Goal: Information Seeking & Learning: Find specific fact

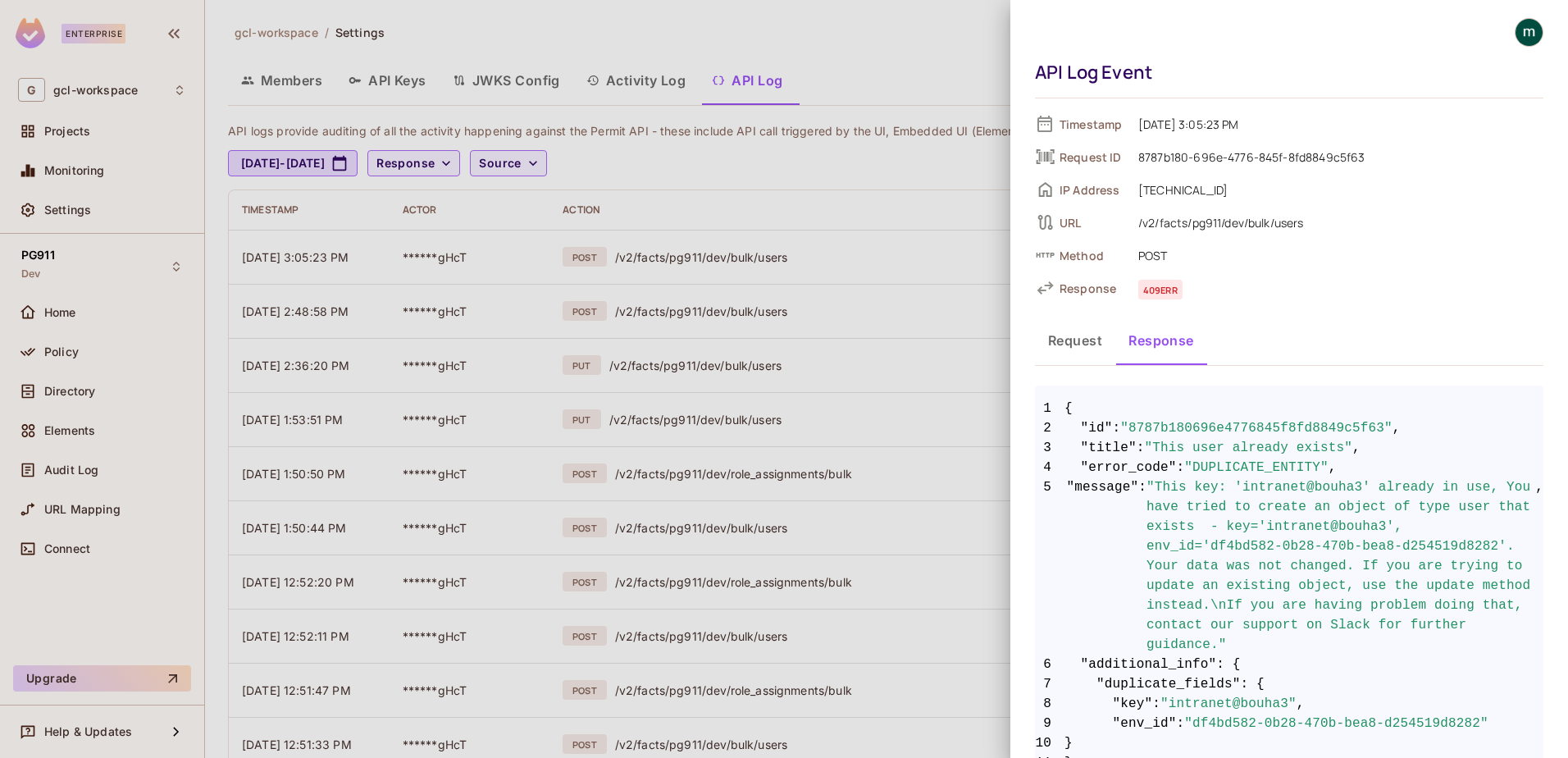
click at [913, 298] on div at bounding box center [784, 379] width 1568 height 758
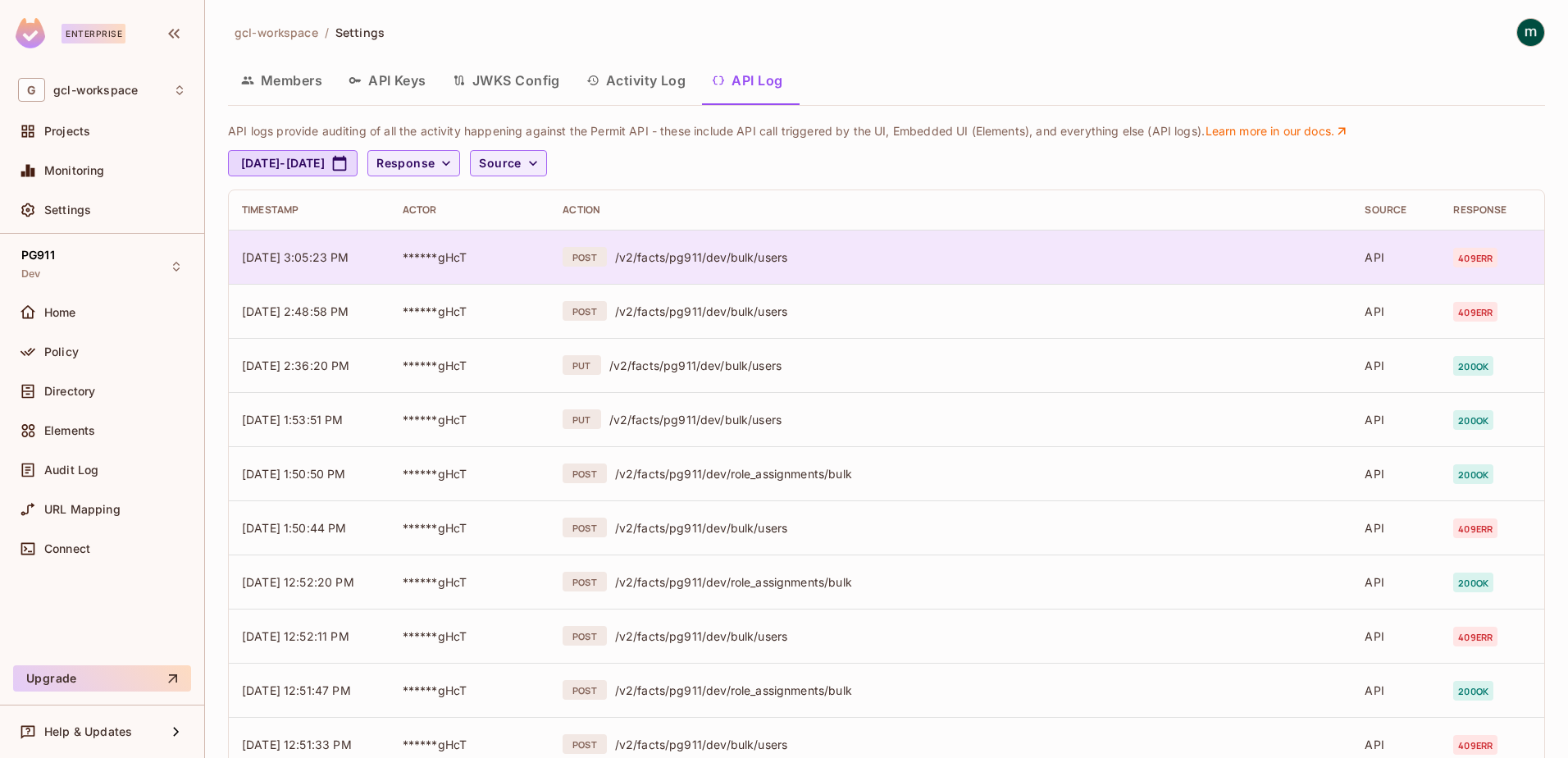
click at [649, 257] on div "/v2/facts/pg911/dev/bulk/users" at bounding box center [978, 257] width 724 height 15
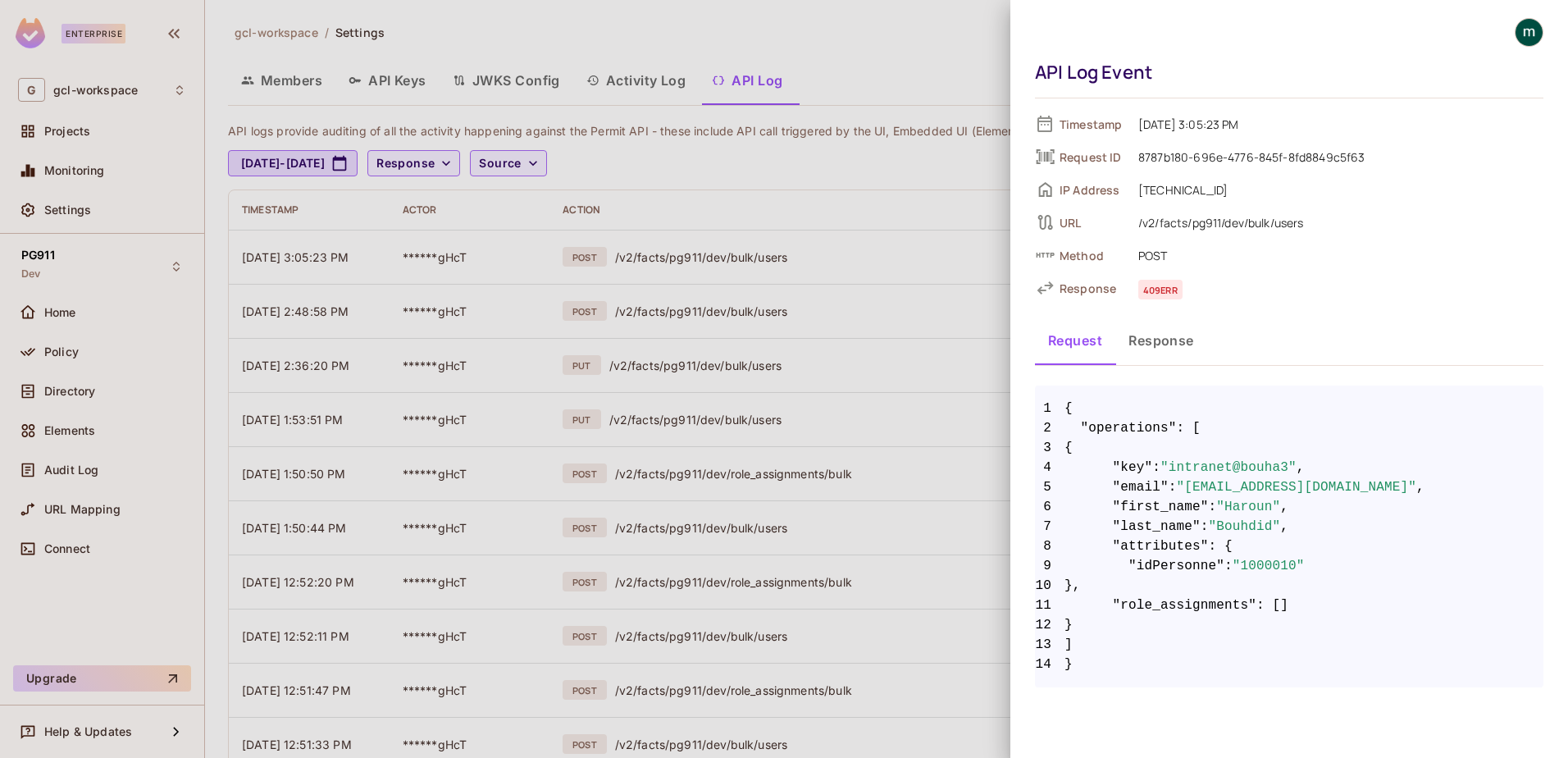
click at [1152, 357] on button "Response" at bounding box center [1161, 340] width 92 height 41
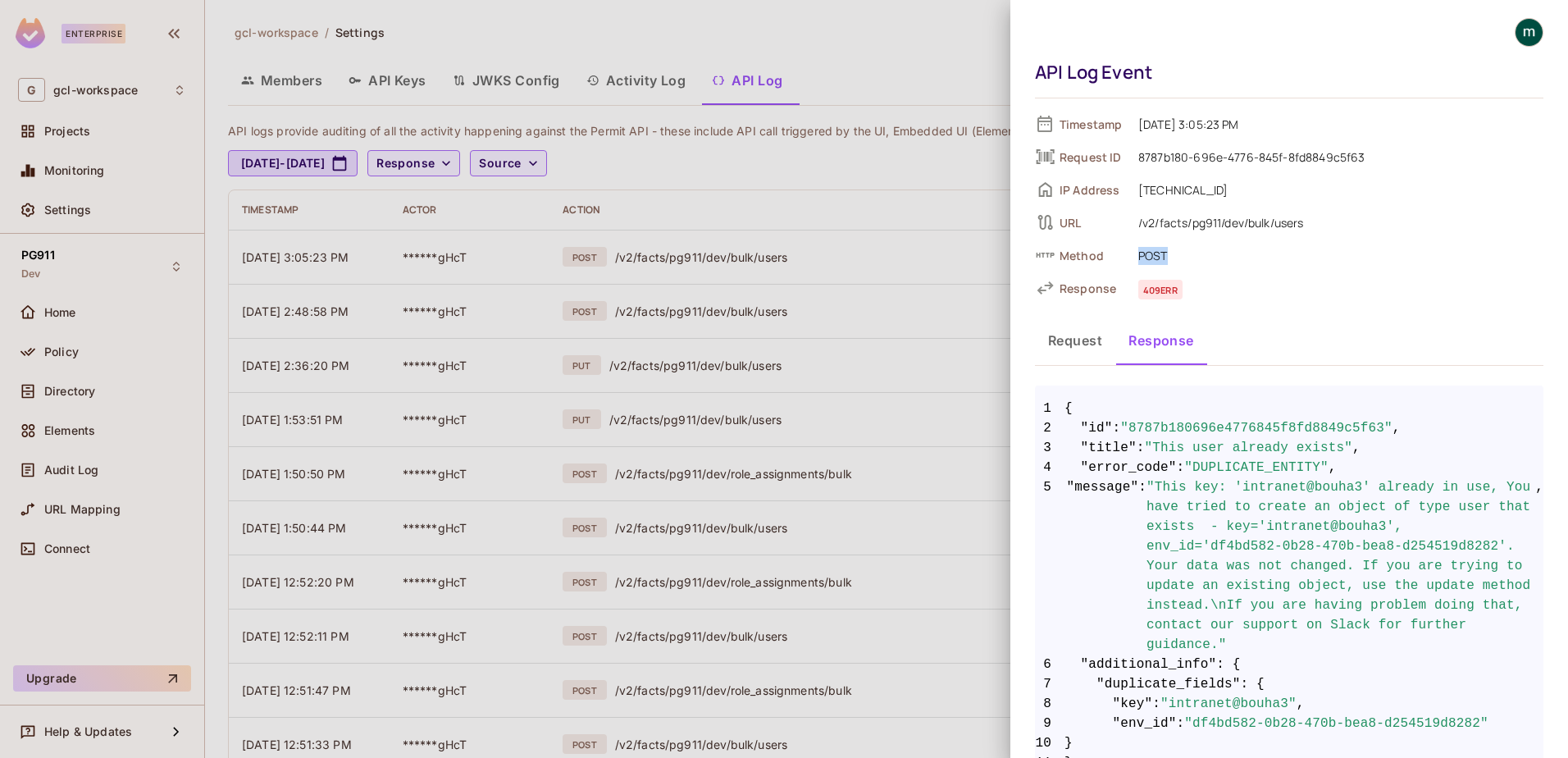
drag, startPoint x: 1140, startPoint y: 256, endPoint x: 1176, endPoint y: 254, distance: 36.1
click at [1176, 254] on span "POST" at bounding box center [1336, 255] width 413 height 20
click at [1154, 262] on span "POST" at bounding box center [1336, 255] width 413 height 20
click at [1154, 257] on span "POST" at bounding box center [1336, 255] width 413 height 20
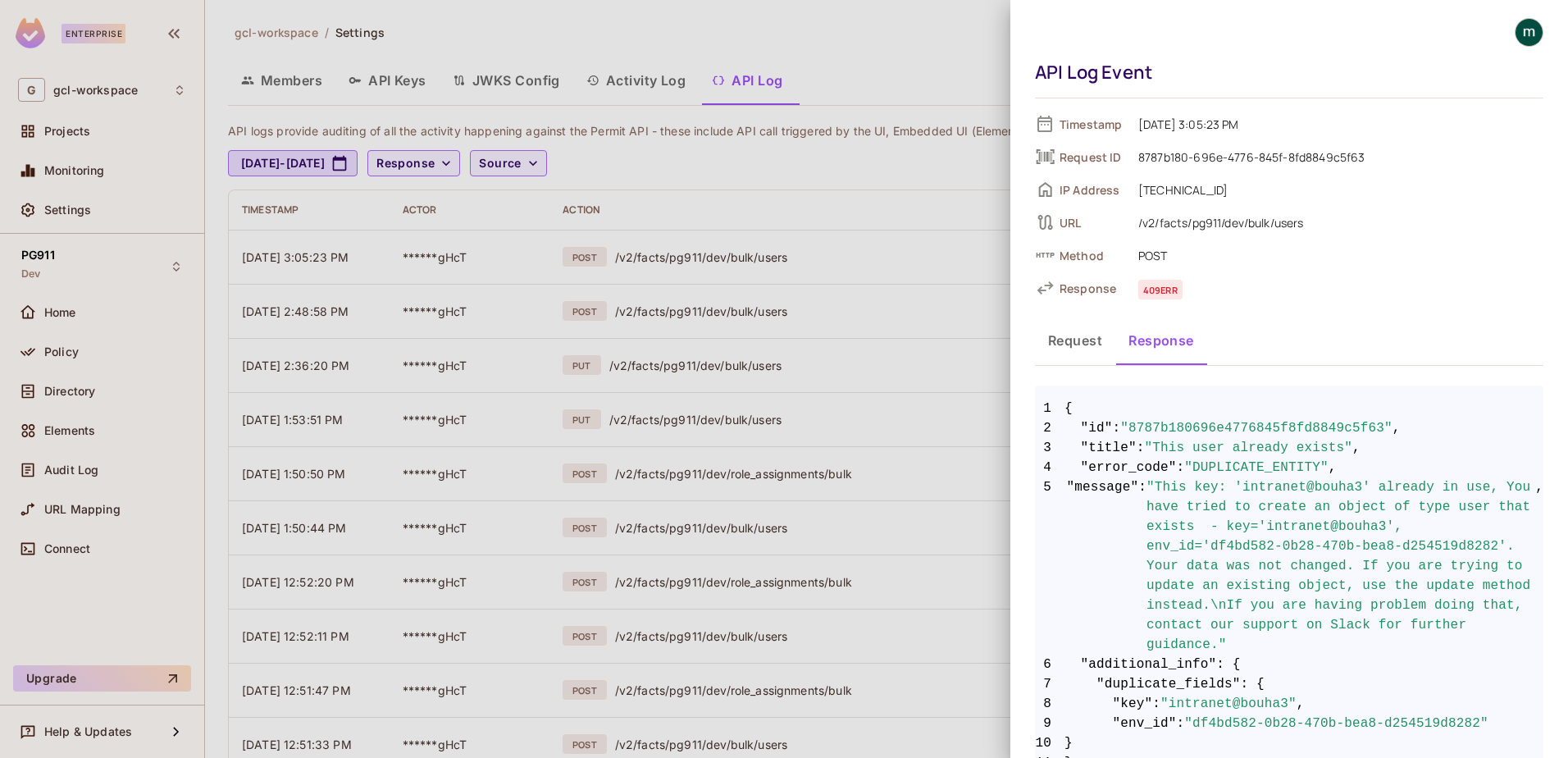
click at [872, 304] on div at bounding box center [784, 379] width 1568 height 758
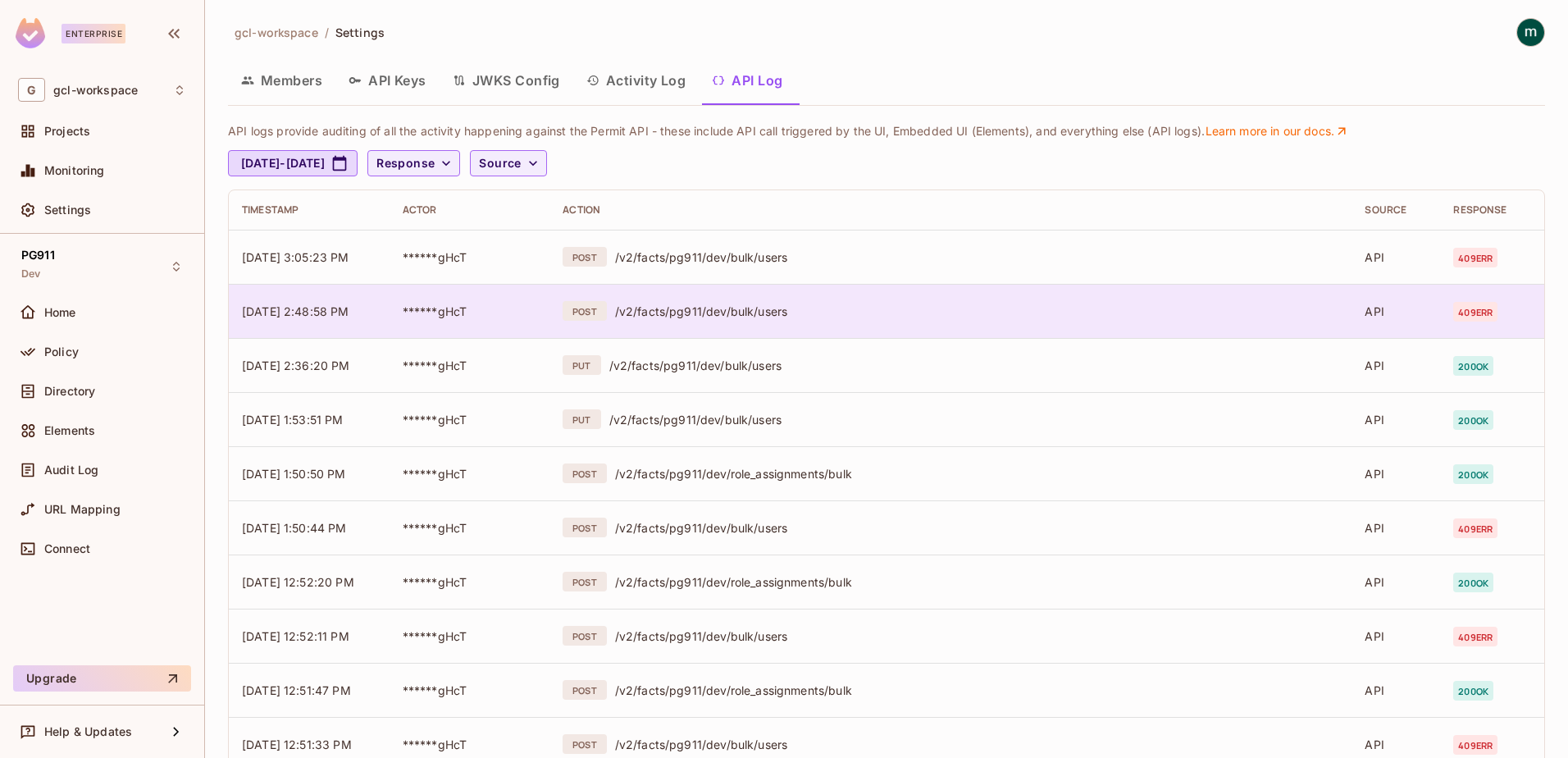
click at [739, 312] on div "/v2/facts/pg911/dev/bulk/users" at bounding box center [978, 311] width 724 height 15
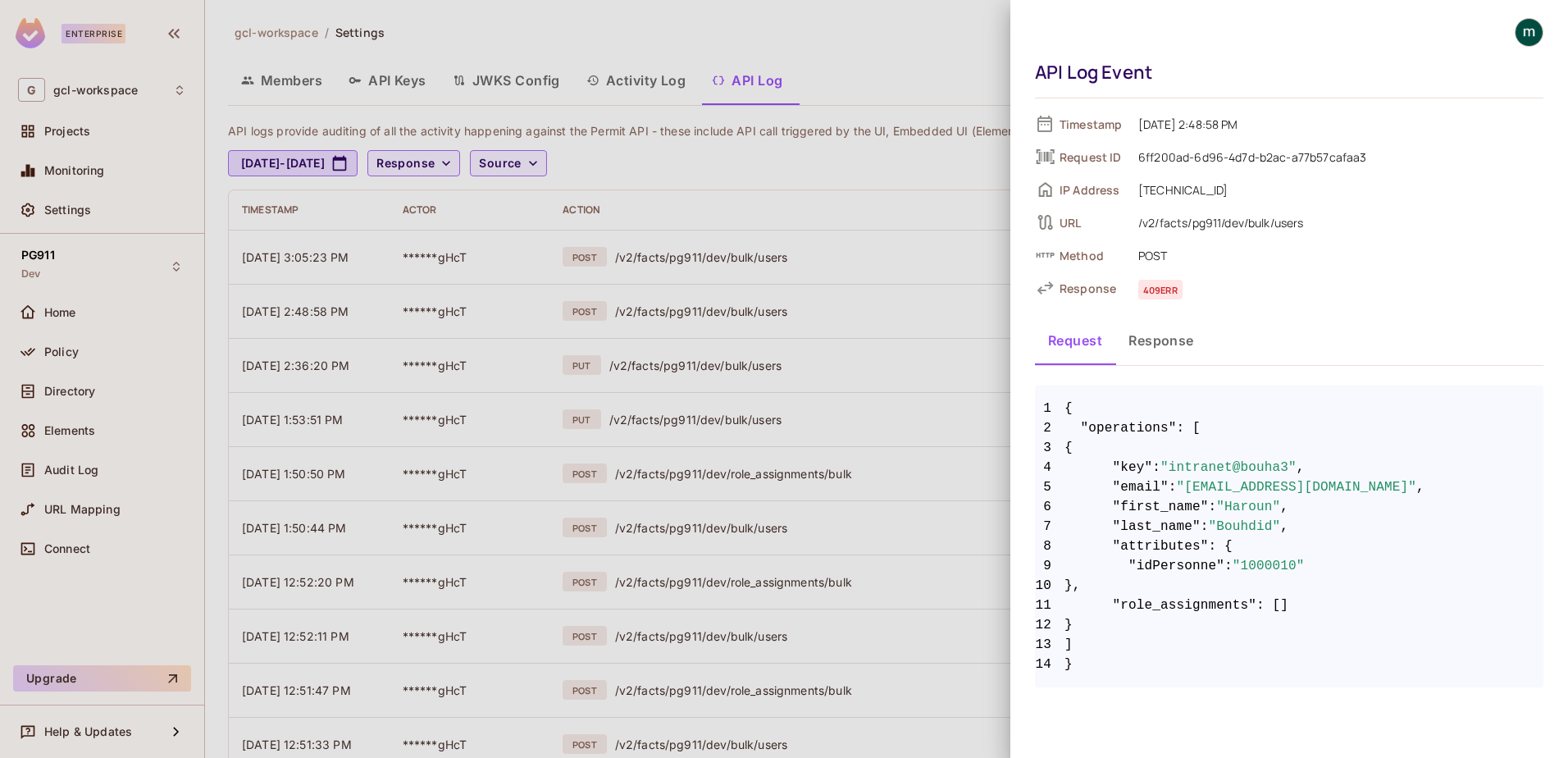
click at [1139, 256] on span "POST" at bounding box center [1336, 255] width 413 height 20
click at [1167, 336] on button "Response" at bounding box center [1161, 340] width 92 height 41
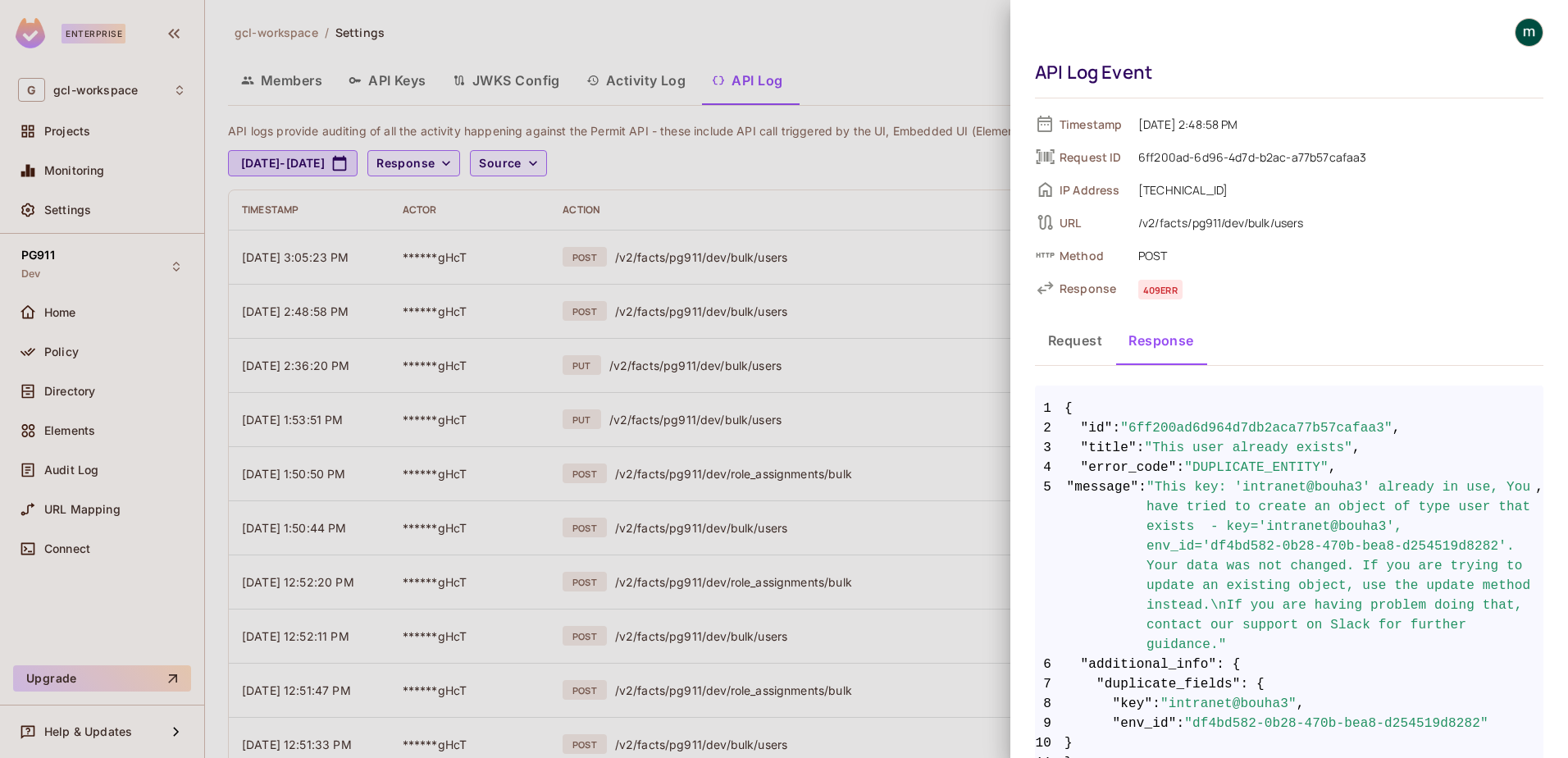
click at [1067, 343] on button "Request" at bounding box center [1075, 340] width 80 height 41
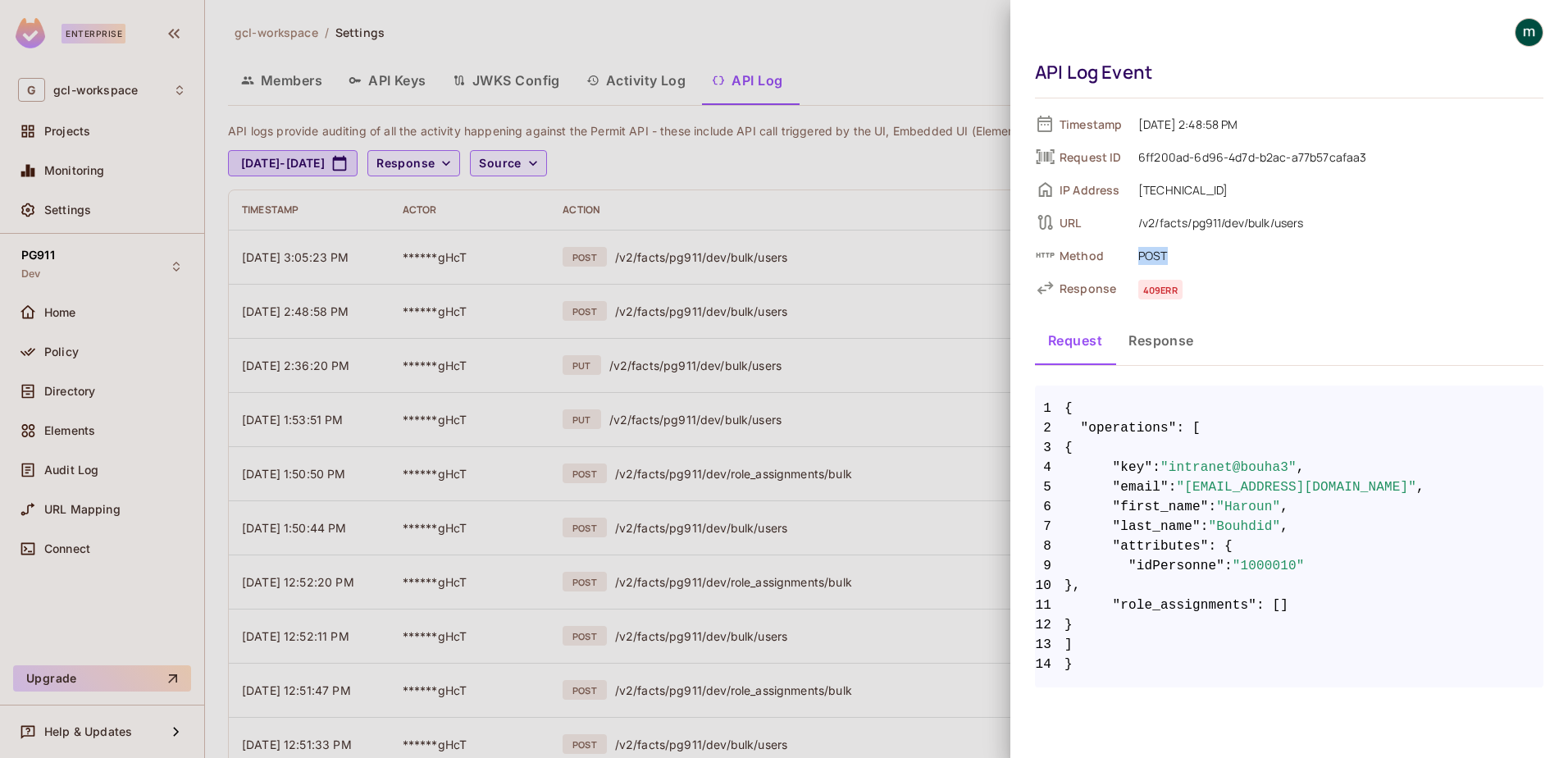
drag, startPoint x: 1141, startPoint y: 256, endPoint x: 1179, endPoint y: 261, distance: 38.3
click at [1179, 261] on span "POST" at bounding box center [1336, 255] width 413 height 20
drag, startPoint x: 1179, startPoint y: 261, endPoint x: 1159, endPoint y: 258, distance: 20.2
click at [1159, 258] on span "POST" at bounding box center [1336, 255] width 413 height 20
drag, startPoint x: 1139, startPoint y: 256, endPoint x: 1171, endPoint y: 254, distance: 32.1
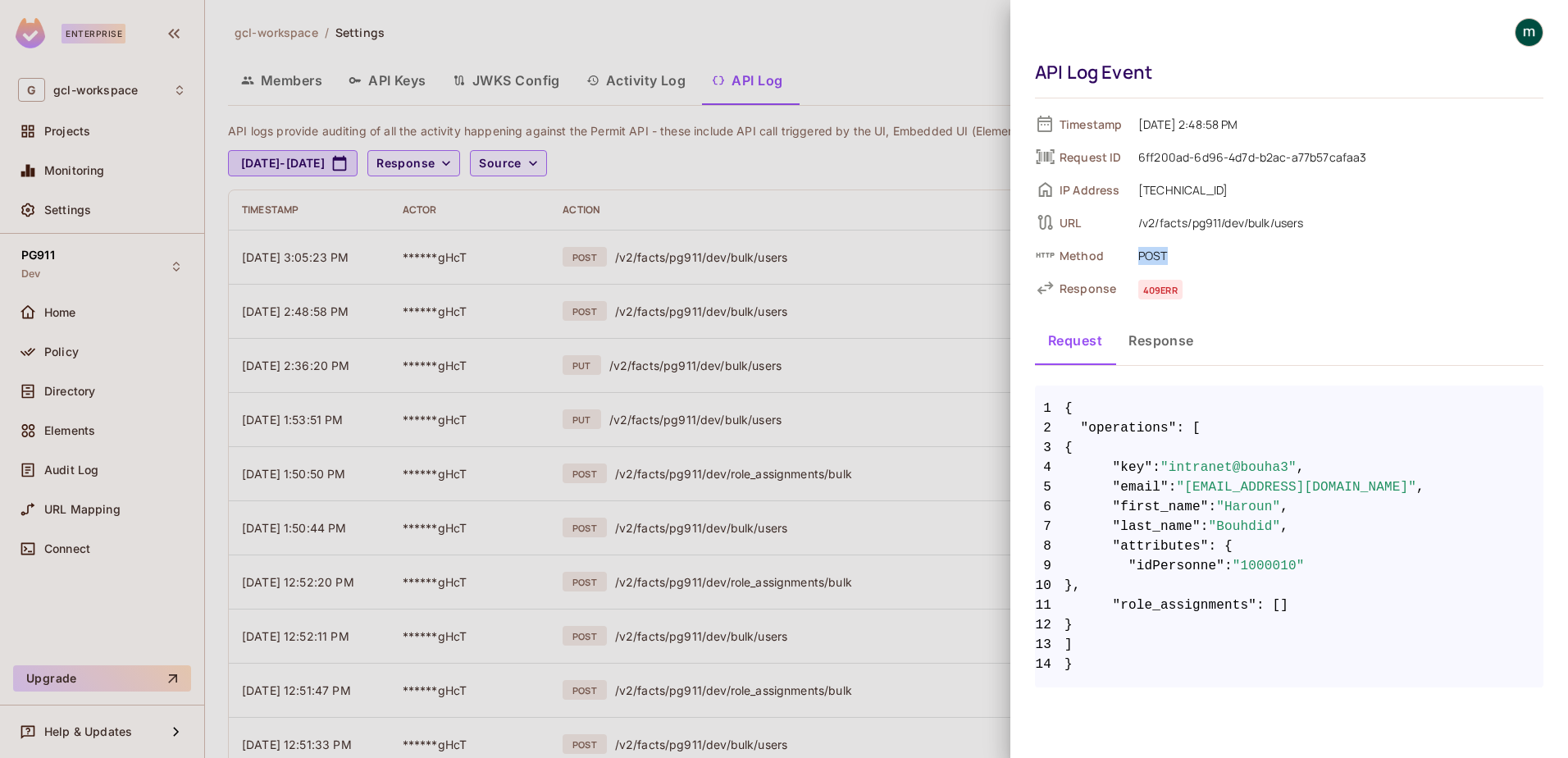
click at [1171, 254] on span "POST" at bounding box center [1336, 255] width 413 height 20
click at [776, 296] on div at bounding box center [784, 379] width 1568 height 758
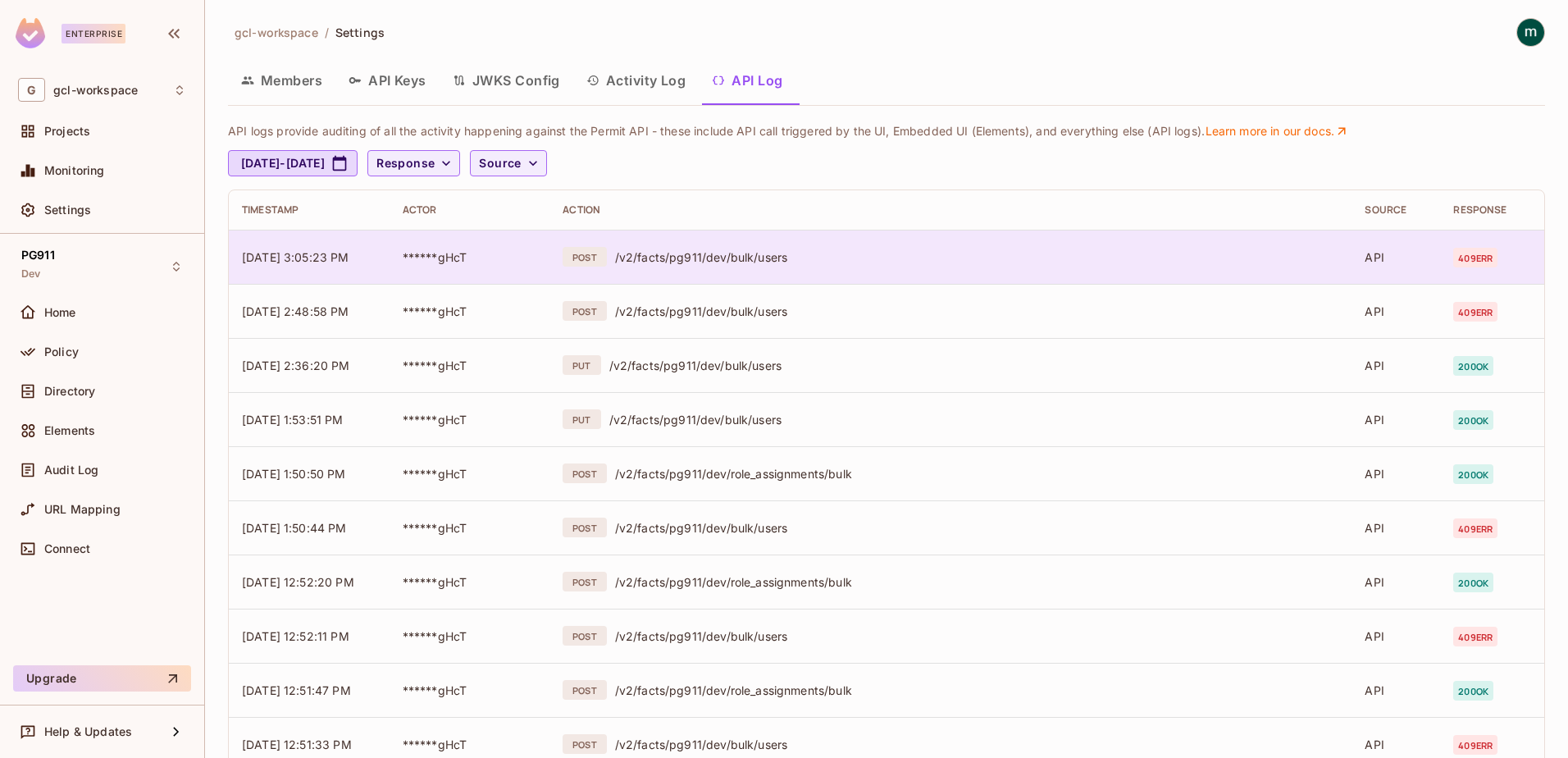
click at [653, 257] on div "/v2/facts/pg911/dev/bulk/users" at bounding box center [978, 257] width 724 height 15
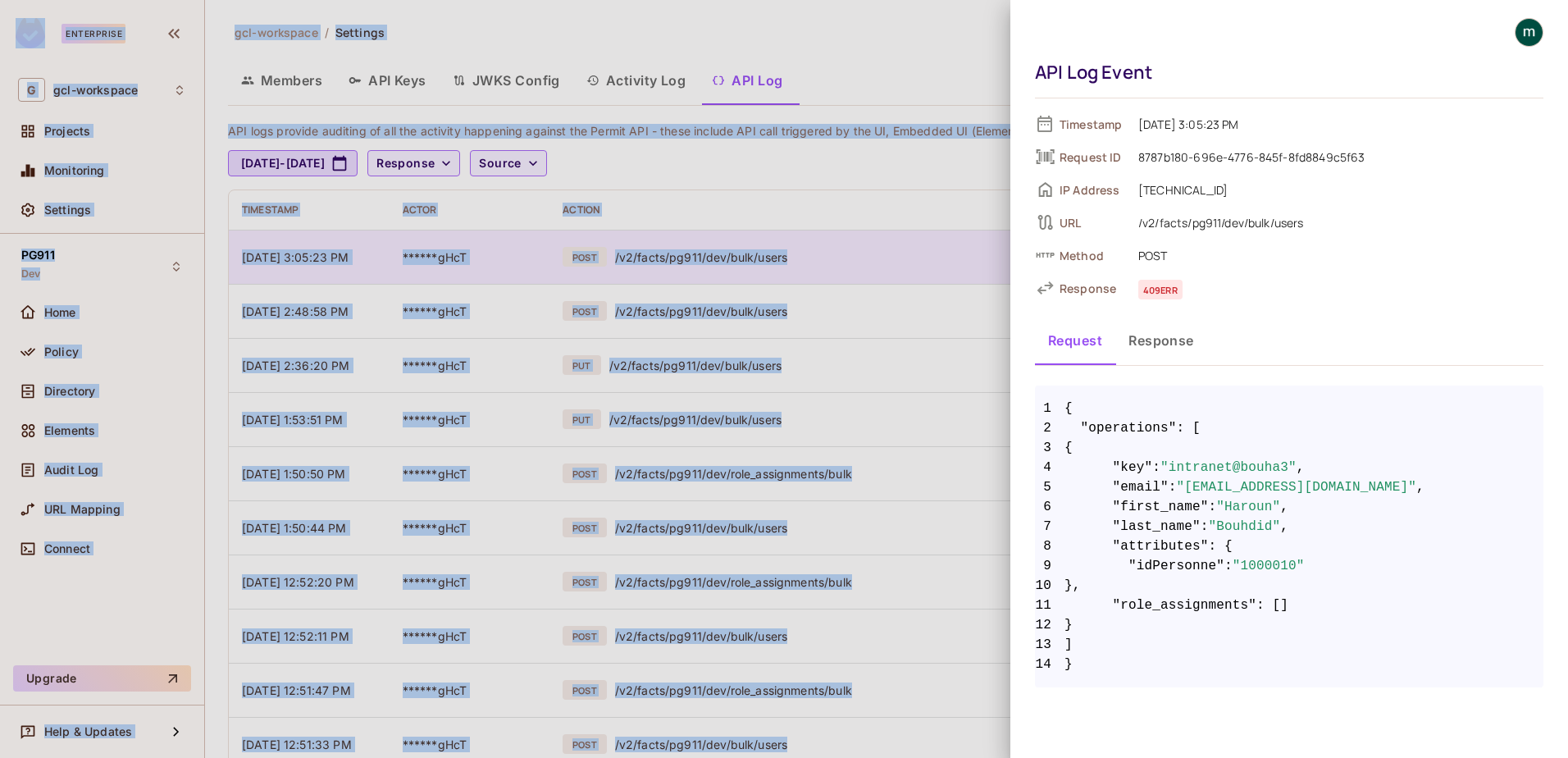
click at [653, 257] on div at bounding box center [784, 379] width 1568 height 758
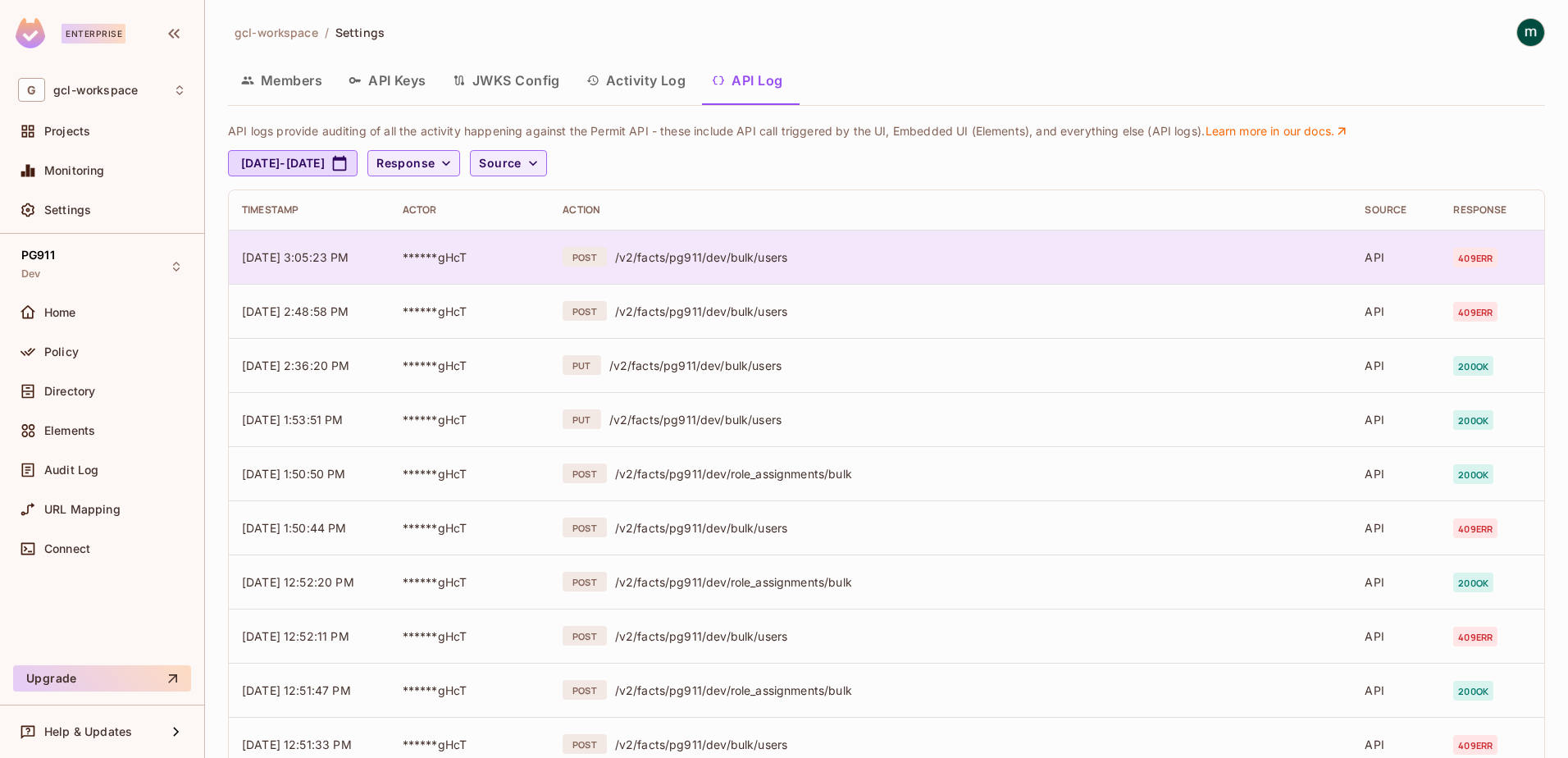
click at [679, 258] on div "/v2/facts/pg911/dev/bulk/users" at bounding box center [978, 257] width 724 height 15
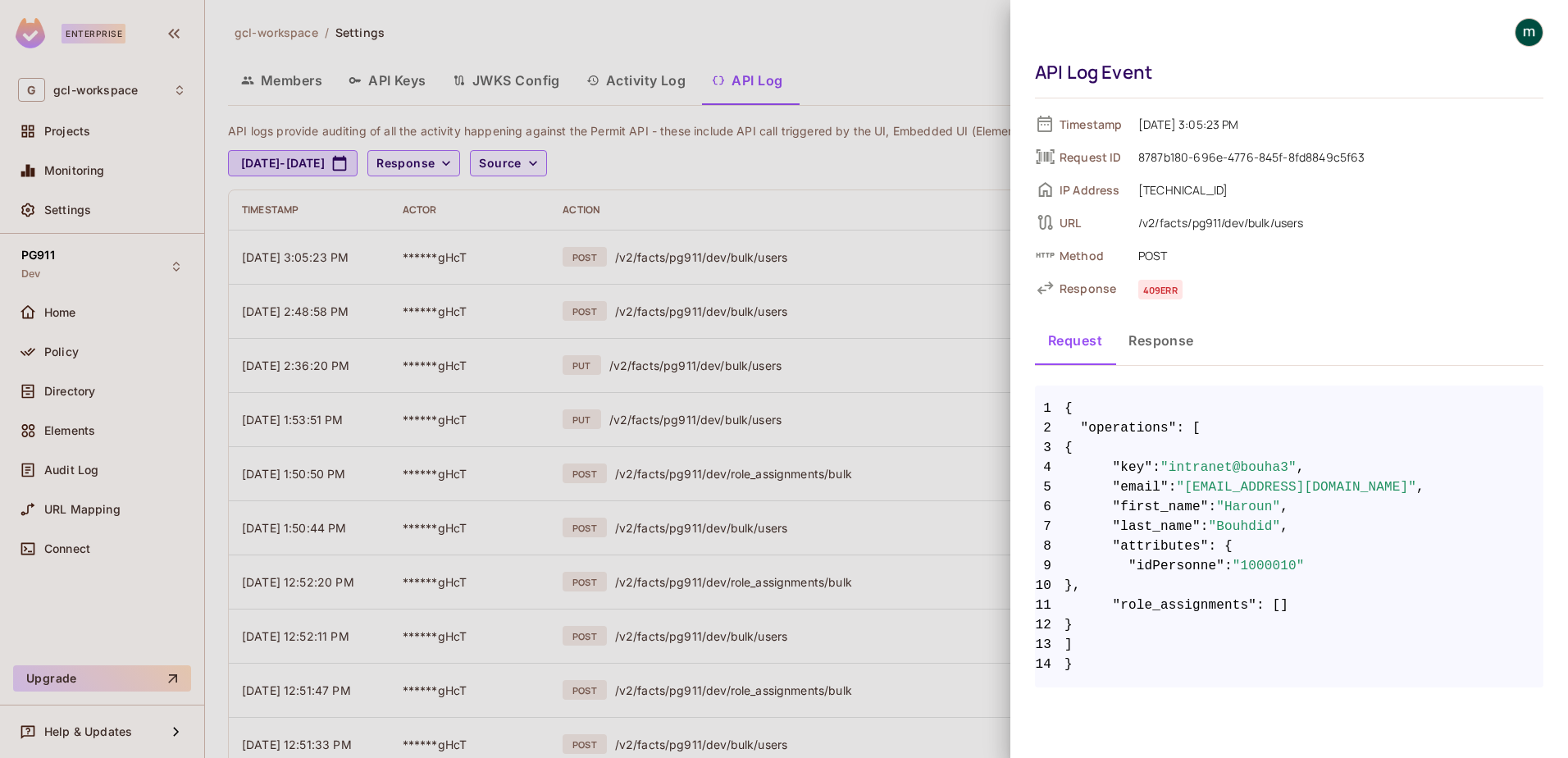
click at [1147, 330] on button "Response" at bounding box center [1161, 340] width 92 height 41
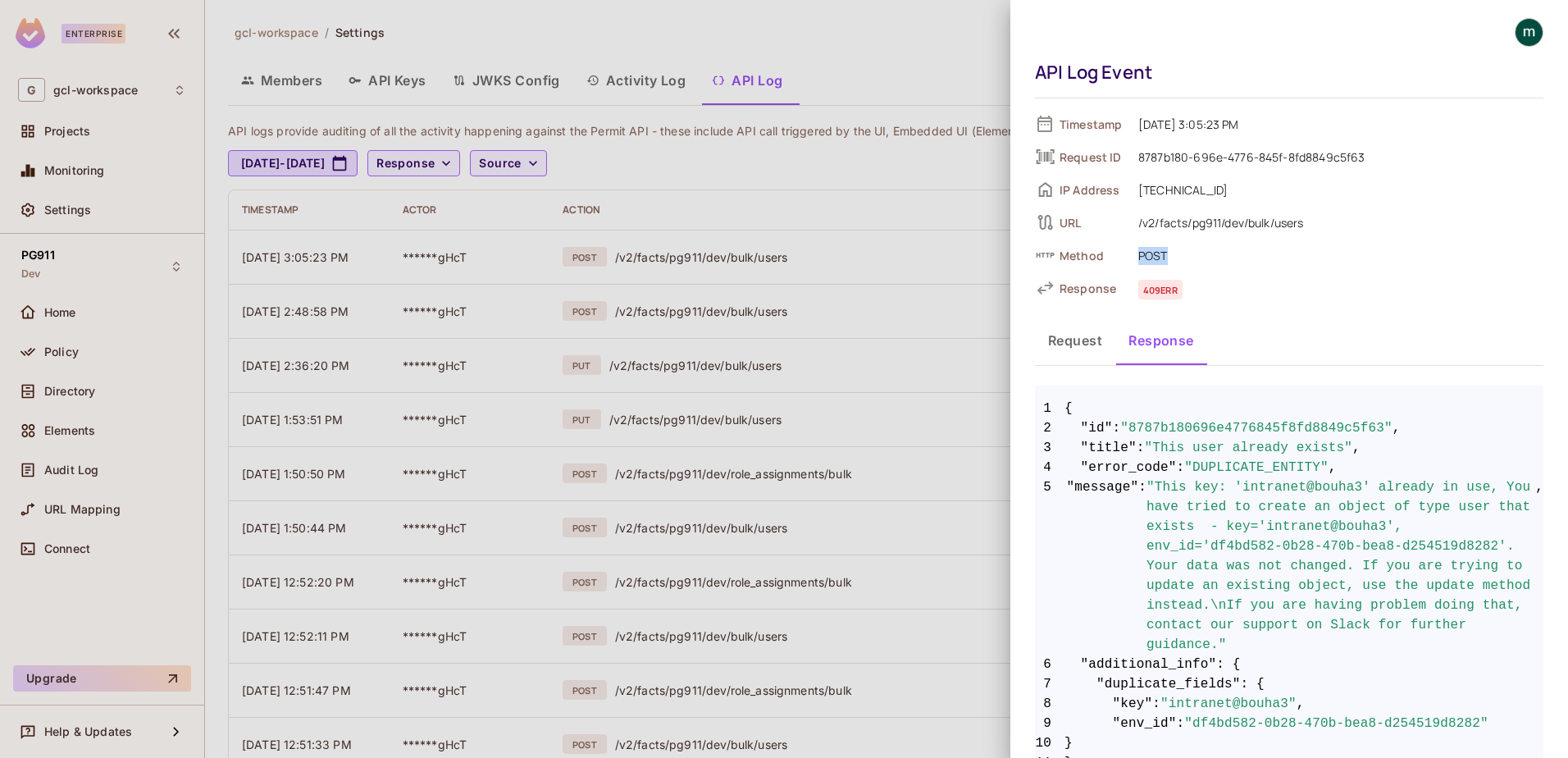
drag, startPoint x: 1135, startPoint y: 256, endPoint x: 1176, endPoint y: 256, distance: 41.0
click at [1176, 256] on span "POST" at bounding box center [1336, 255] width 413 height 20
click at [1240, 307] on div "Timestamp 09/19/2025 3:05:23 PM Request ID 8787b180-696e-4776-845f-8fd8849c5f63…" at bounding box center [1290, 459] width 509 height 695
click at [906, 30] on div at bounding box center [784, 379] width 1568 height 758
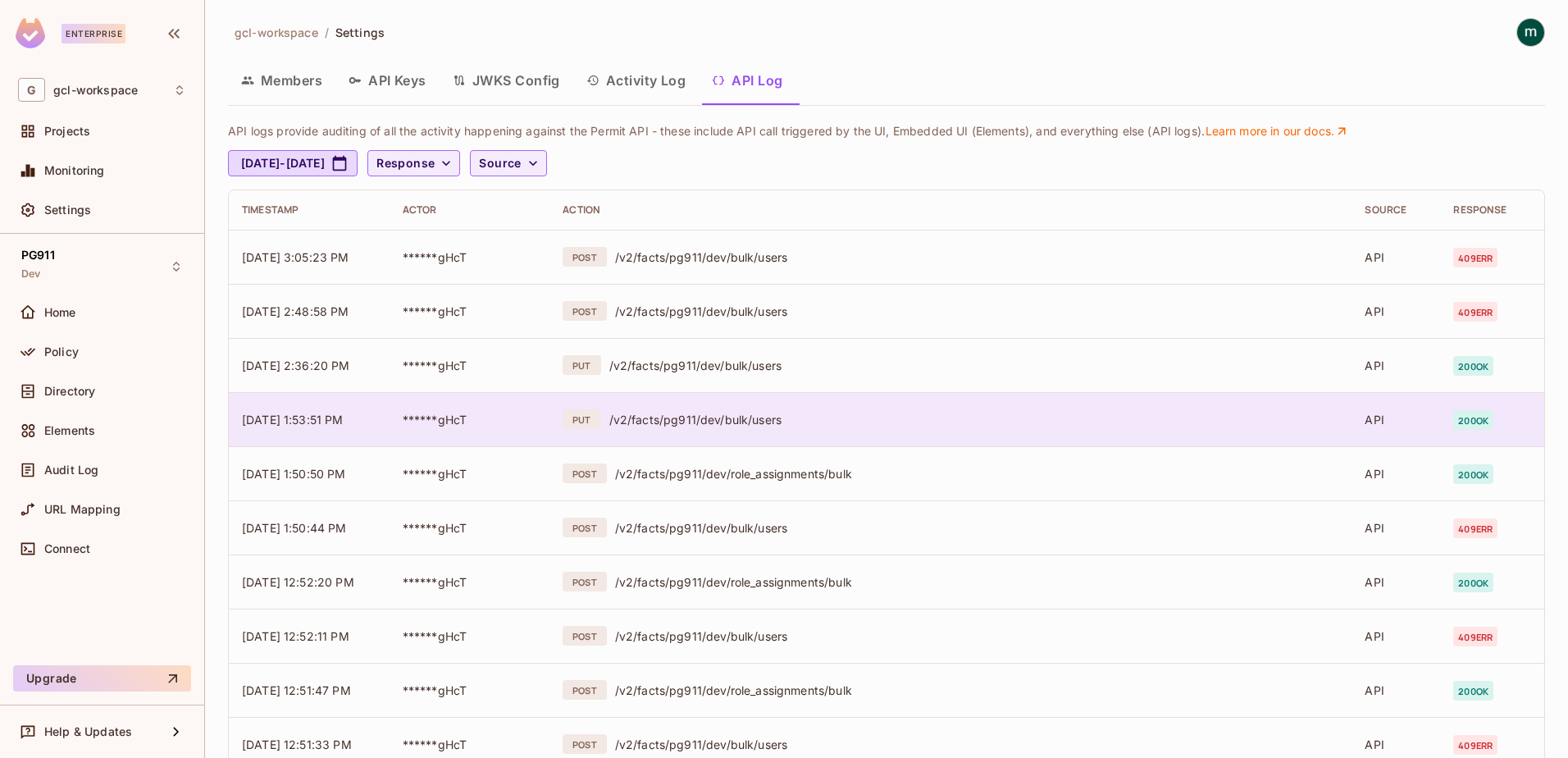
click at [745, 419] on div "/v2/facts/pg911/dev/bulk/users" at bounding box center [974, 419] width 730 height 15
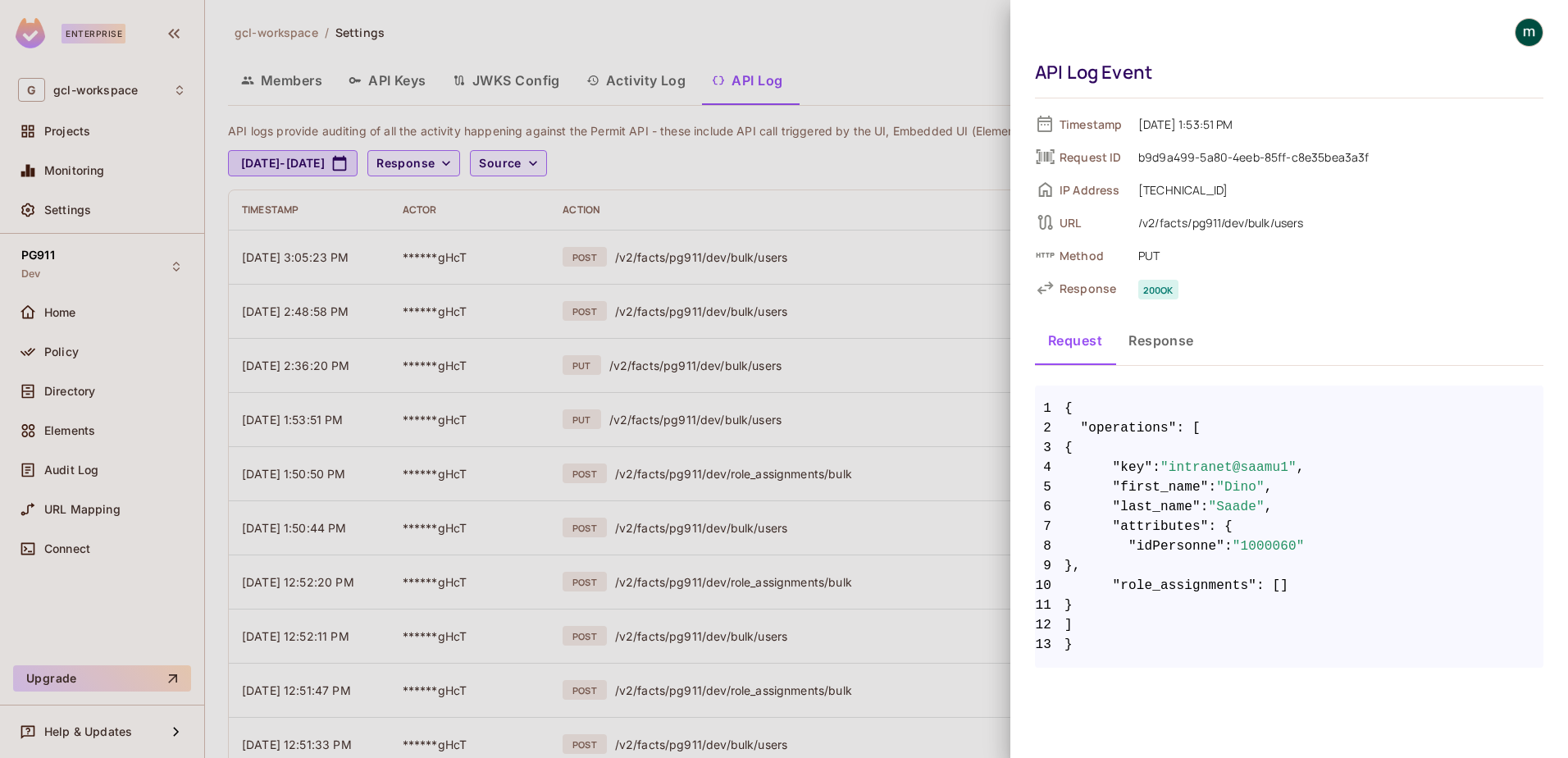
click at [61, 349] on div at bounding box center [784, 379] width 1568 height 758
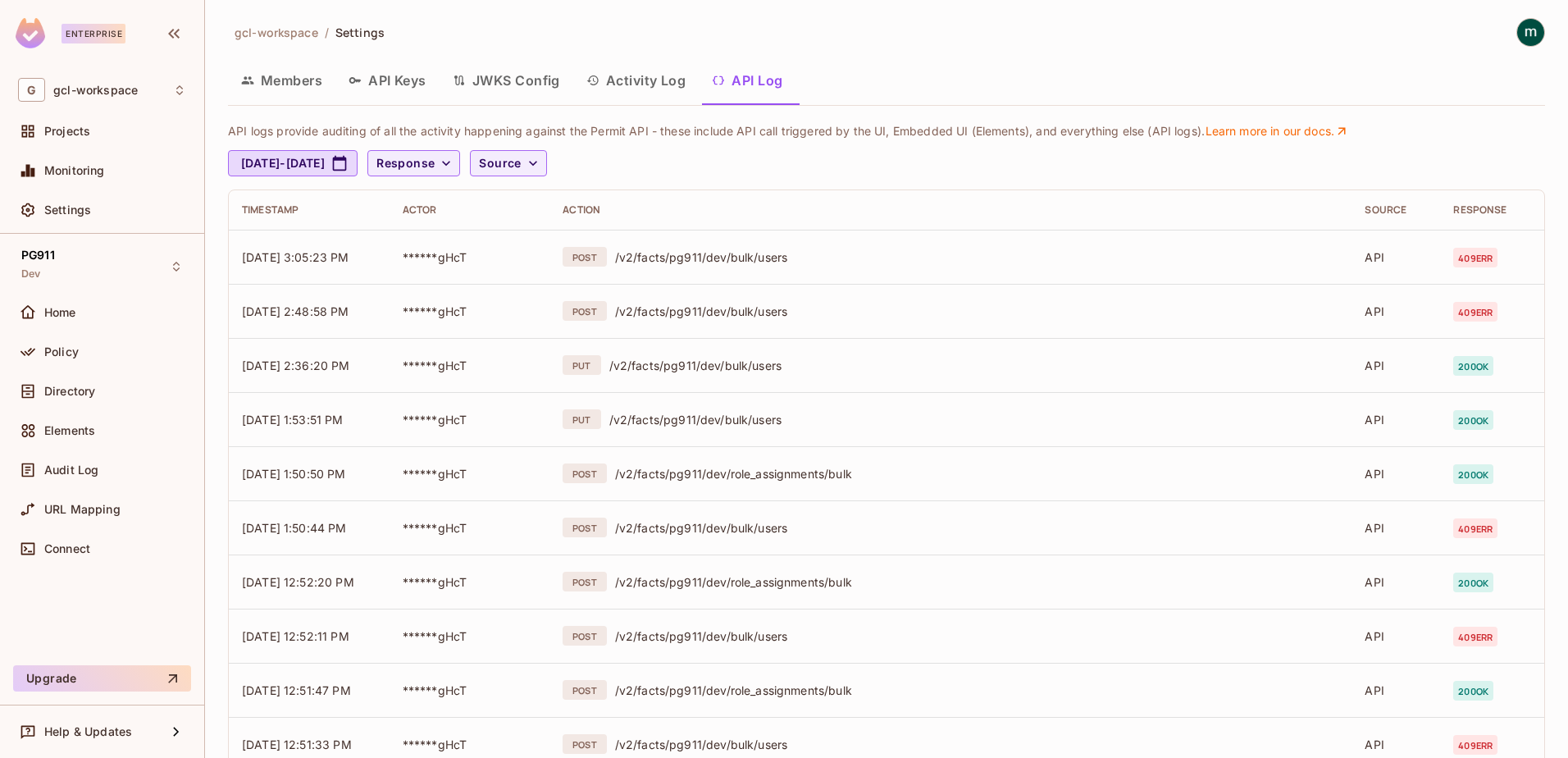
click at [462, 179] on div "API logs provide auditing of all the activity happening against the Permit API …" at bounding box center [886, 608] width 1317 height 978
click at [68, 393] on span "Directory" at bounding box center [70, 392] width 51 height 13
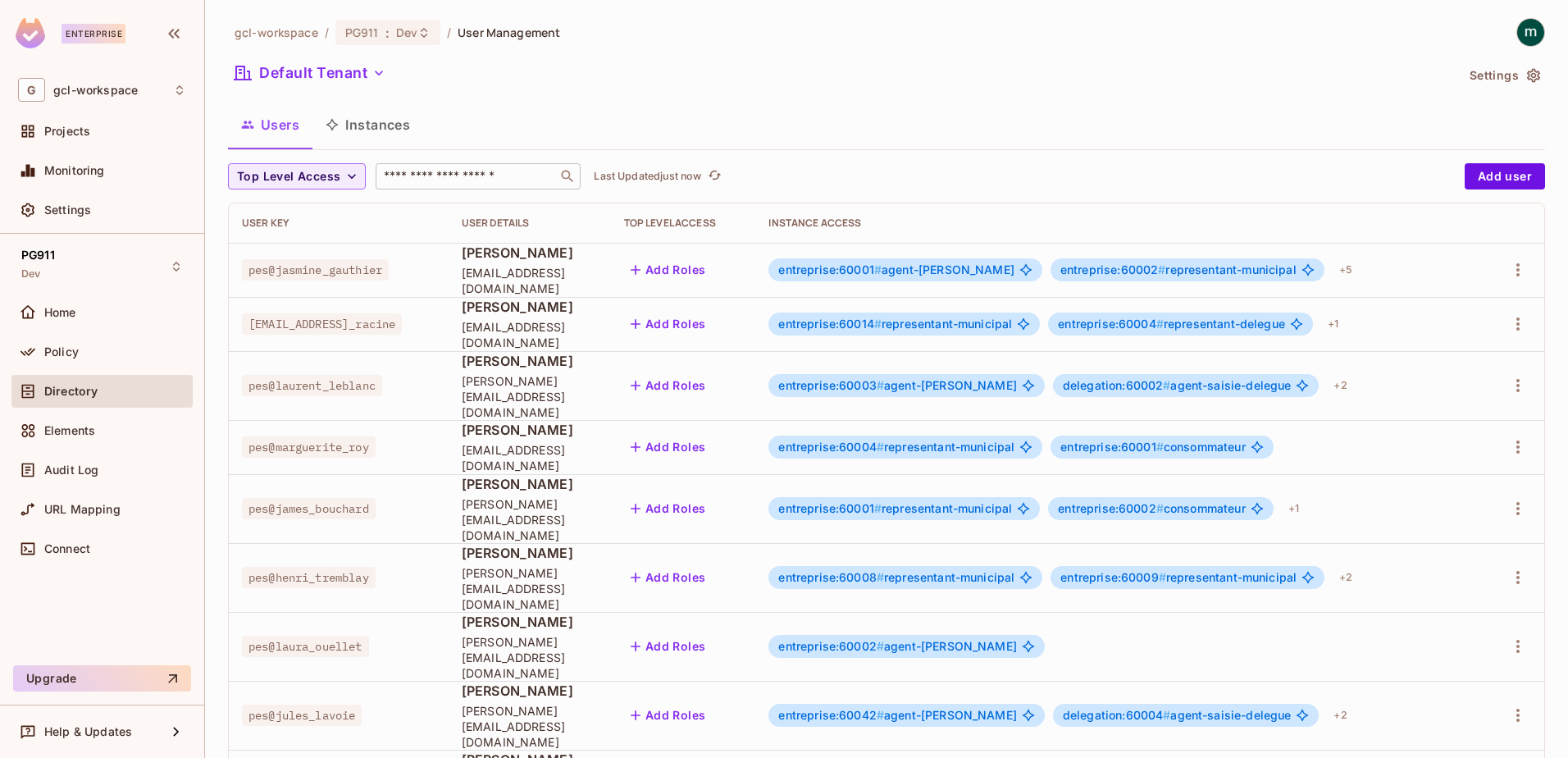
click at [498, 182] on input "text" at bounding box center [466, 176] width 172 height 16
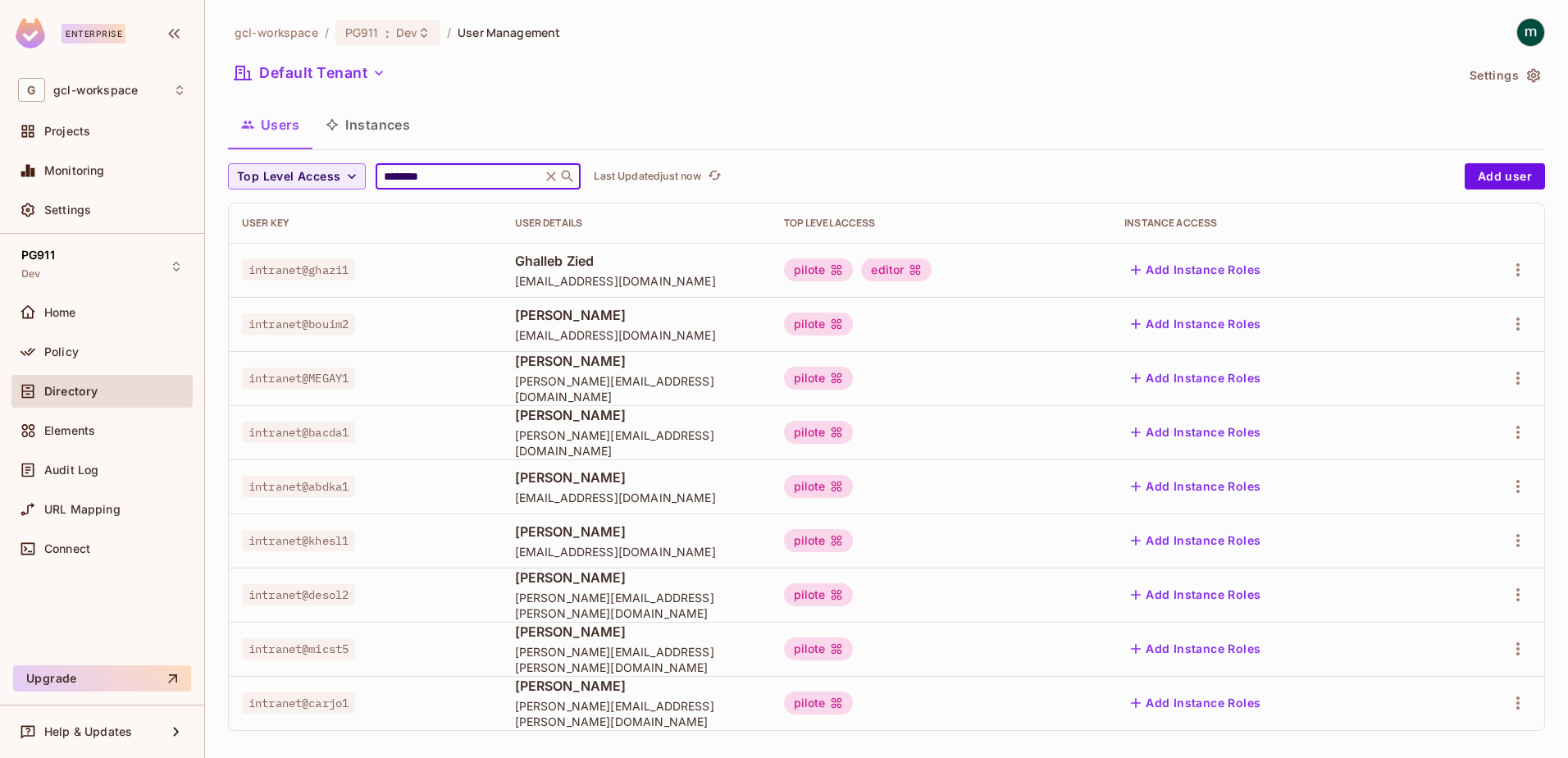
scroll to position [9, 0]
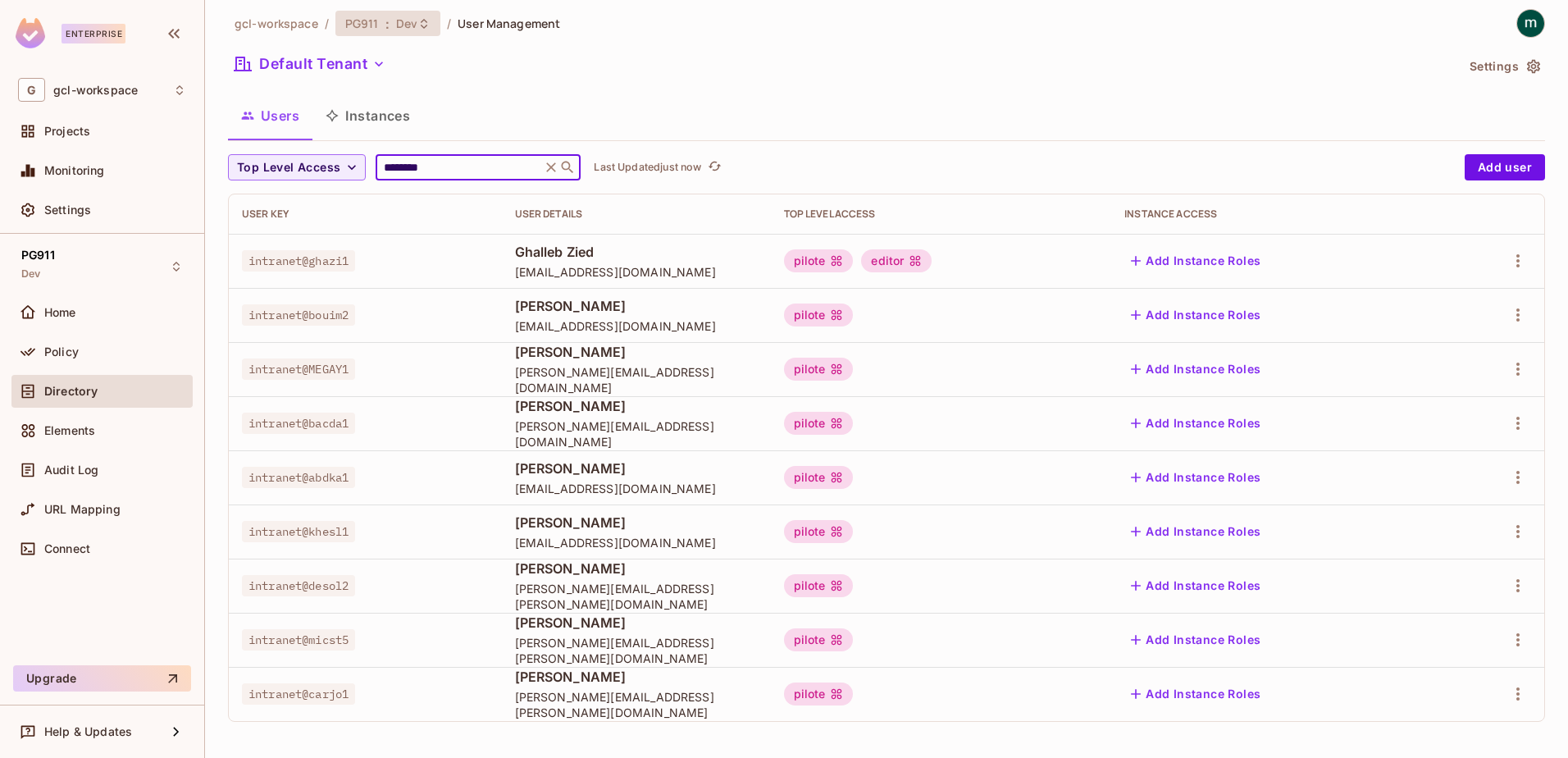
type input "********"
click at [422, 27] on icon at bounding box center [424, 24] width 13 height 13
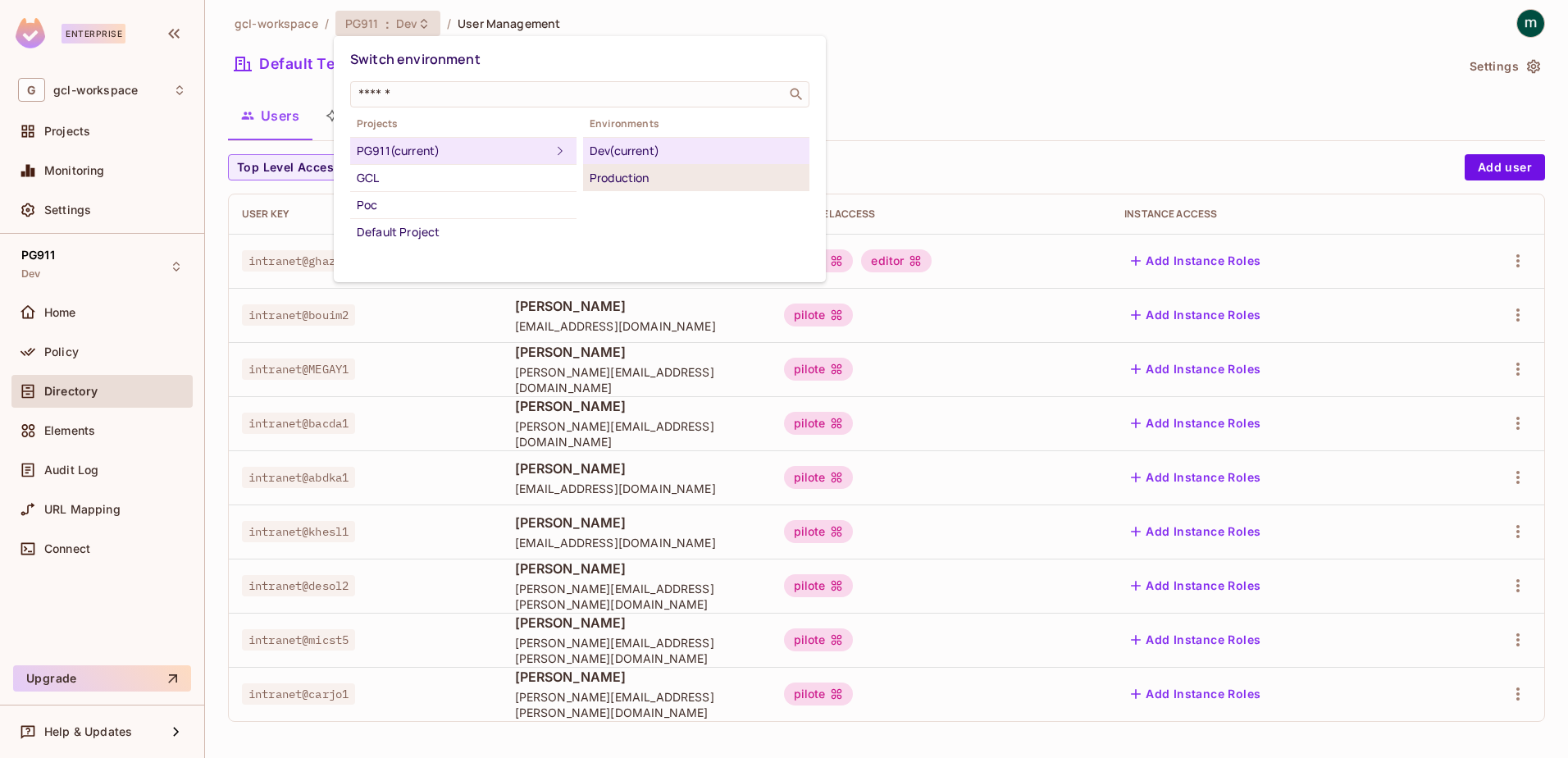
click at [656, 176] on div "Production" at bounding box center [697, 178] width 214 height 20
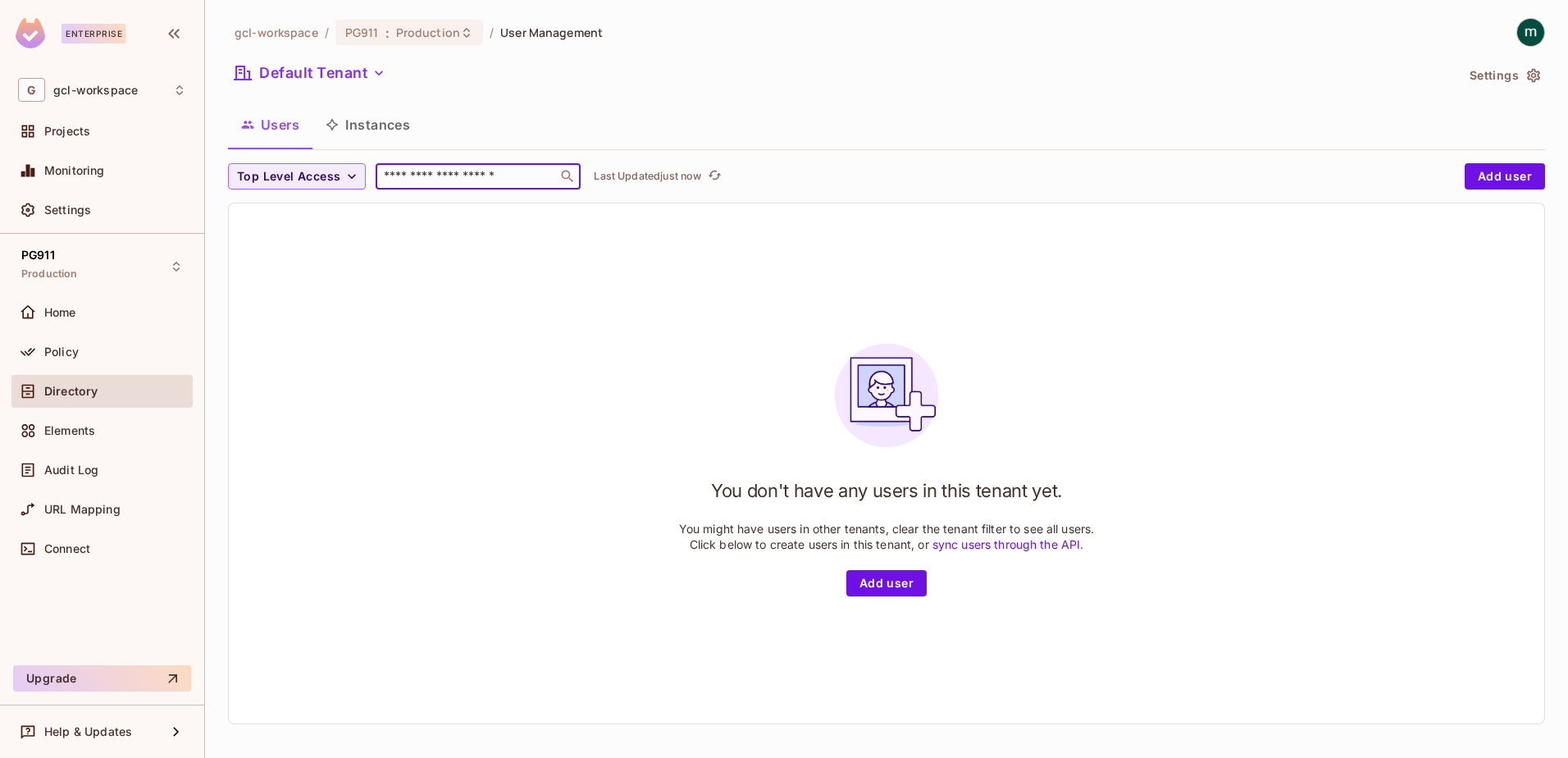
click at [459, 176] on input "text" at bounding box center [466, 176] width 172 height 16
click at [461, 34] on icon at bounding box center [467, 33] width 13 height 13
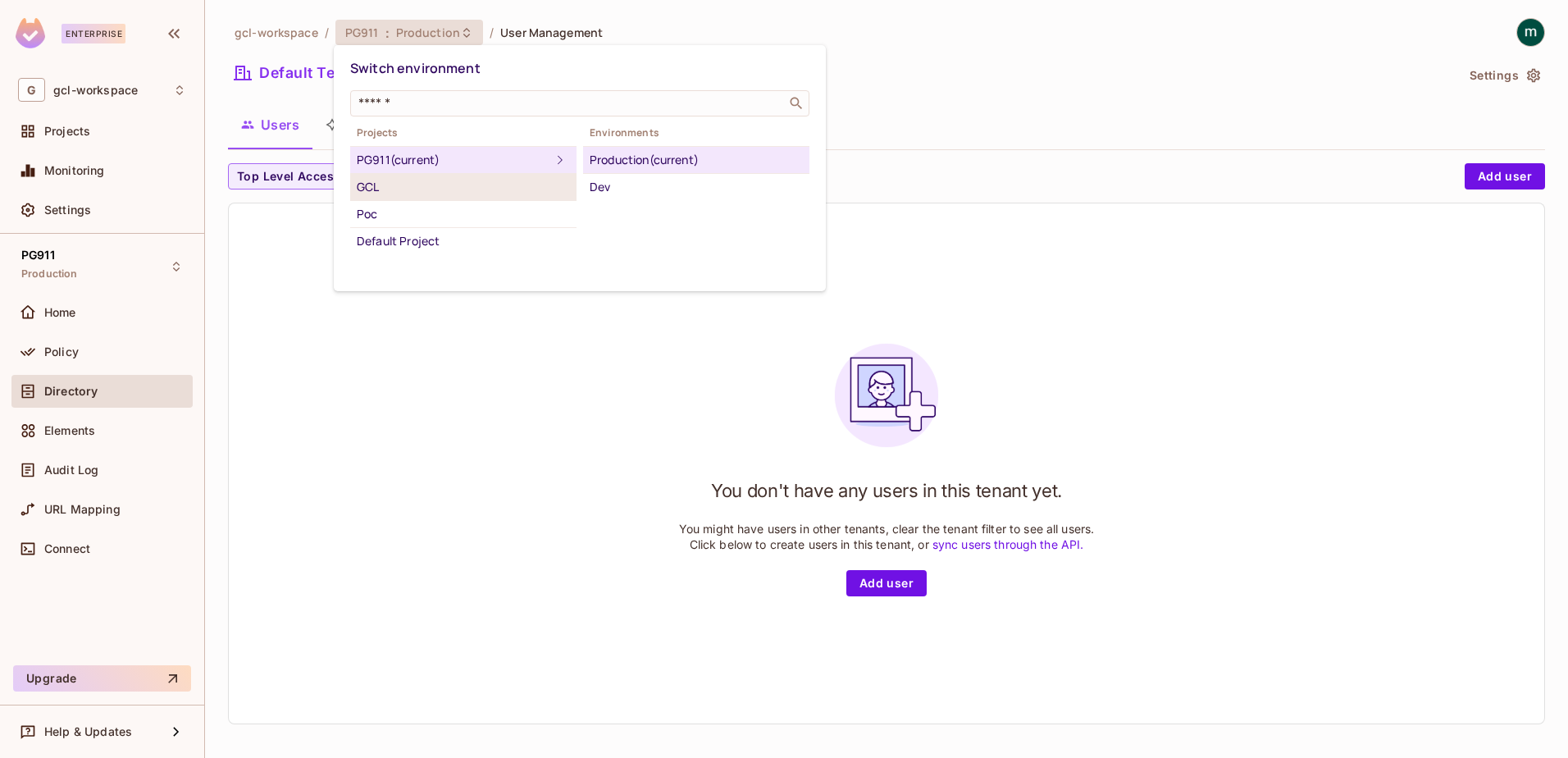
click at [372, 188] on div "GCL" at bounding box center [463, 186] width 214 height 20
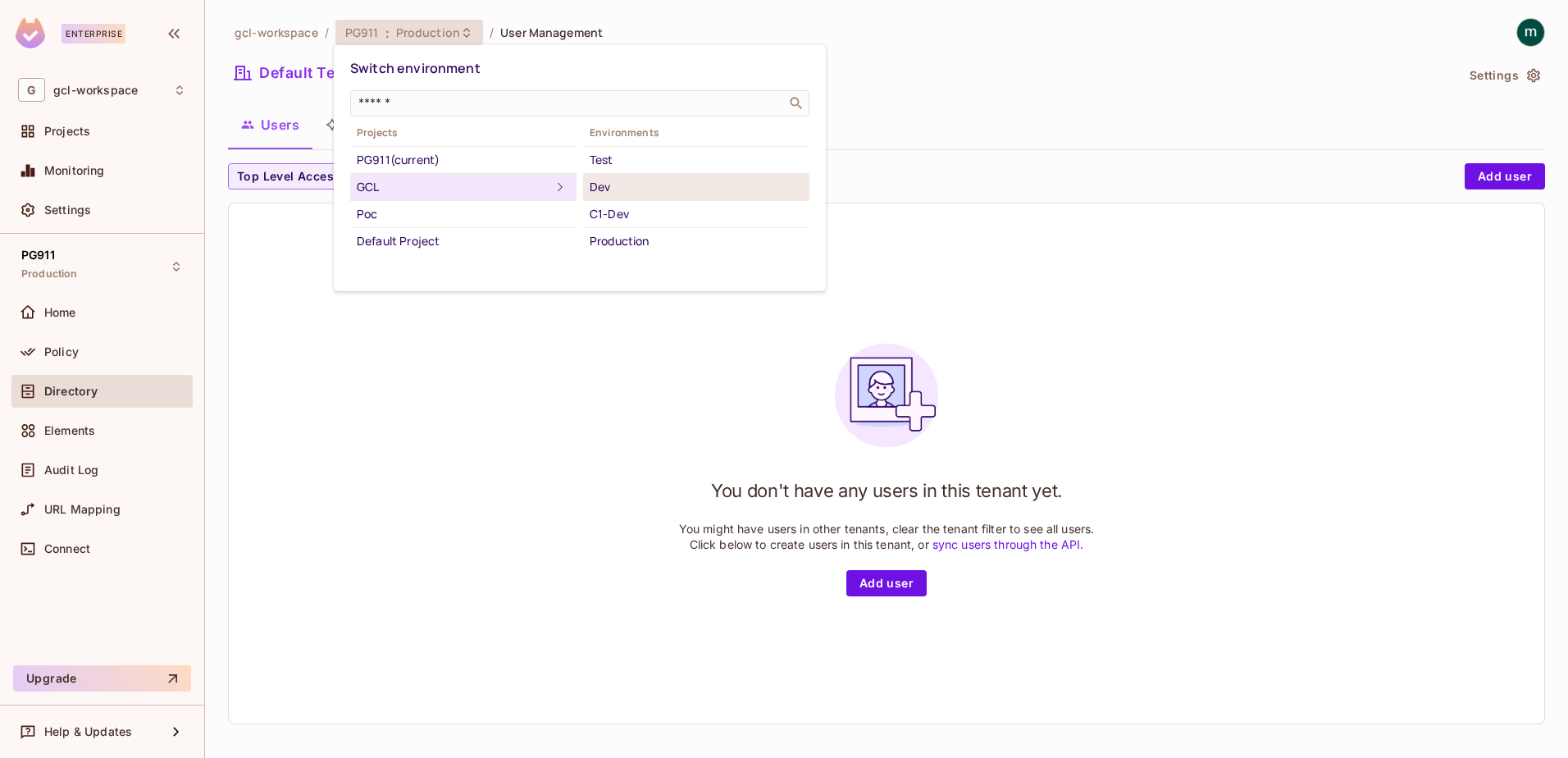
click at [594, 186] on div "Dev" at bounding box center [697, 186] width 214 height 20
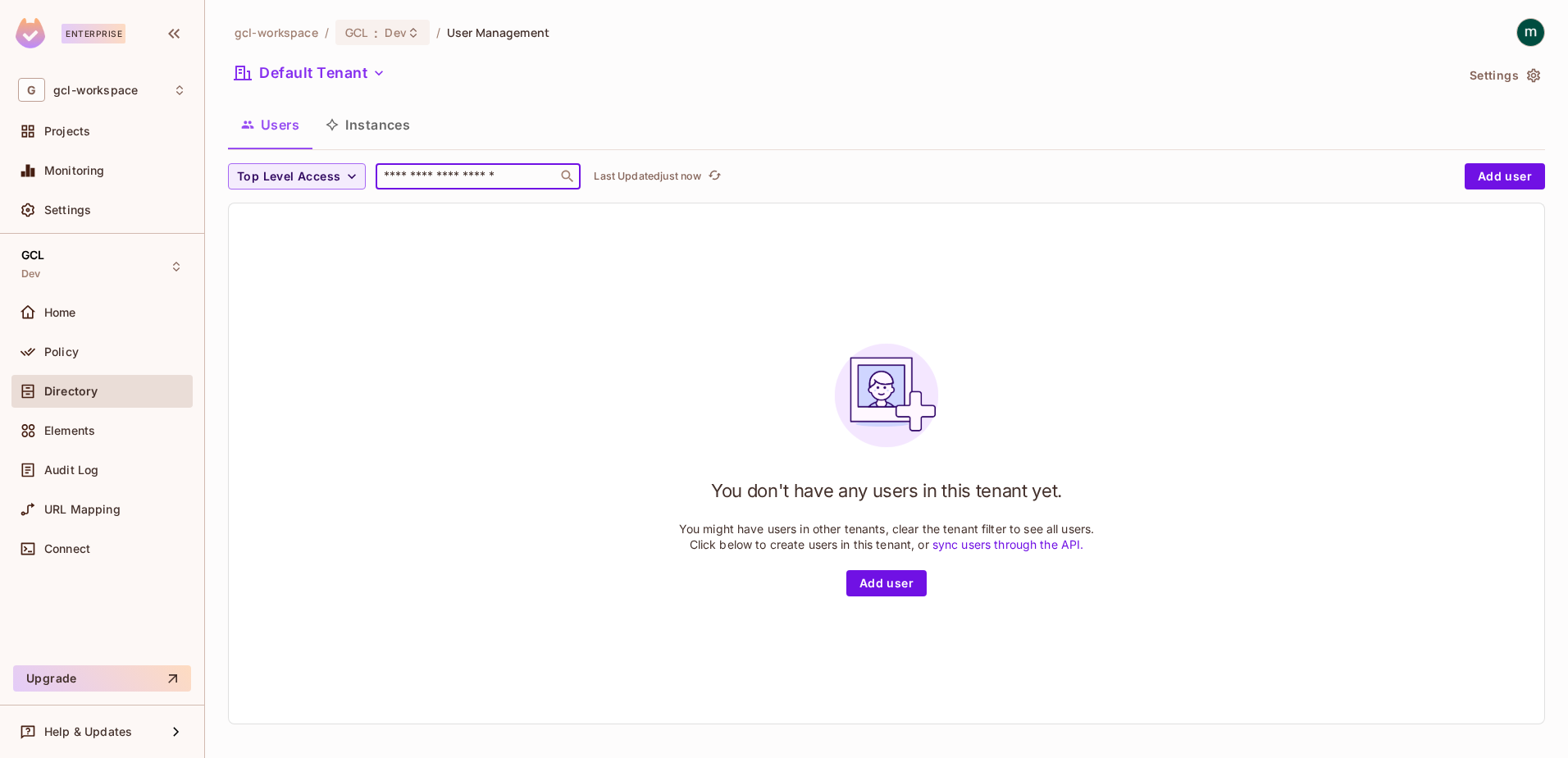
click at [517, 178] on input "text" at bounding box center [466, 176] width 172 height 16
click at [410, 36] on icon at bounding box center [413, 32] width 7 height 9
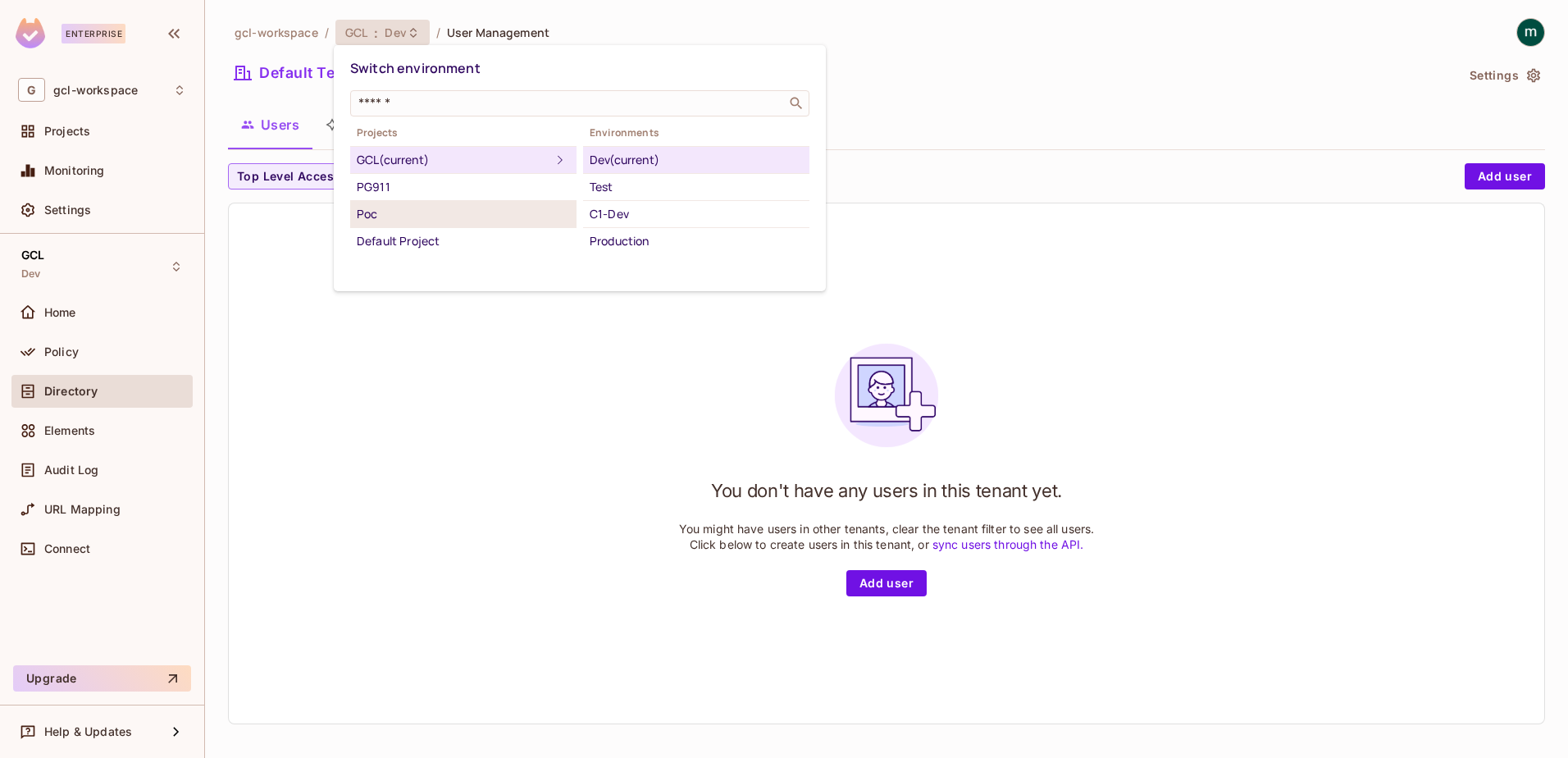
click at [375, 211] on div "Poc" at bounding box center [463, 214] width 214 height 20
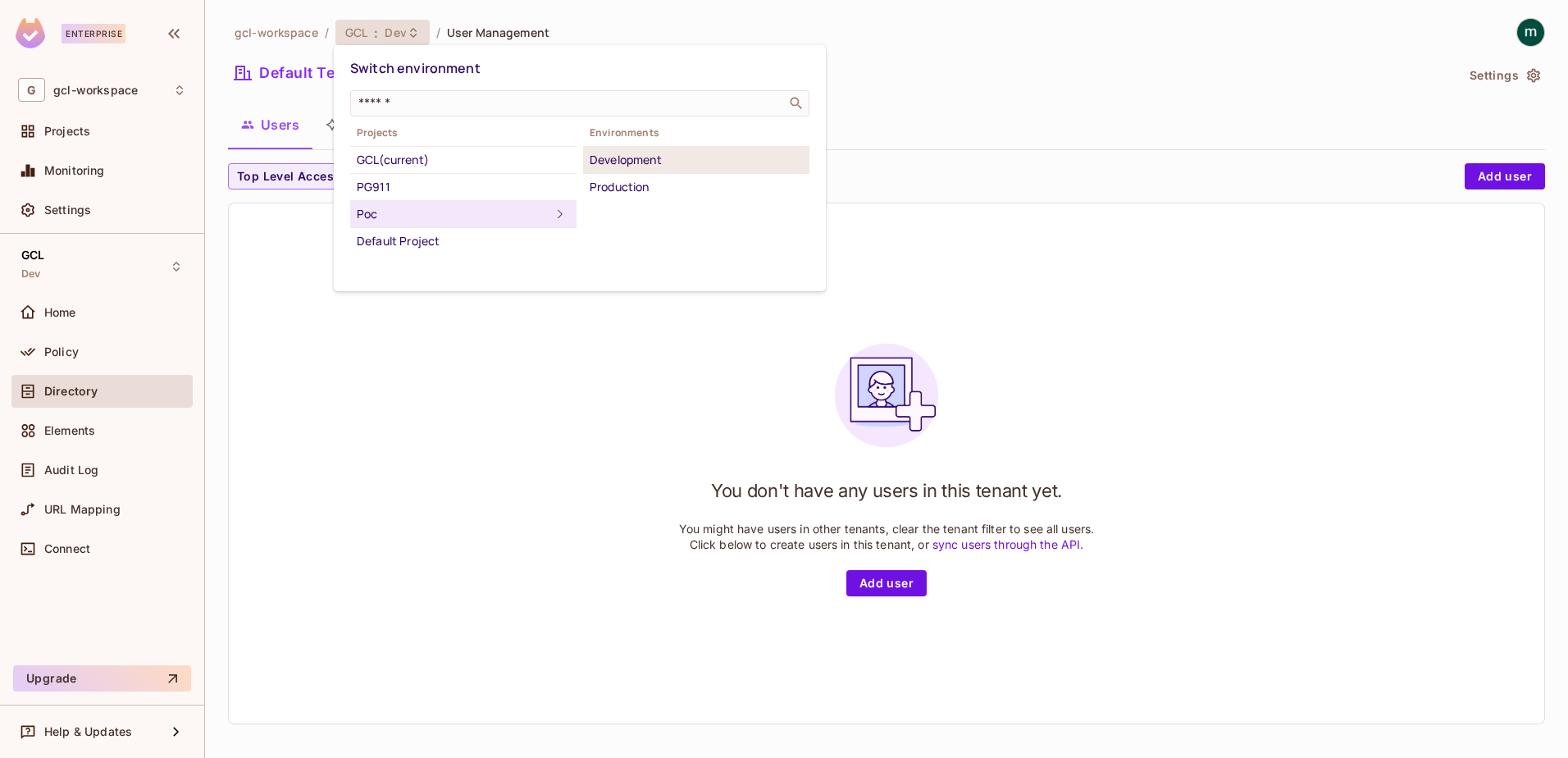
click at [669, 161] on div "Development" at bounding box center [697, 160] width 214 height 20
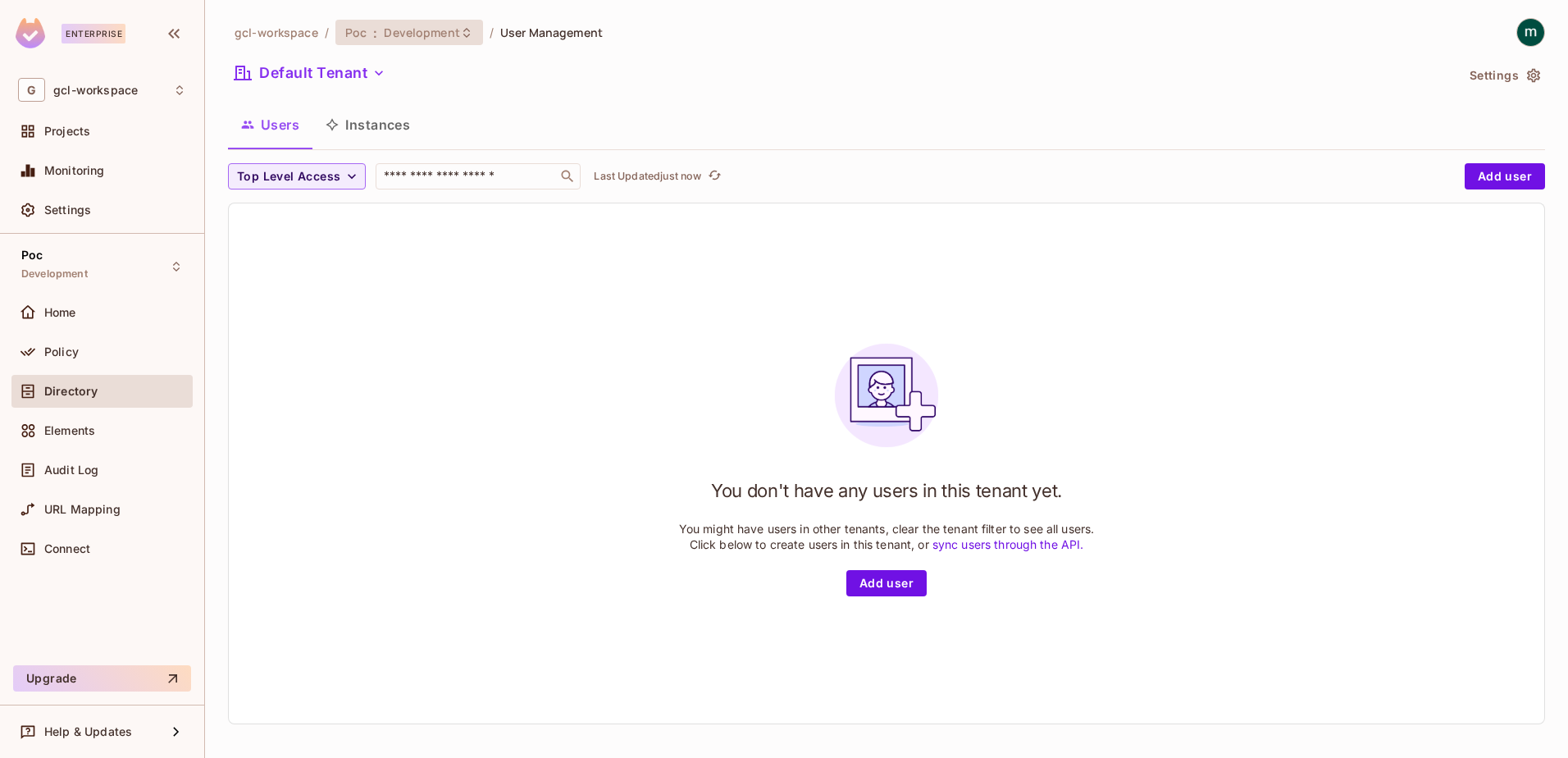
click at [461, 37] on icon at bounding box center [467, 33] width 13 height 13
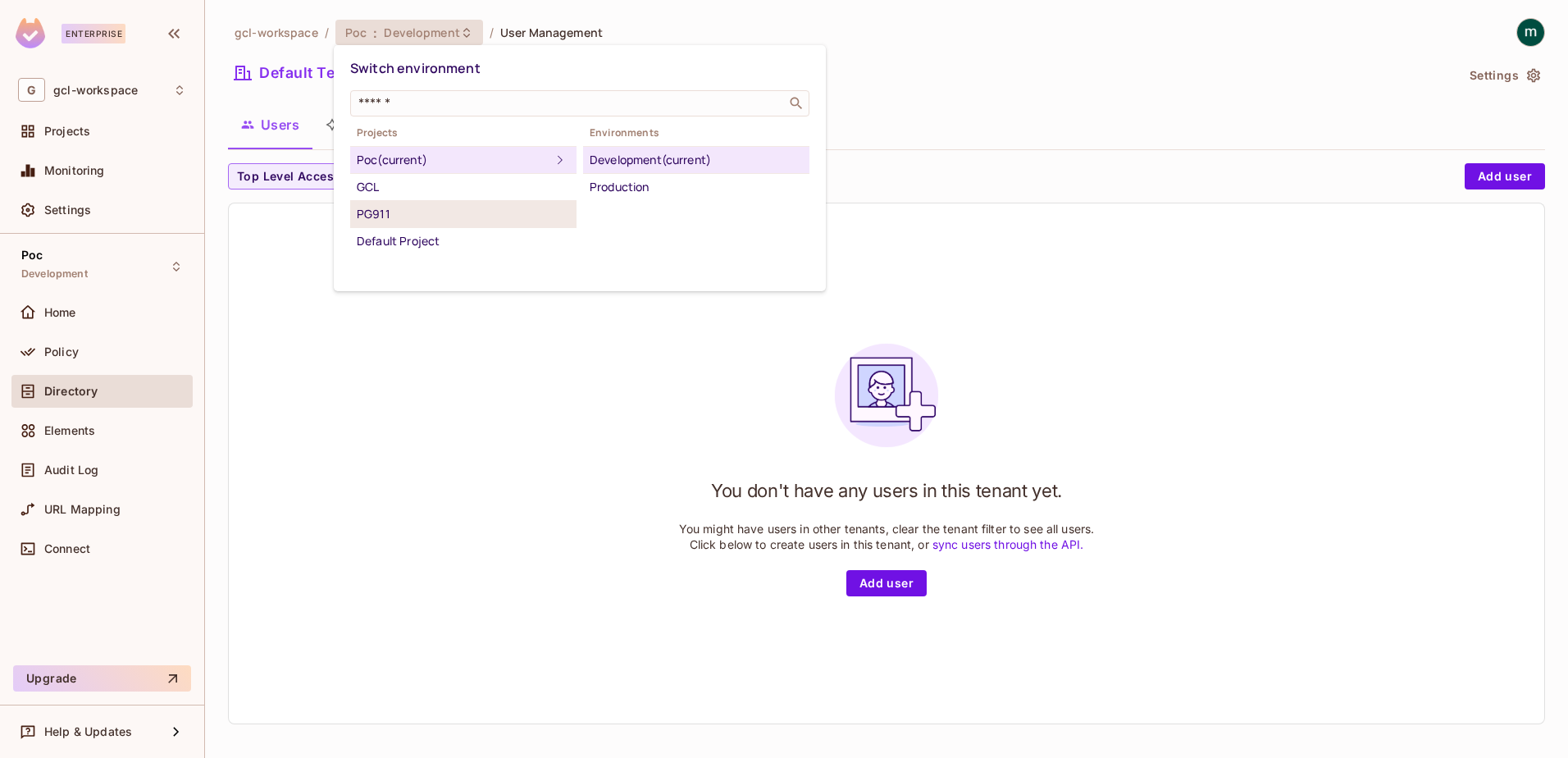
click at [380, 215] on div "PG911" at bounding box center [463, 214] width 214 height 20
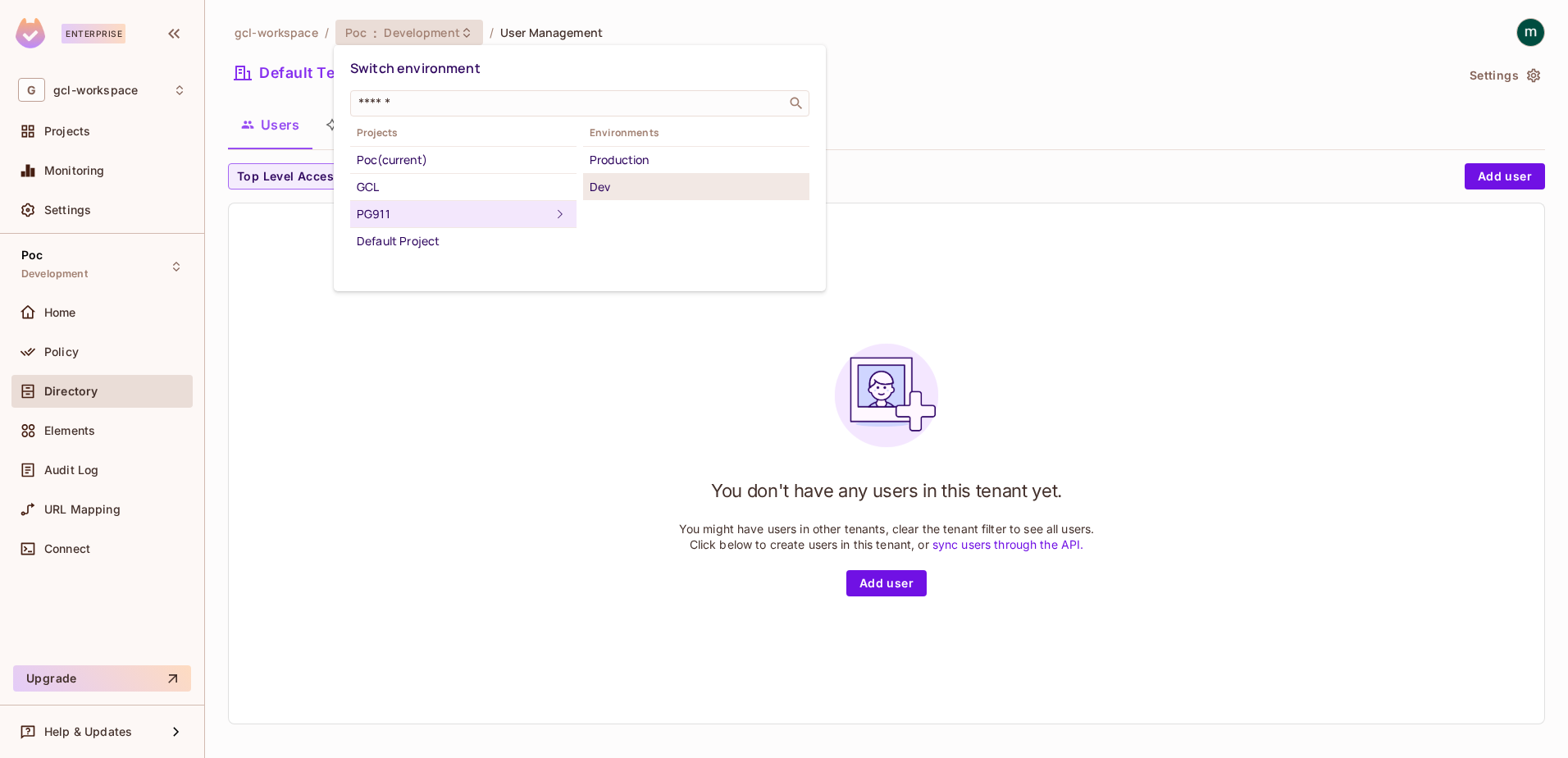
click at [602, 187] on div "Dev" at bounding box center [697, 186] width 214 height 20
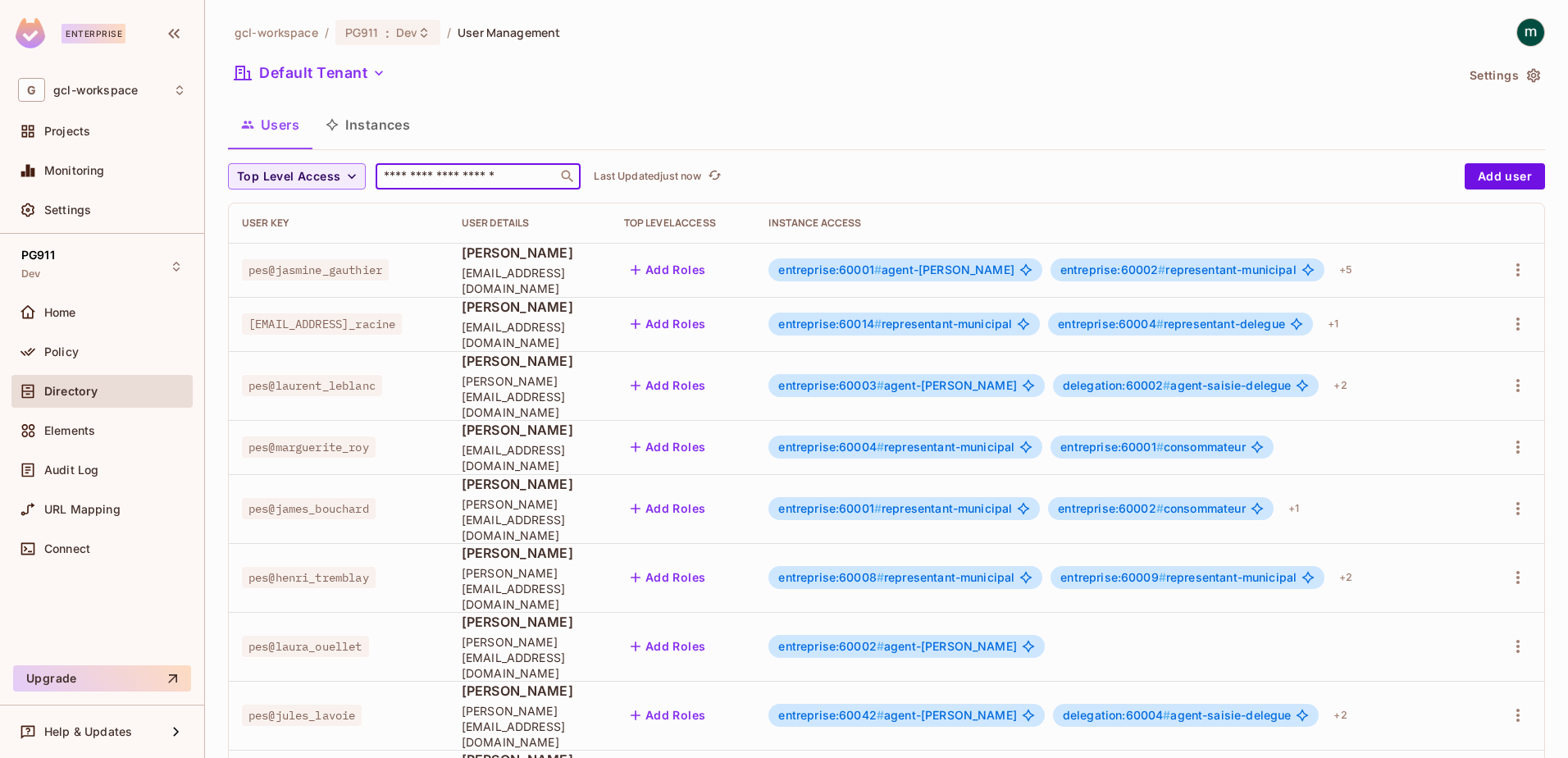
click at [515, 176] on input "text" at bounding box center [466, 176] width 172 height 16
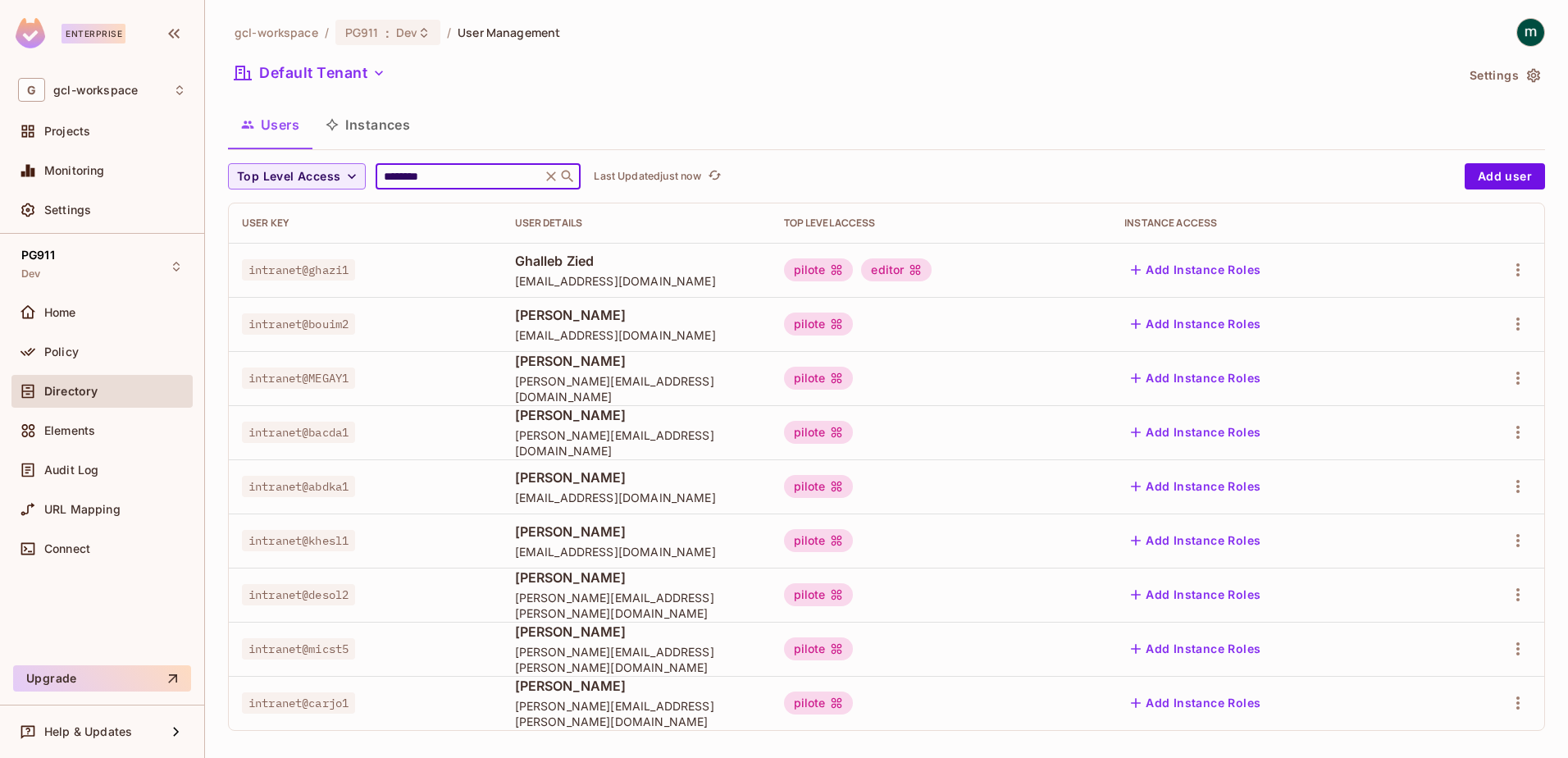
scroll to position [9, 0]
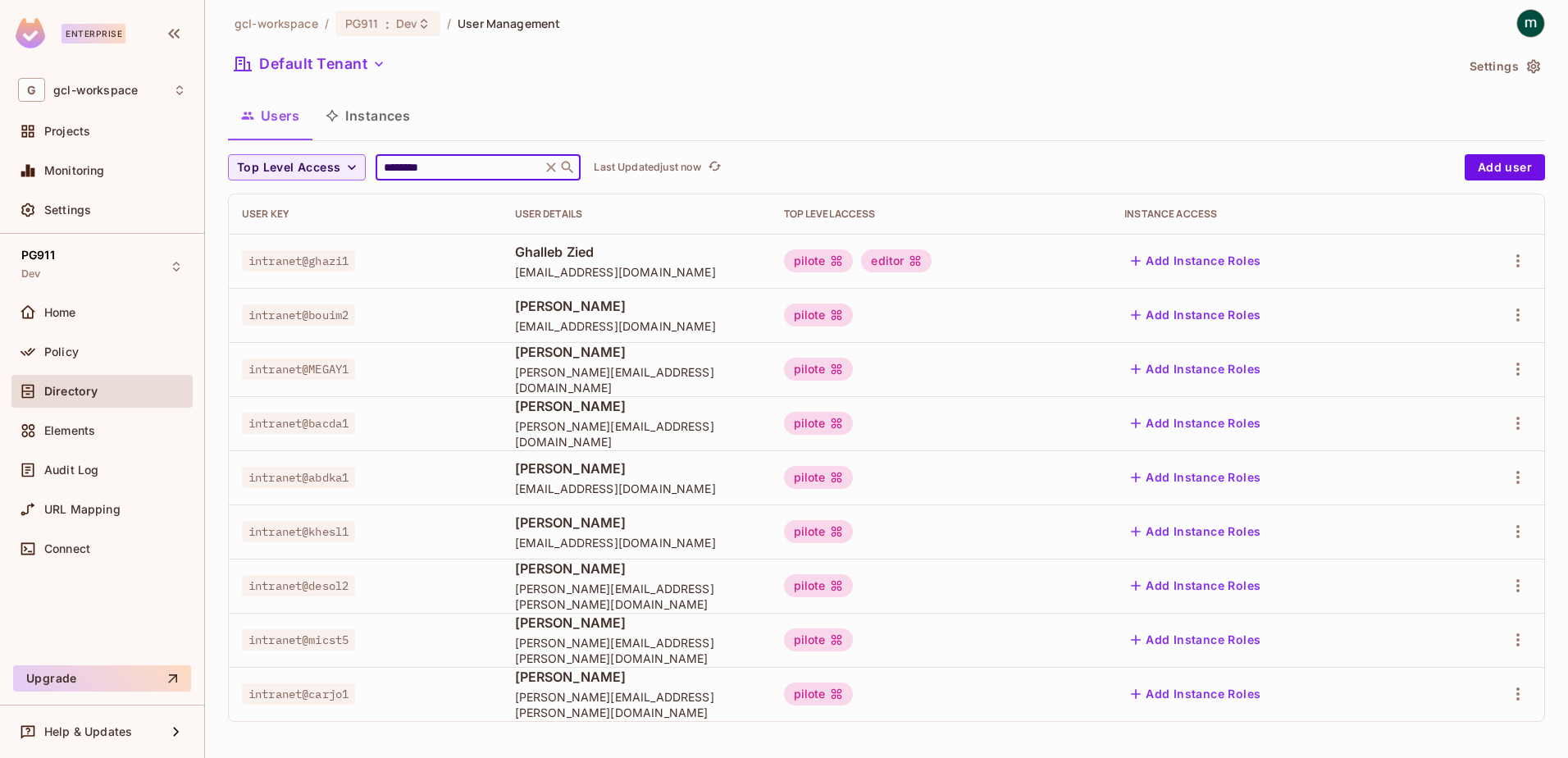
type input "********"
click at [682, 108] on div "Users Instances" at bounding box center [886, 115] width 1317 height 41
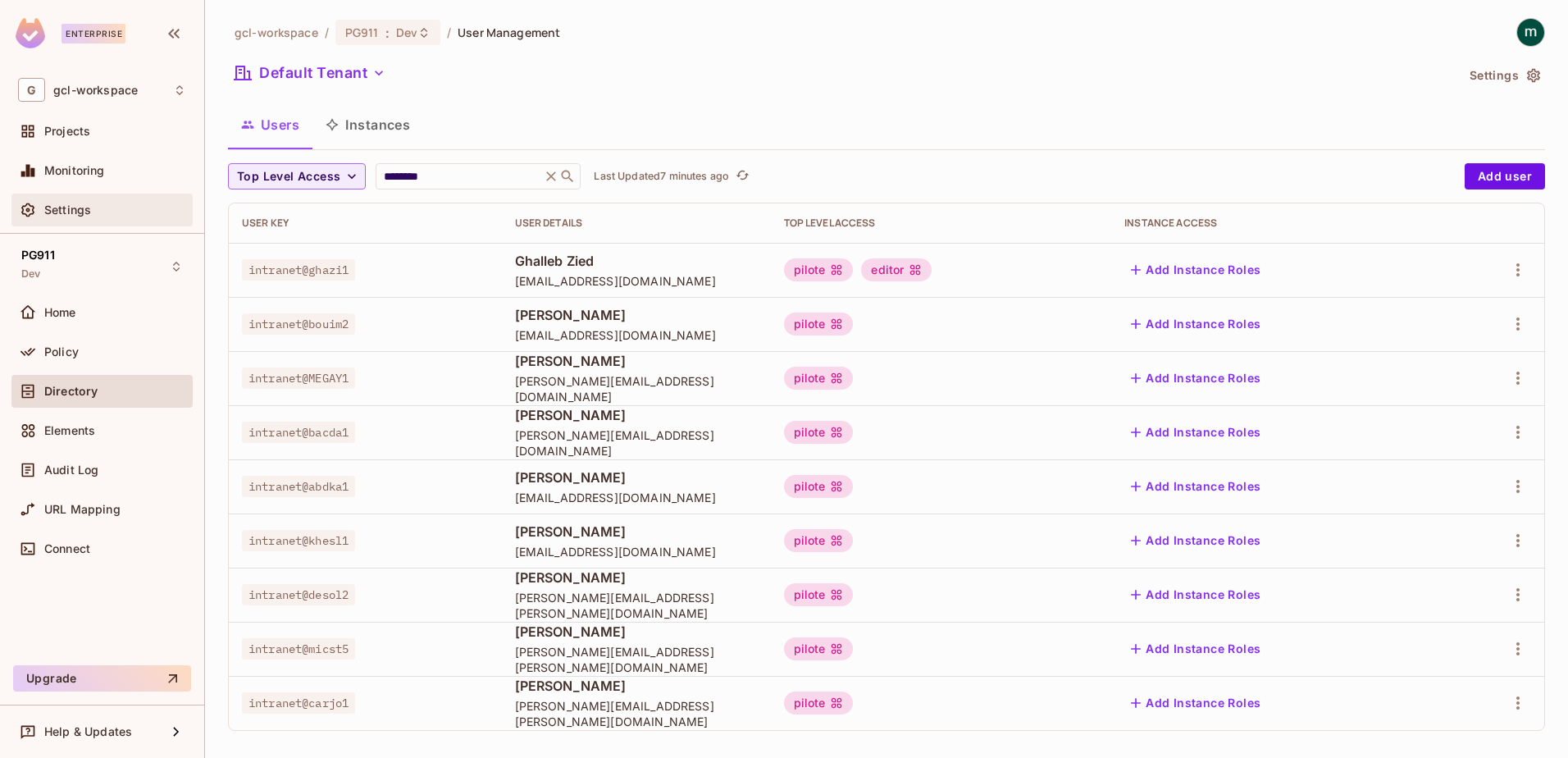
click at [70, 207] on span "Settings" at bounding box center [67, 210] width 46 height 13
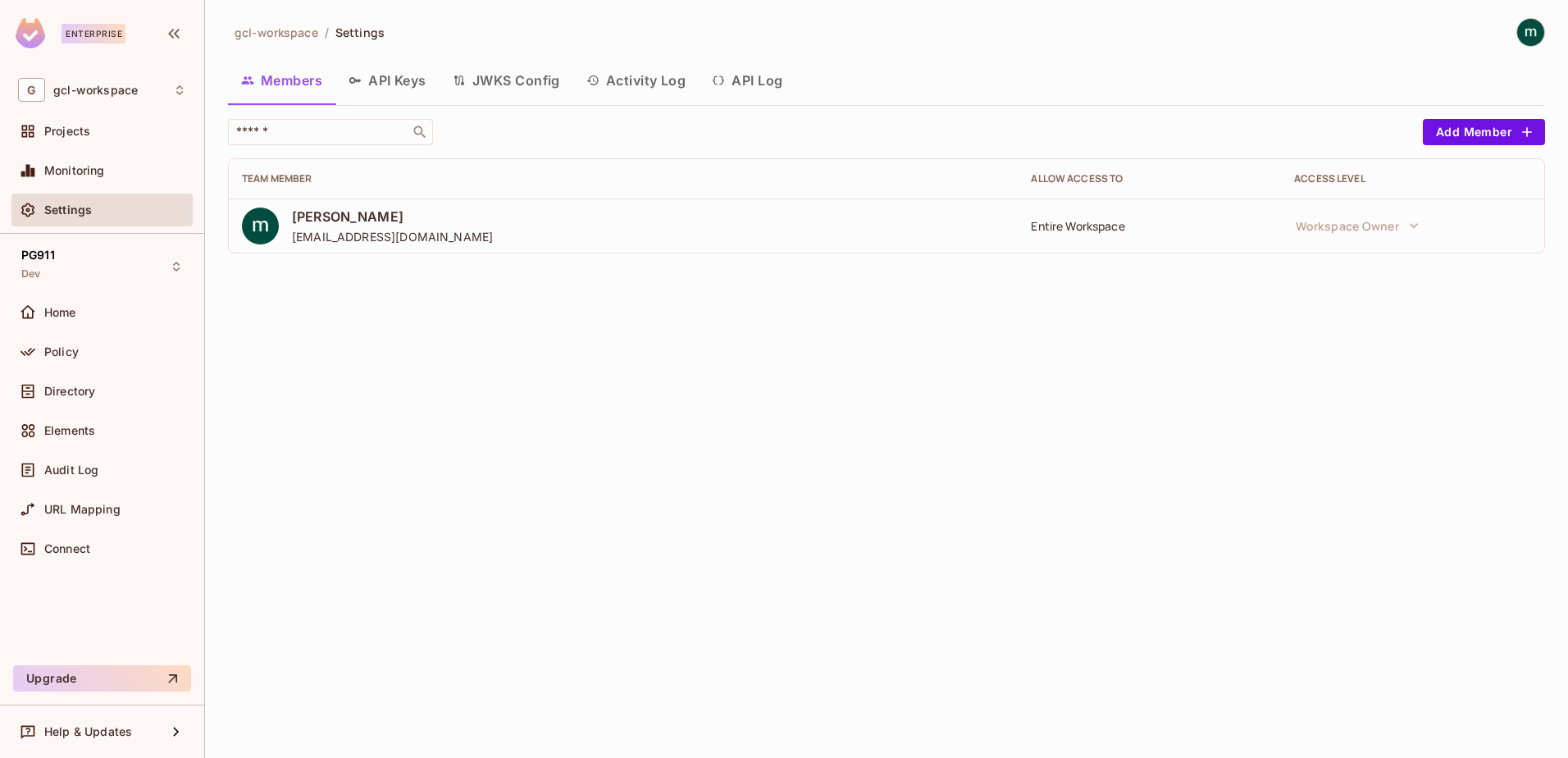
click at [742, 78] on button "API Log" at bounding box center [747, 79] width 96 height 41
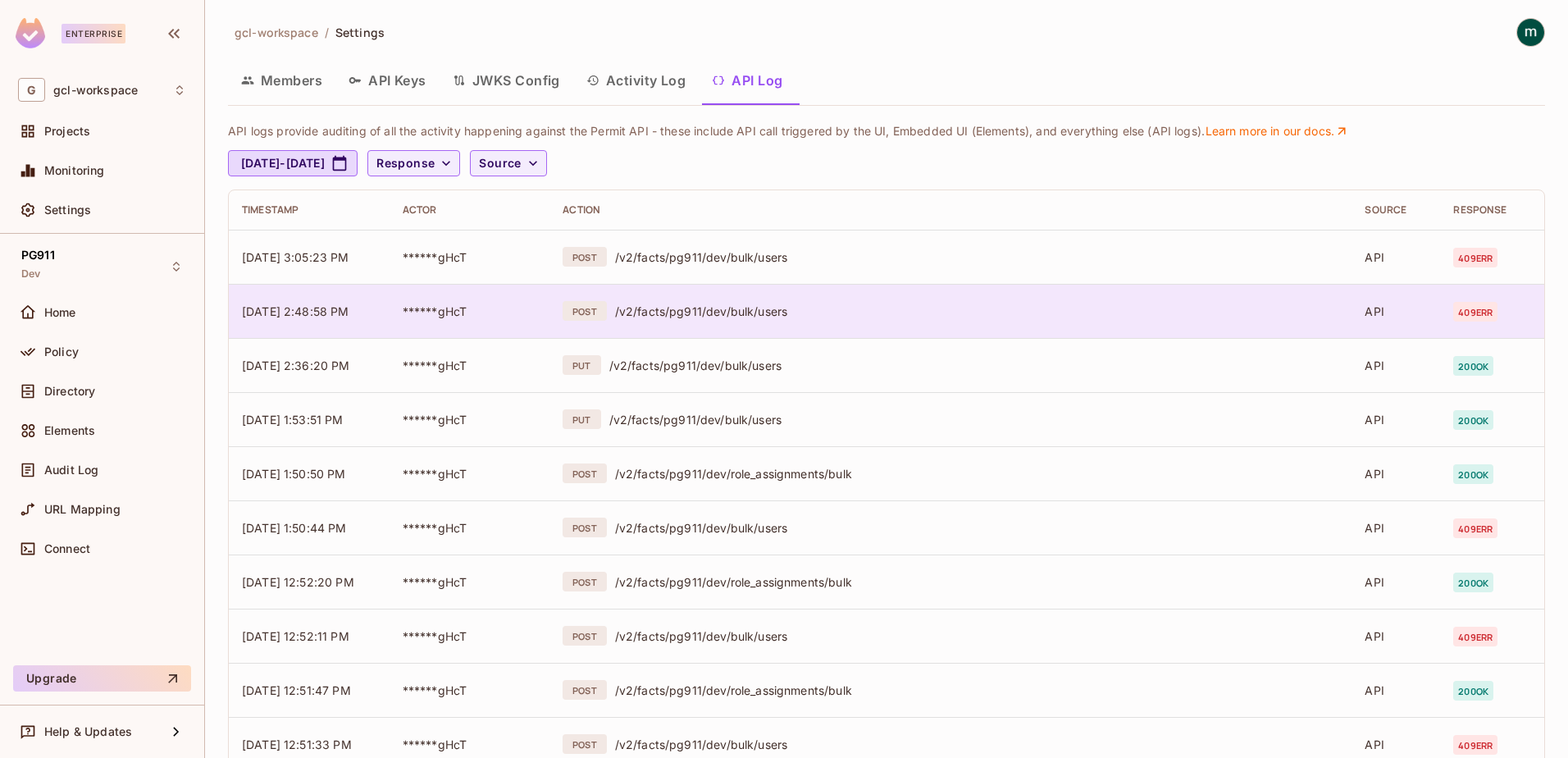
click at [646, 312] on div "/v2/facts/pg911/dev/bulk/users" at bounding box center [978, 311] width 724 height 15
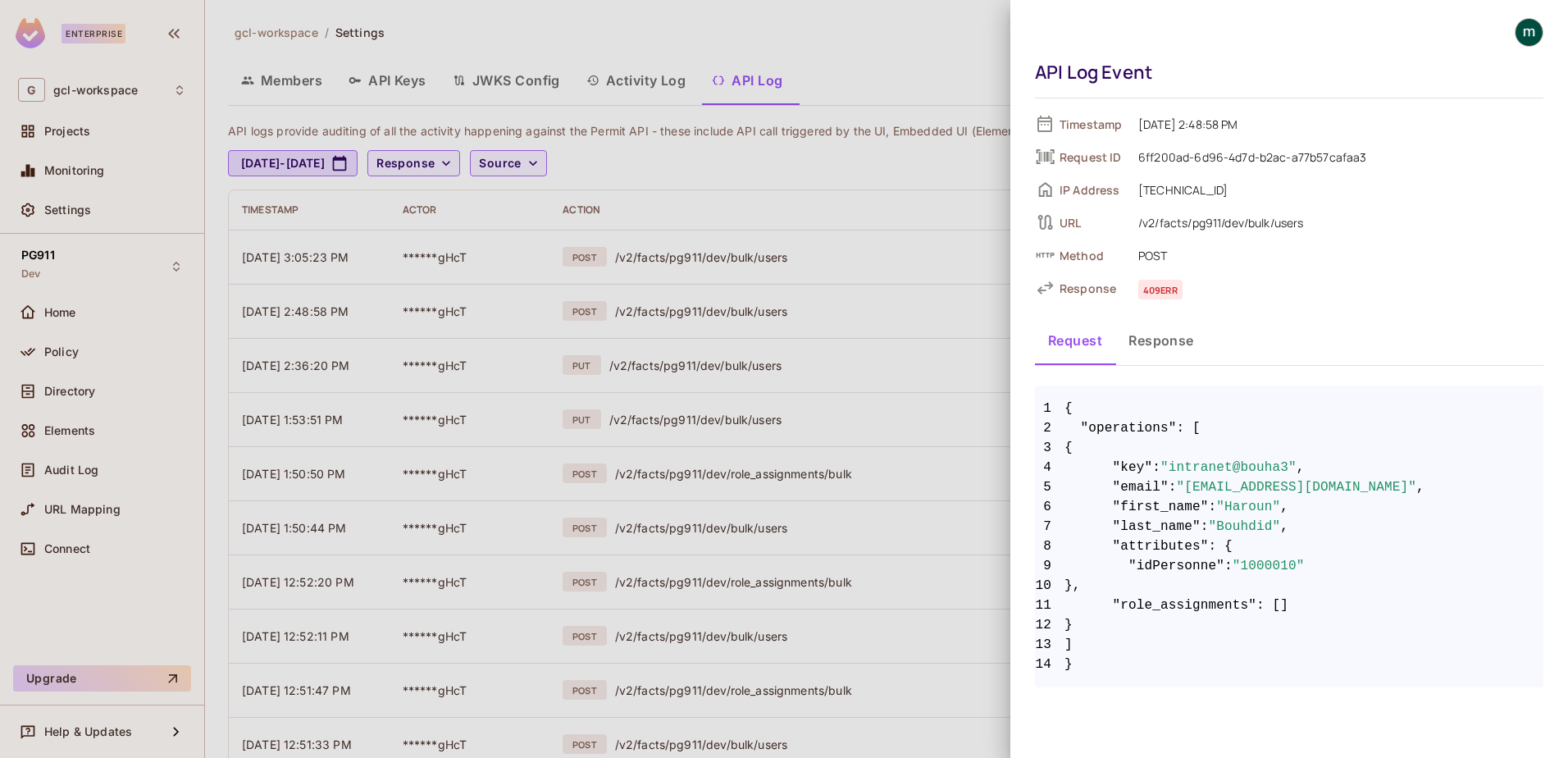
click at [1147, 346] on button "Response" at bounding box center [1161, 340] width 92 height 41
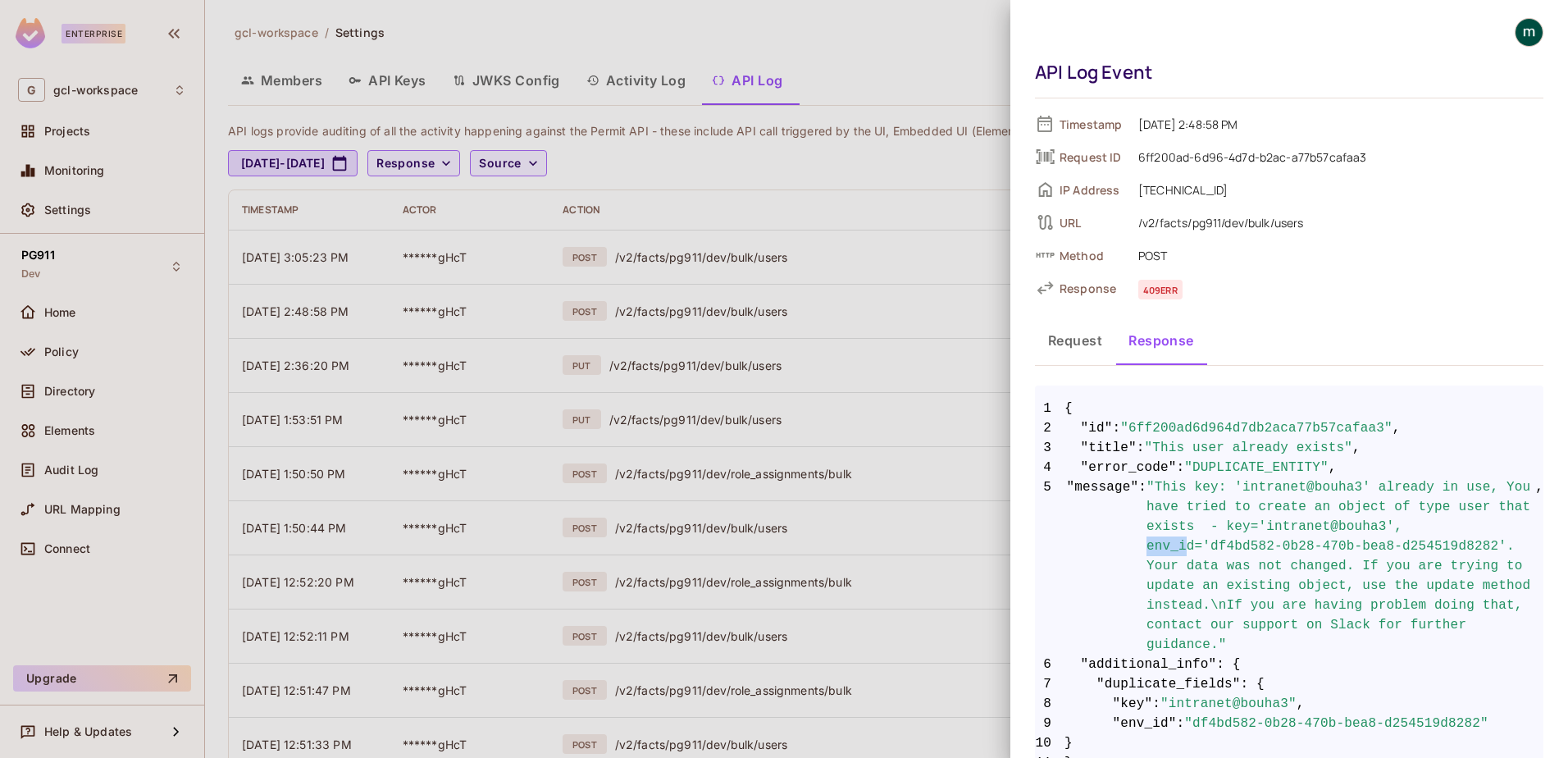
drag, startPoint x: 1385, startPoint y: 529, endPoint x: 1421, endPoint y: 529, distance: 36.0
click at [1421, 529] on span ""This key: 'intranet@bouha3' already in use, You have tried to create an object…" at bounding box center [1341, 566] width 389 height 177
drag, startPoint x: 1421, startPoint y: 529, endPoint x: 1438, endPoint y: 524, distance: 17.7
click at [1438, 524] on span ""This key: 'intranet@bouha3' already in use, You have tried to create an object…" at bounding box center [1341, 566] width 389 height 177
drag, startPoint x: 1439, startPoint y: 527, endPoint x: 1339, endPoint y: 541, distance: 101.0
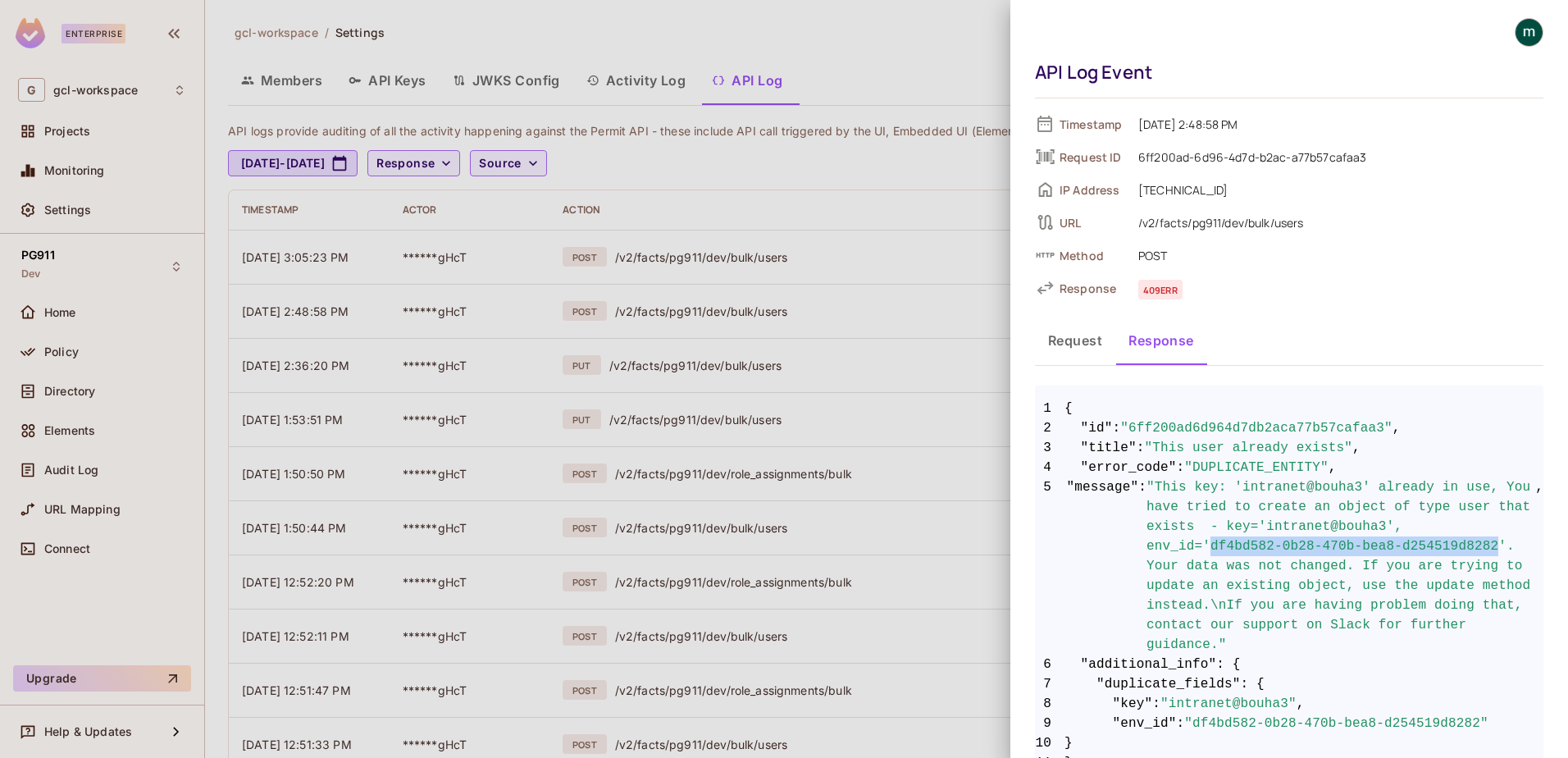
click at [1339, 541] on span ""This key: 'intranet@bouha3' already in use, You have tried to create an object…" at bounding box center [1341, 566] width 389 height 177
copy span "df4bd582-0b28-470b-bea8-d254519d8282"
click at [860, 243] on div at bounding box center [784, 379] width 1568 height 758
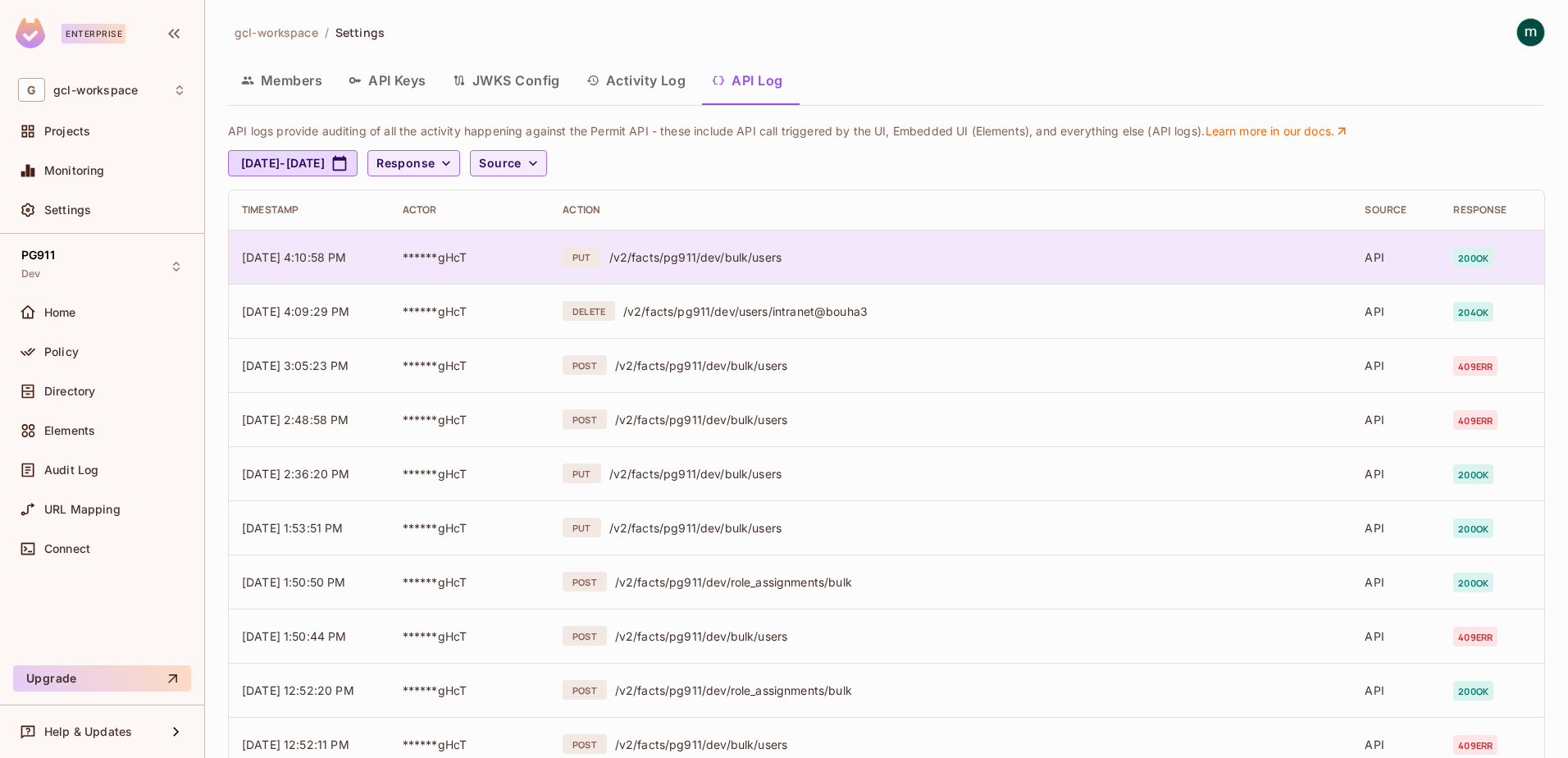
click at [636, 259] on div "/v2/facts/pg911/dev/bulk/users" at bounding box center [974, 257] width 730 height 15
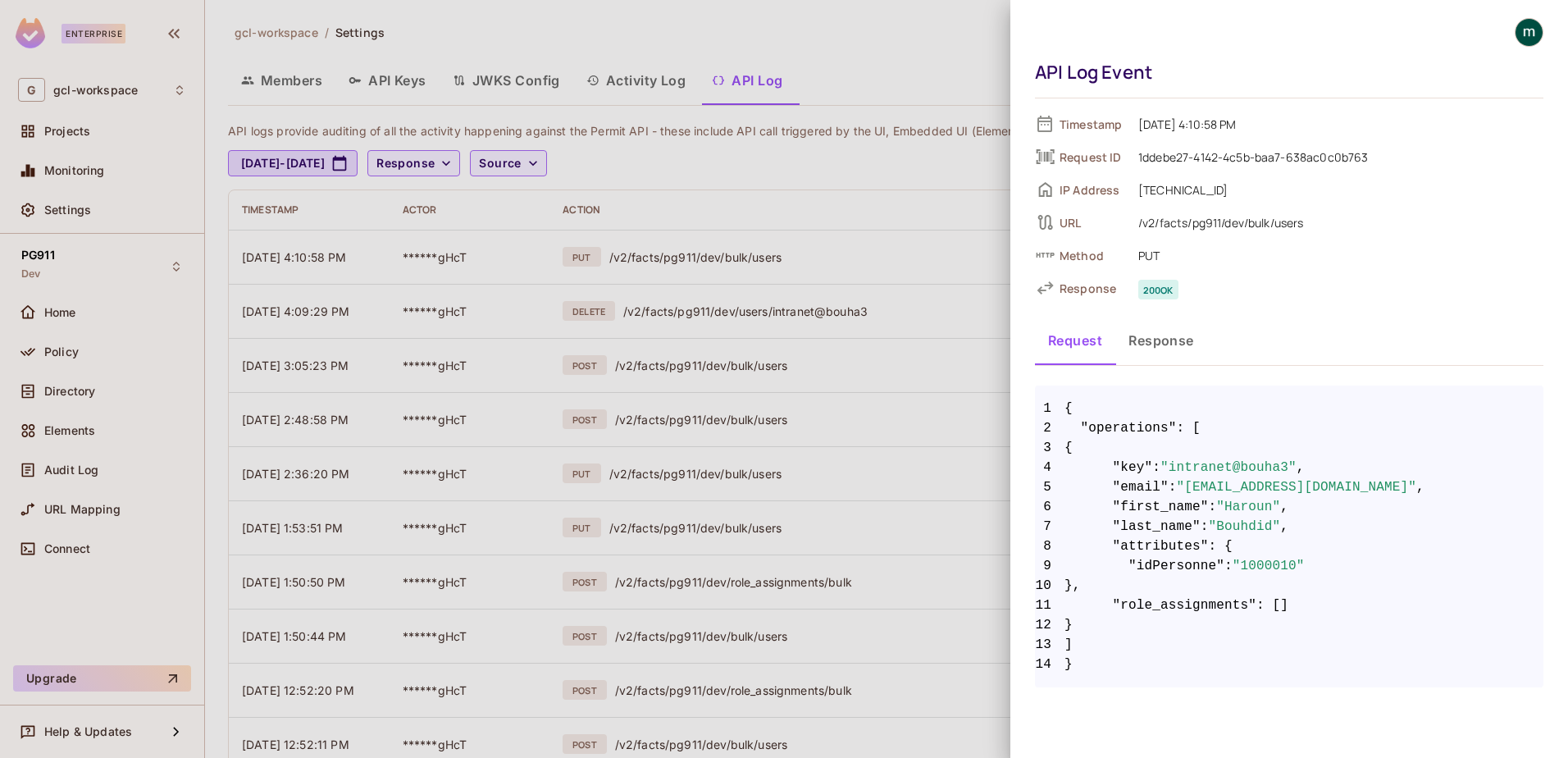
click at [1151, 345] on button "Response" at bounding box center [1161, 340] width 92 height 41
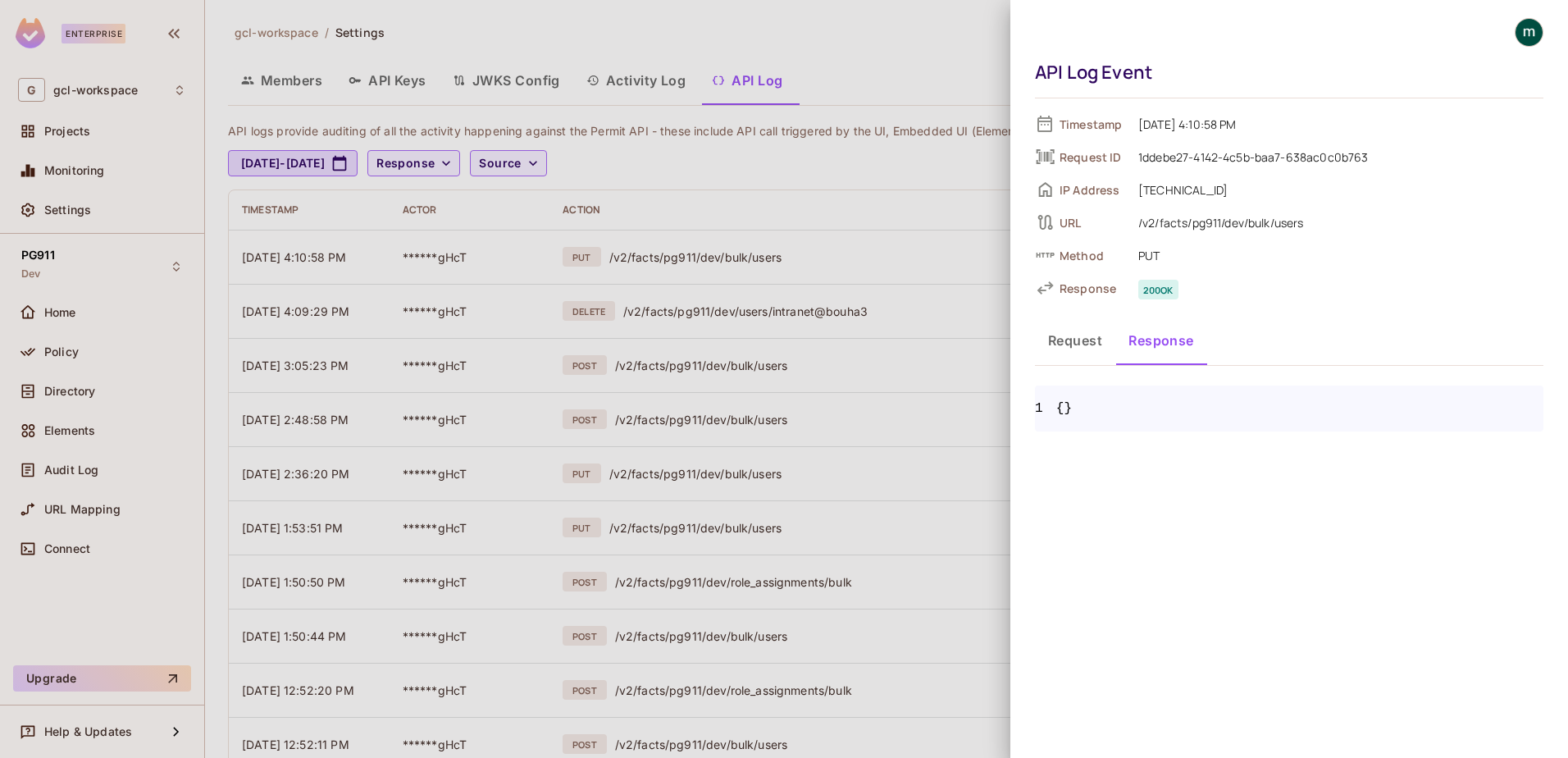
click at [1076, 344] on button "Request" at bounding box center [1075, 340] width 80 height 41
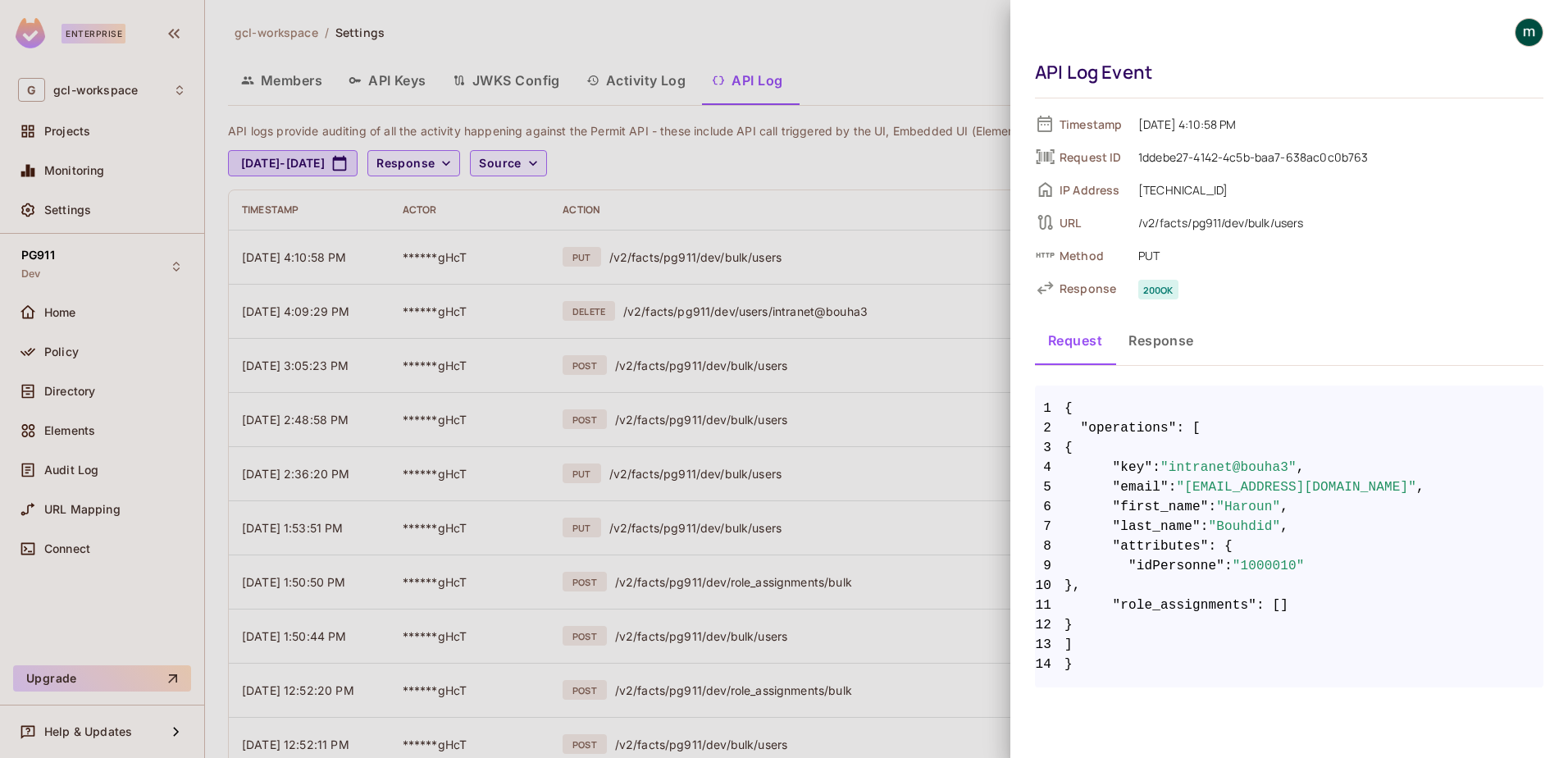
click at [826, 253] on div at bounding box center [784, 379] width 1568 height 758
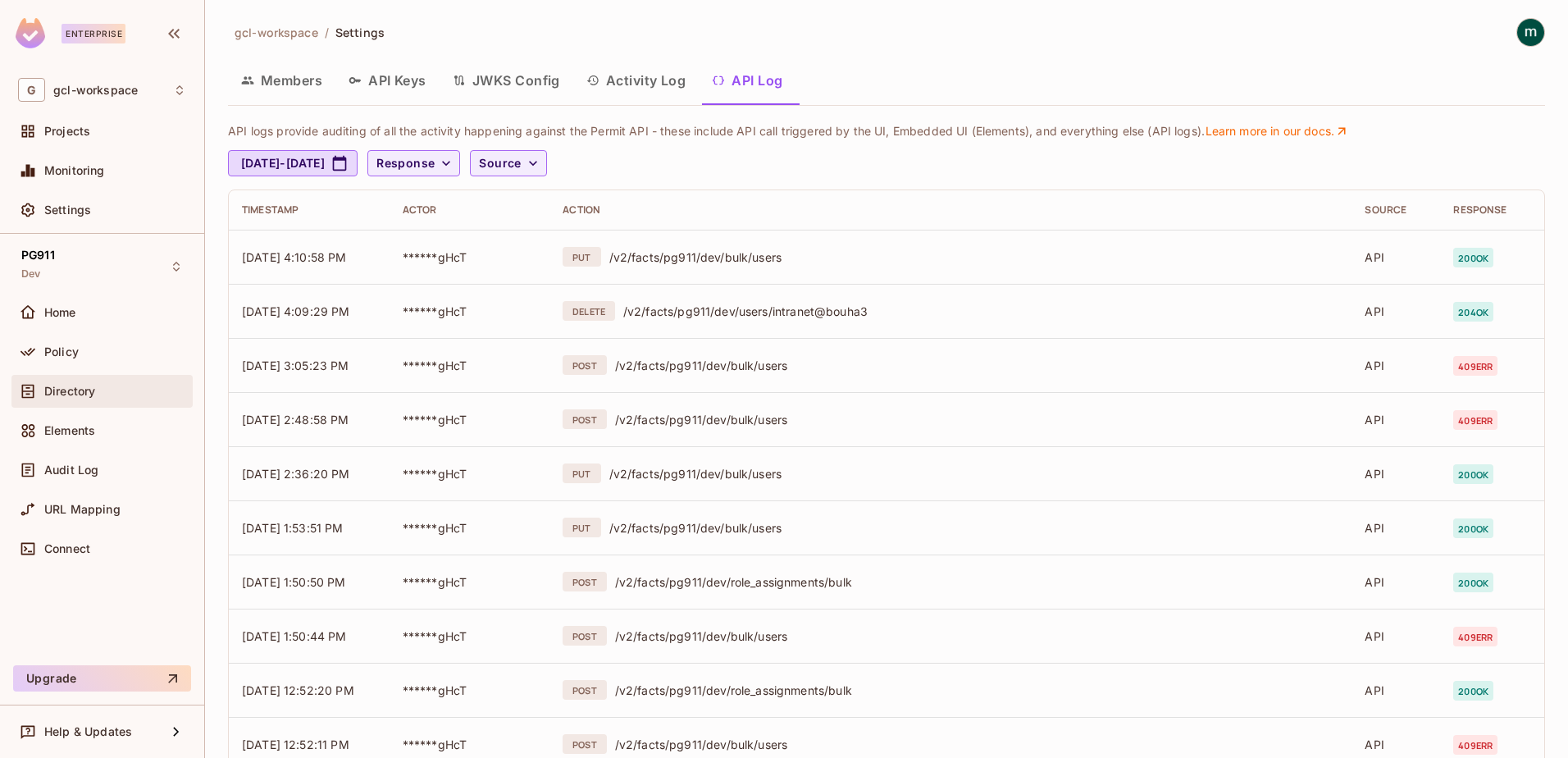
click at [61, 392] on span "Directory" at bounding box center [70, 392] width 51 height 13
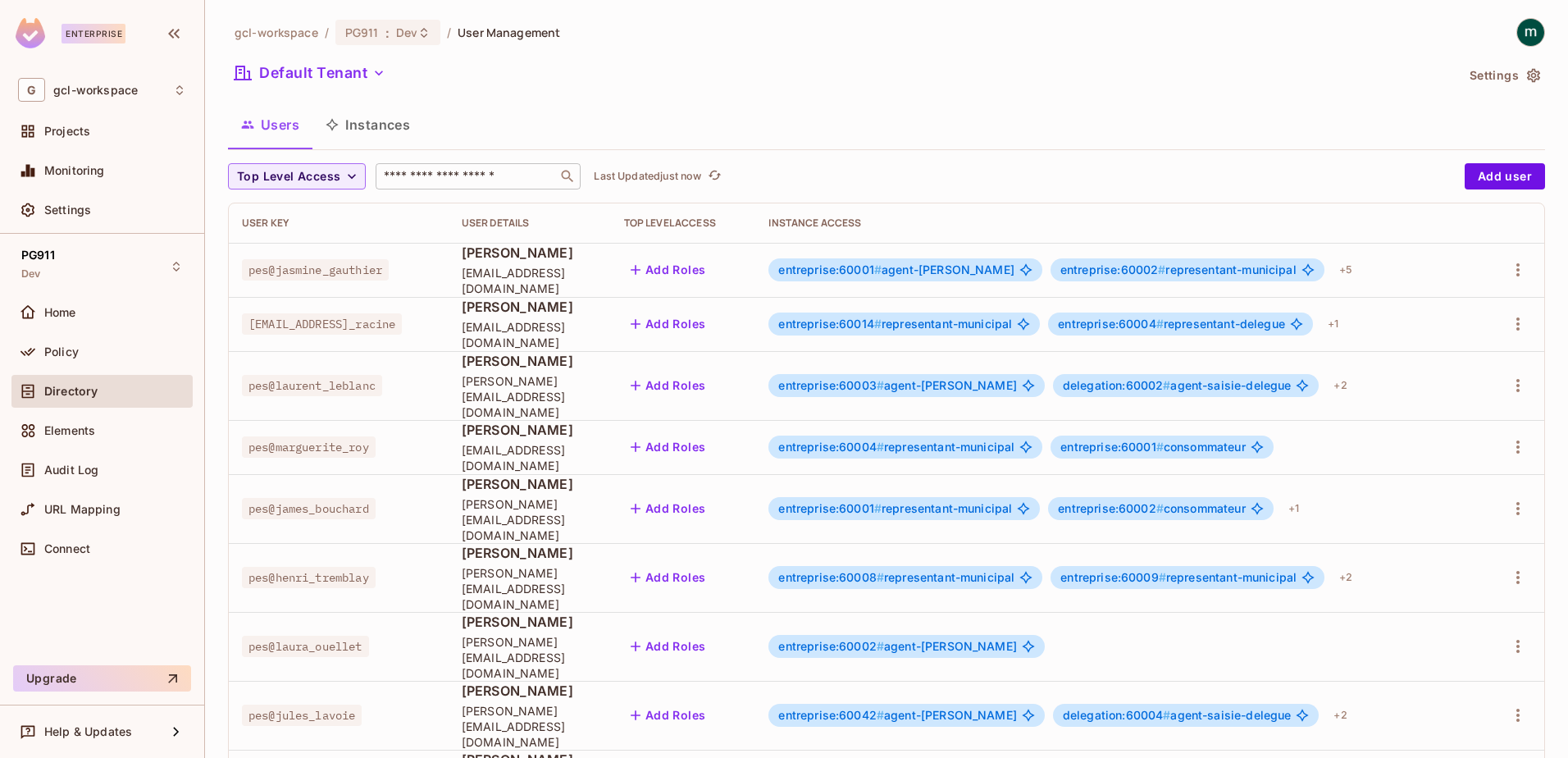
click at [471, 178] on input "text" at bounding box center [466, 176] width 172 height 16
type input "********"
click at [414, 178] on input "text" at bounding box center [466, 176] width 172 height 16
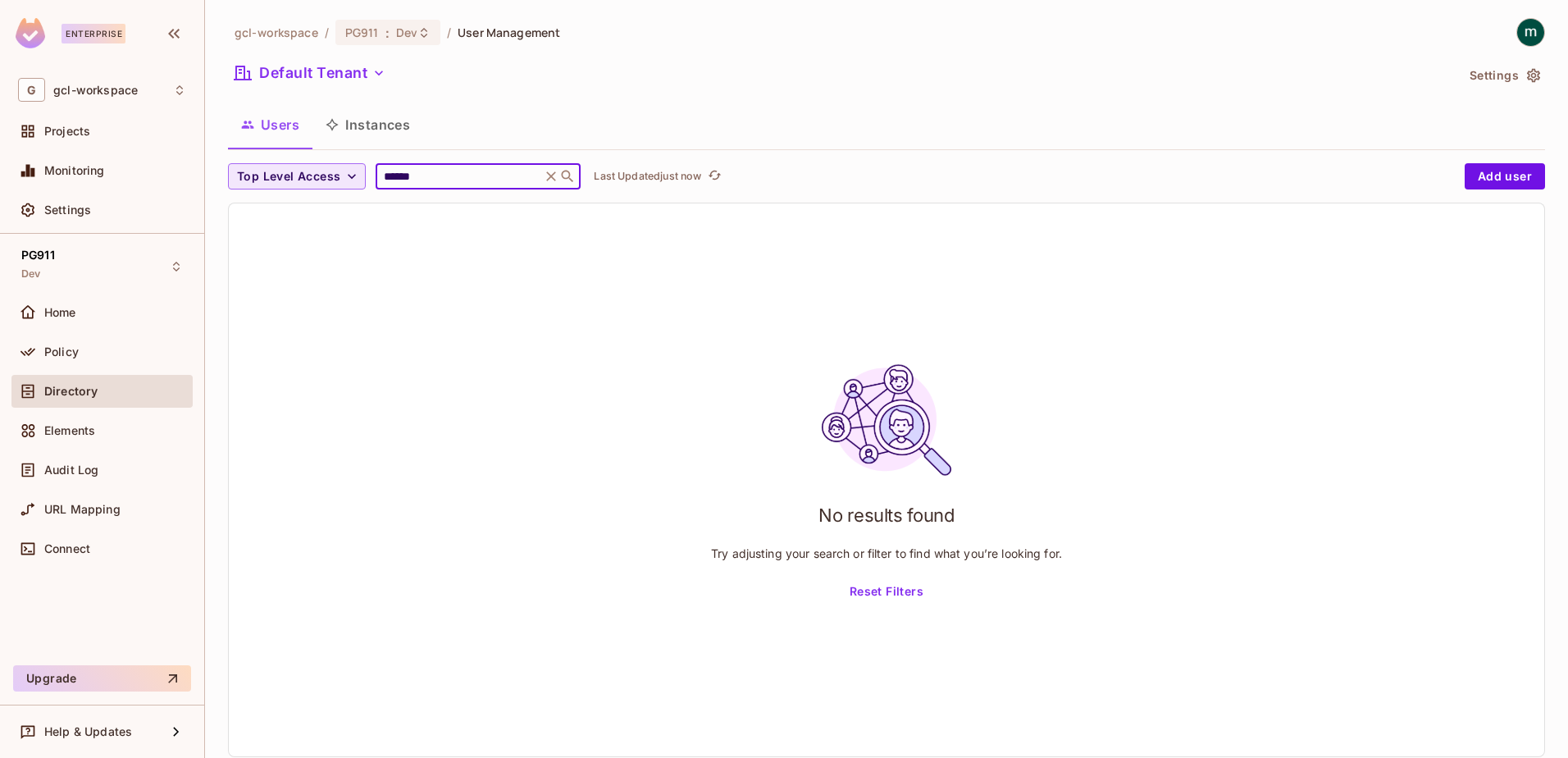
drag, startPoint x: 417, startPoint y: 172, endPoint x: 346, endPoint y: 174, distance: 71.0
click at [346, 174] on div "Top Level Access ****** ​ Last Updated just now" at bounding box center [842, 177] width 1228 height 26
click at [405, 176] on input "******" at bounding box center [458, 176] width 156 height 16
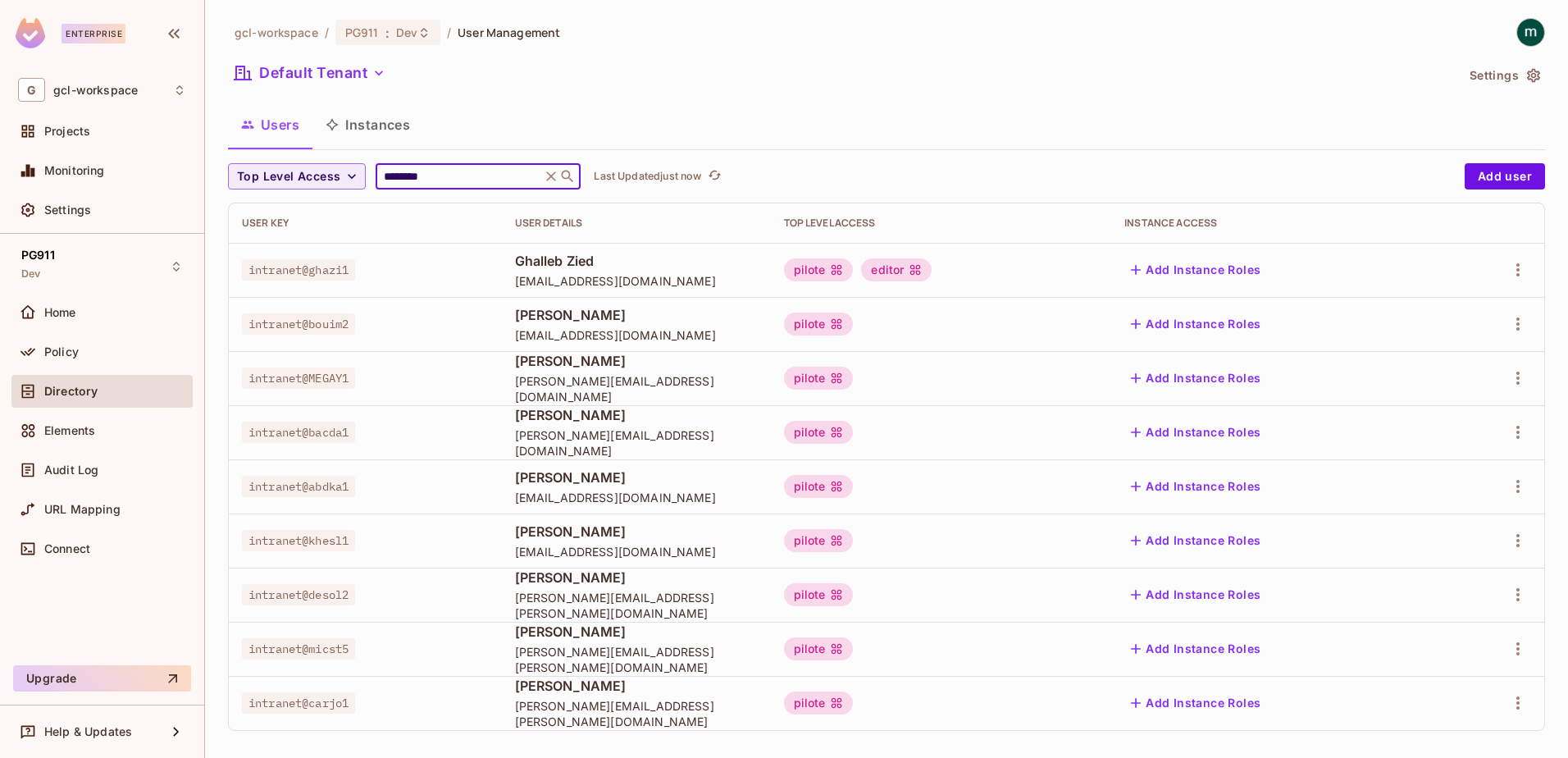
scroll to position [9, 0]
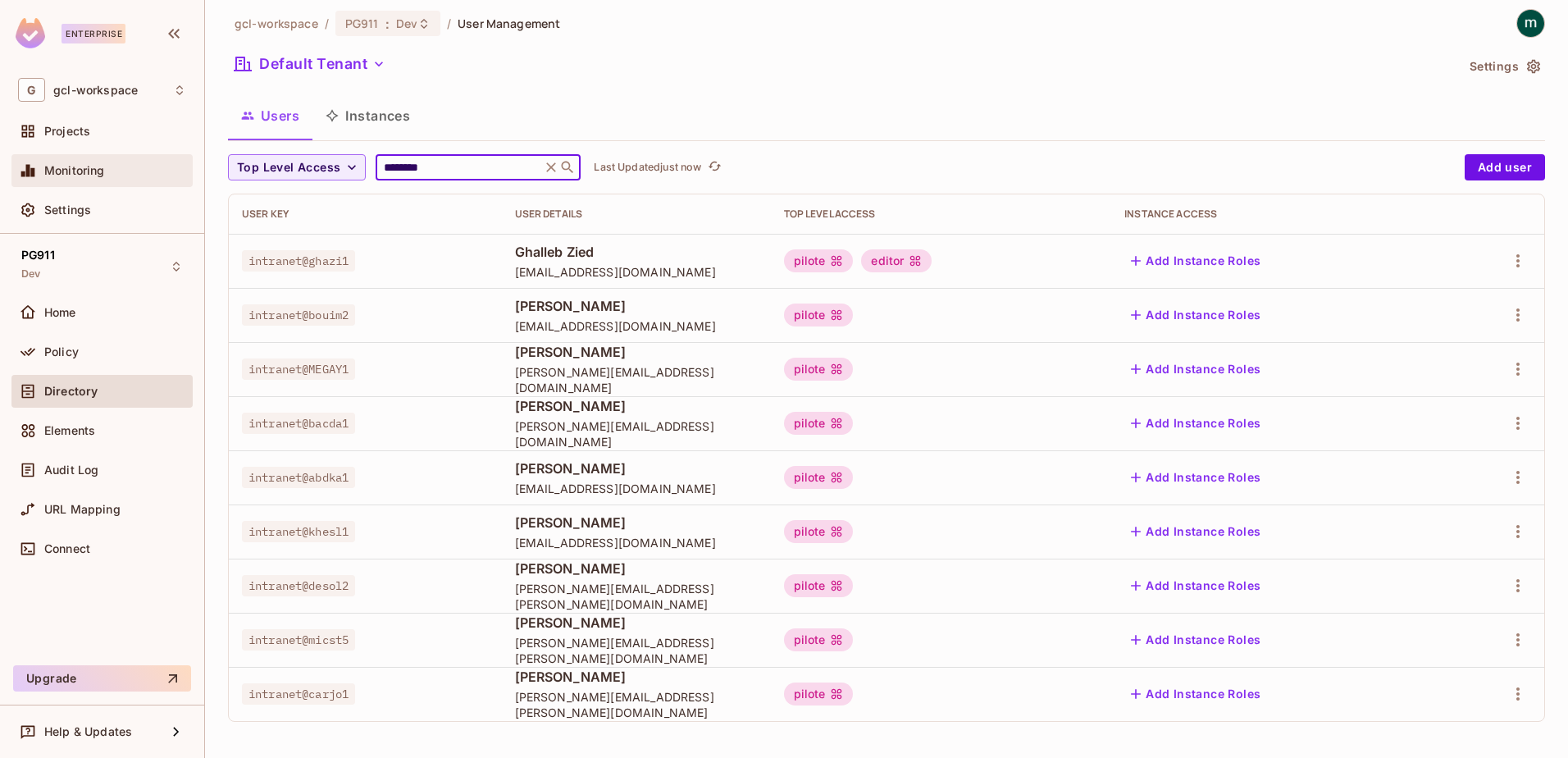
type input "********"
click at [54, 176] on span "Monitoring" at bounding box center [75, 170] width 61 height 13
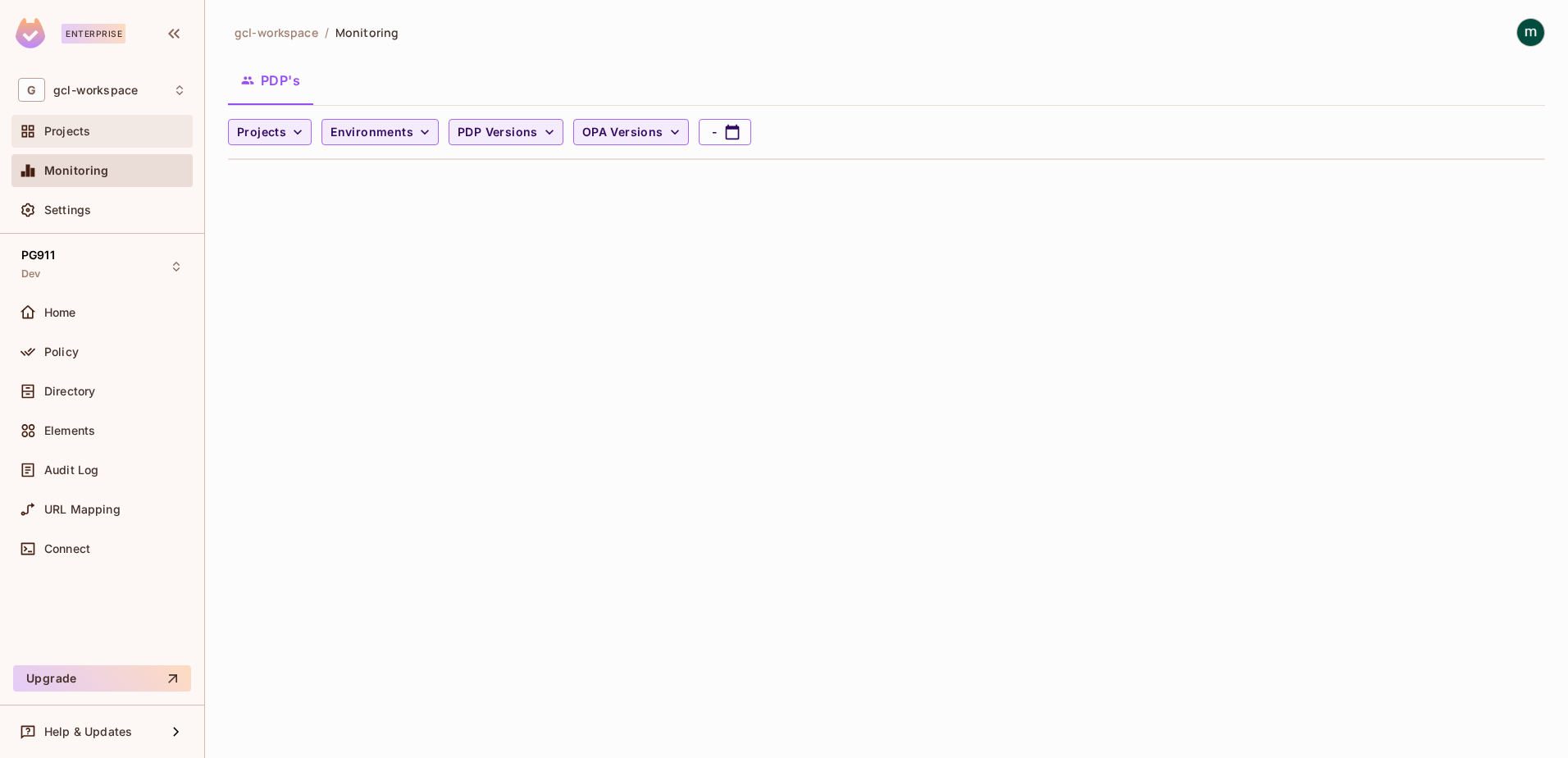
click at [59, 132] on span "Projects" at bounding box center [67, 132] width 46 height 13
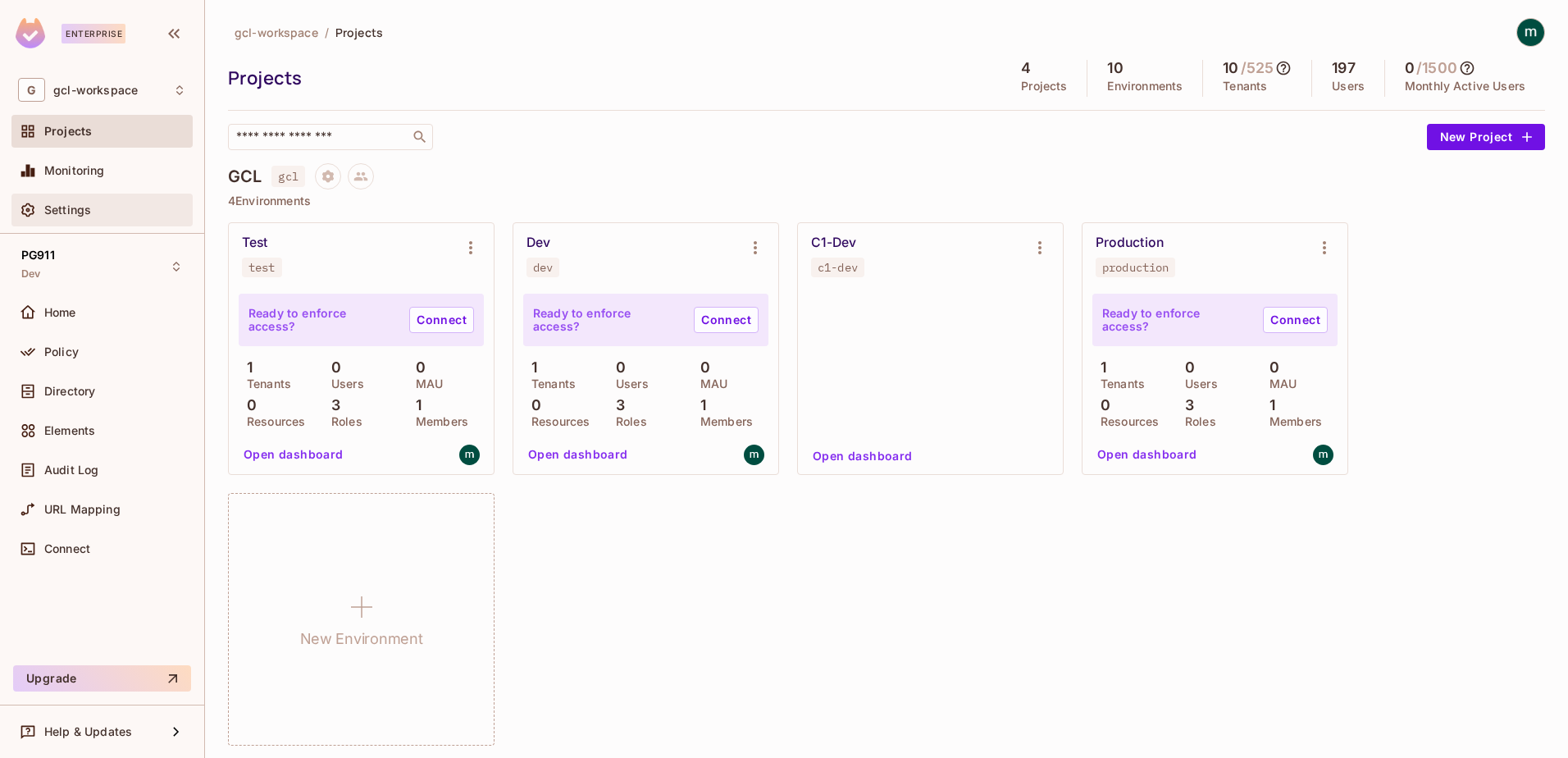
click at [76, 205] on span "Settings" at bounding box center [67, 210] width 46 height 13
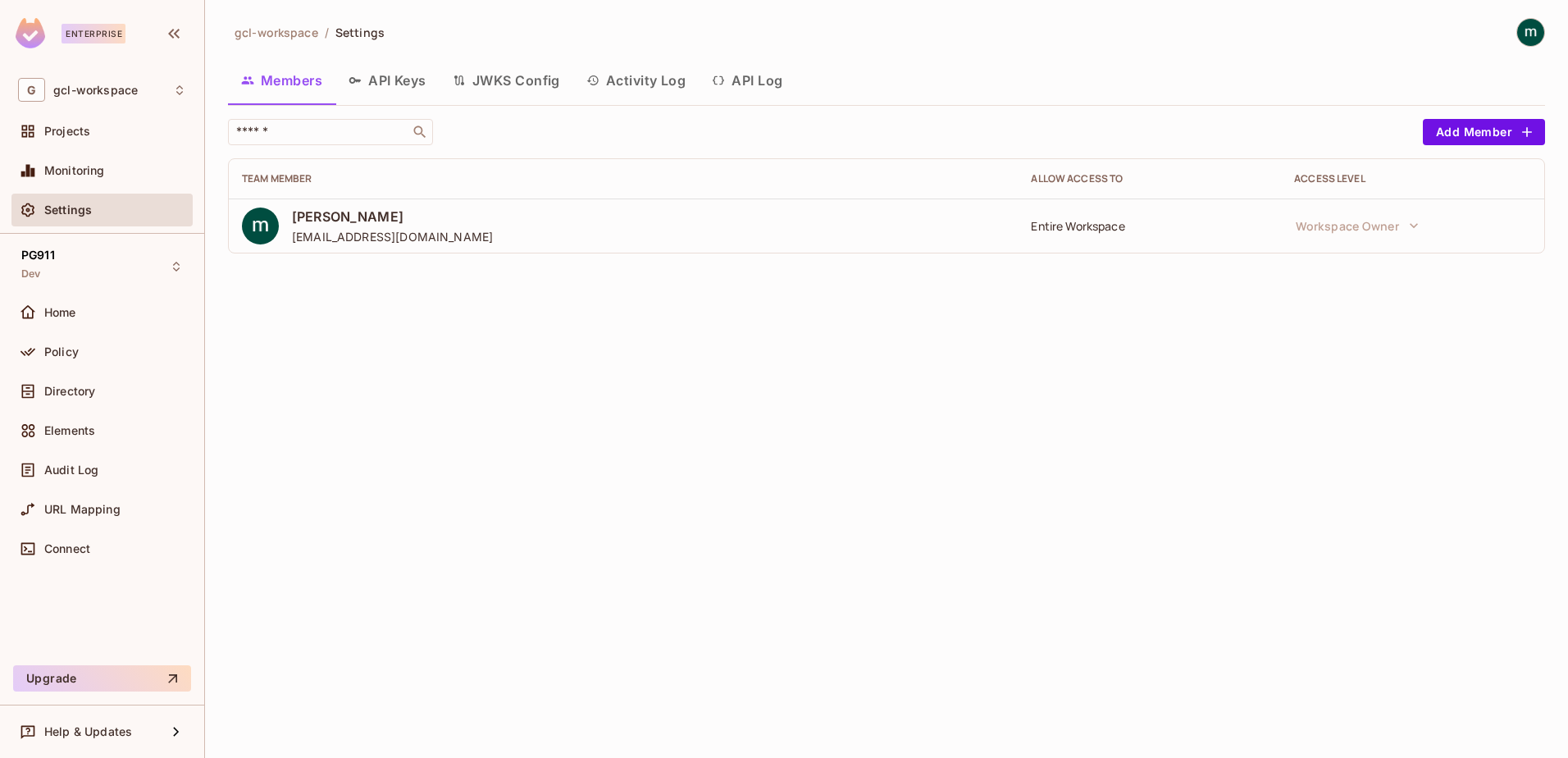
click at [768, 82] on button "API Log" at bounding box center [747, 79] width 96 height 41
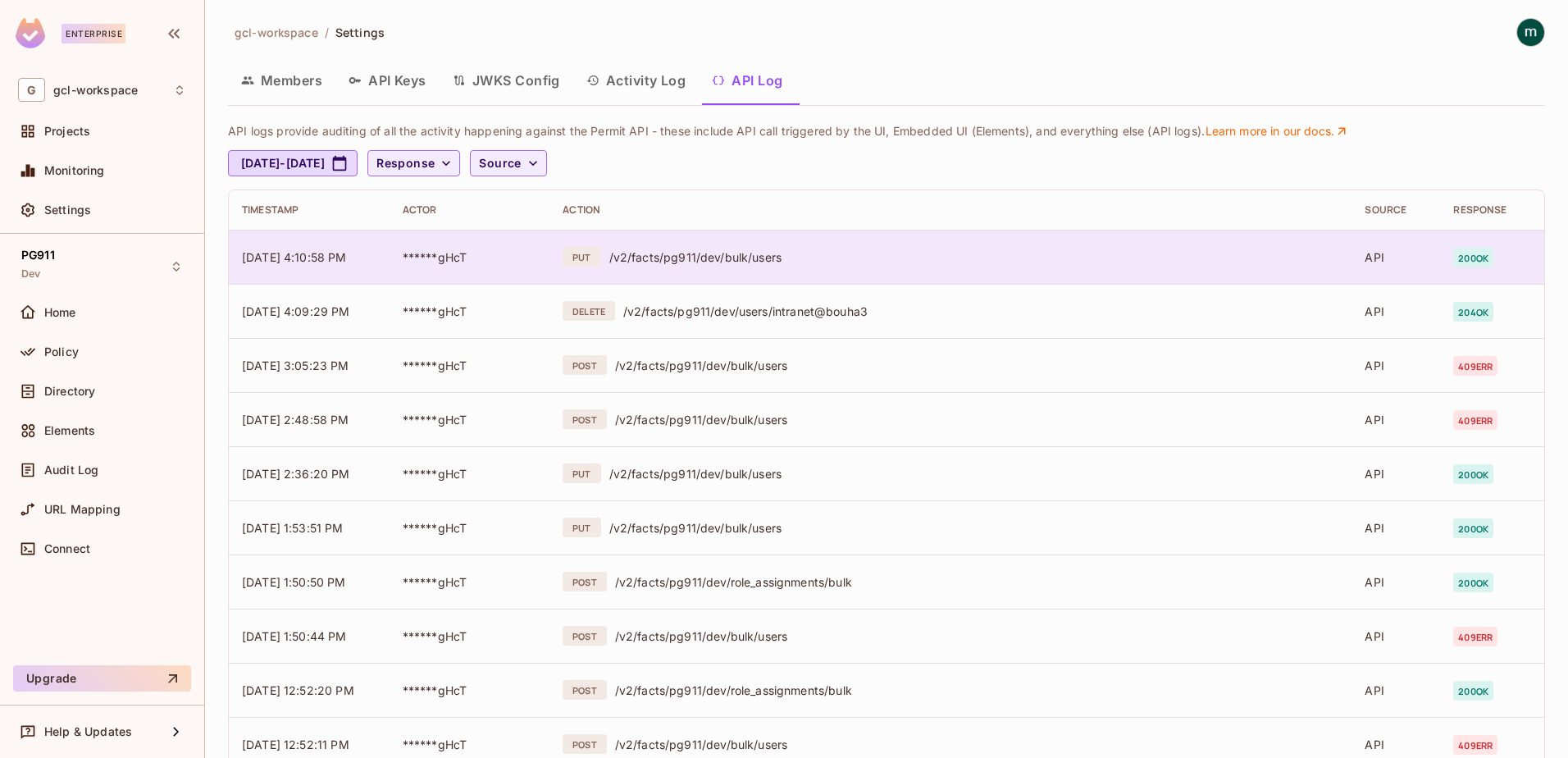
click at [336, 261] on span "[DATE] 4:10:58 PM" at bounding box center [294, 257] width 105 height 14
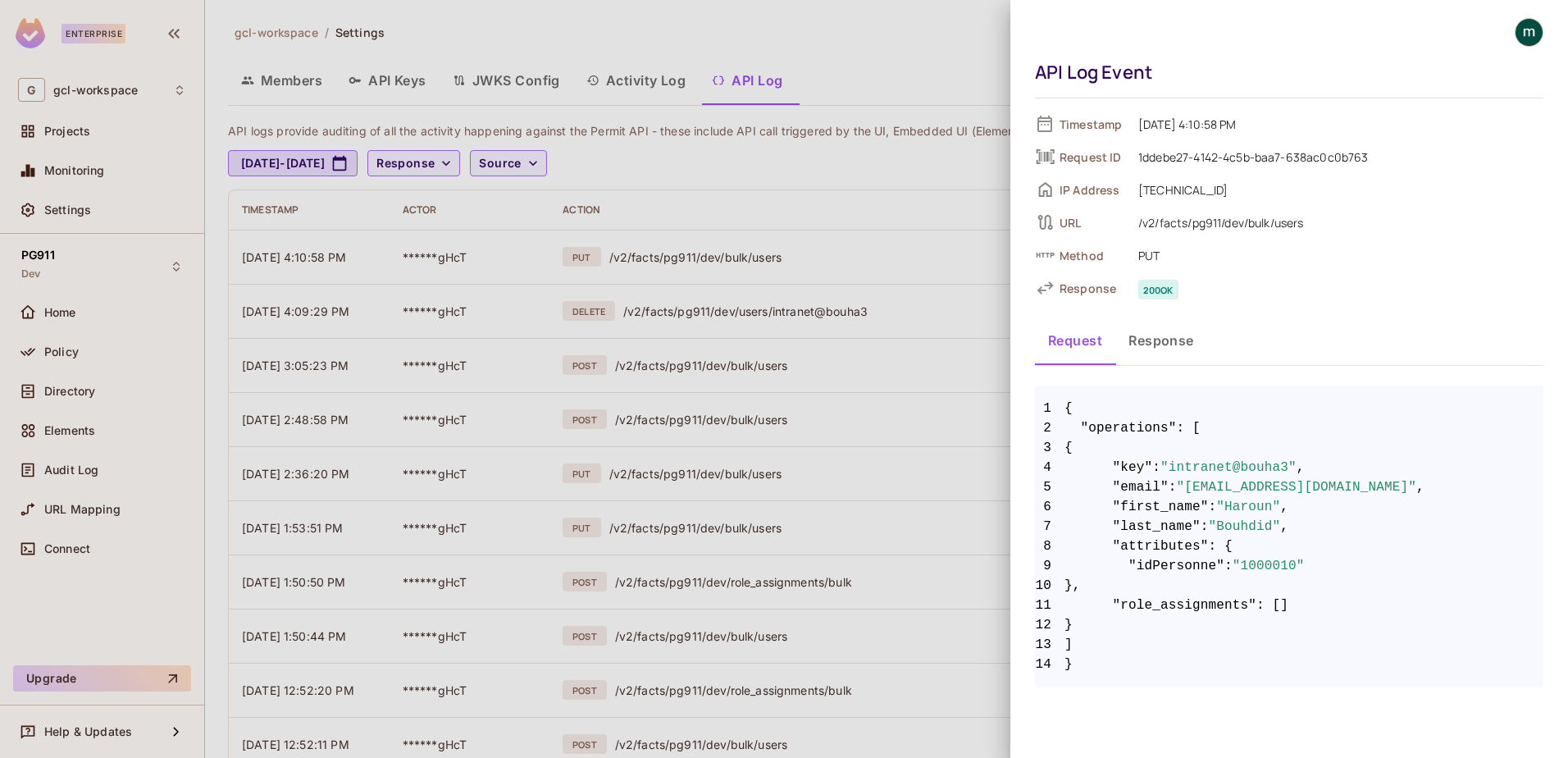
click at [1167, 622] on span "12 }" at bounding box center [1290, 626] width 509 height 20
drag, startPoint x: 1116, startPoint y: 604, endPoint x: 1283, endPoint y: 608, distance: 167.0
click at [1283, 608] on span "11 "role_assignments" : []" at bounding box center [1290, 606] width 509 height 20
drag, startPoint x: 1283, startPoint y: 608, endPoint x: 1196, endPoint y: 608, distance: 87.0
click at [1196, 608] on span ""role_assignments"" at bounding box center [1185, 606] width 145 height 20
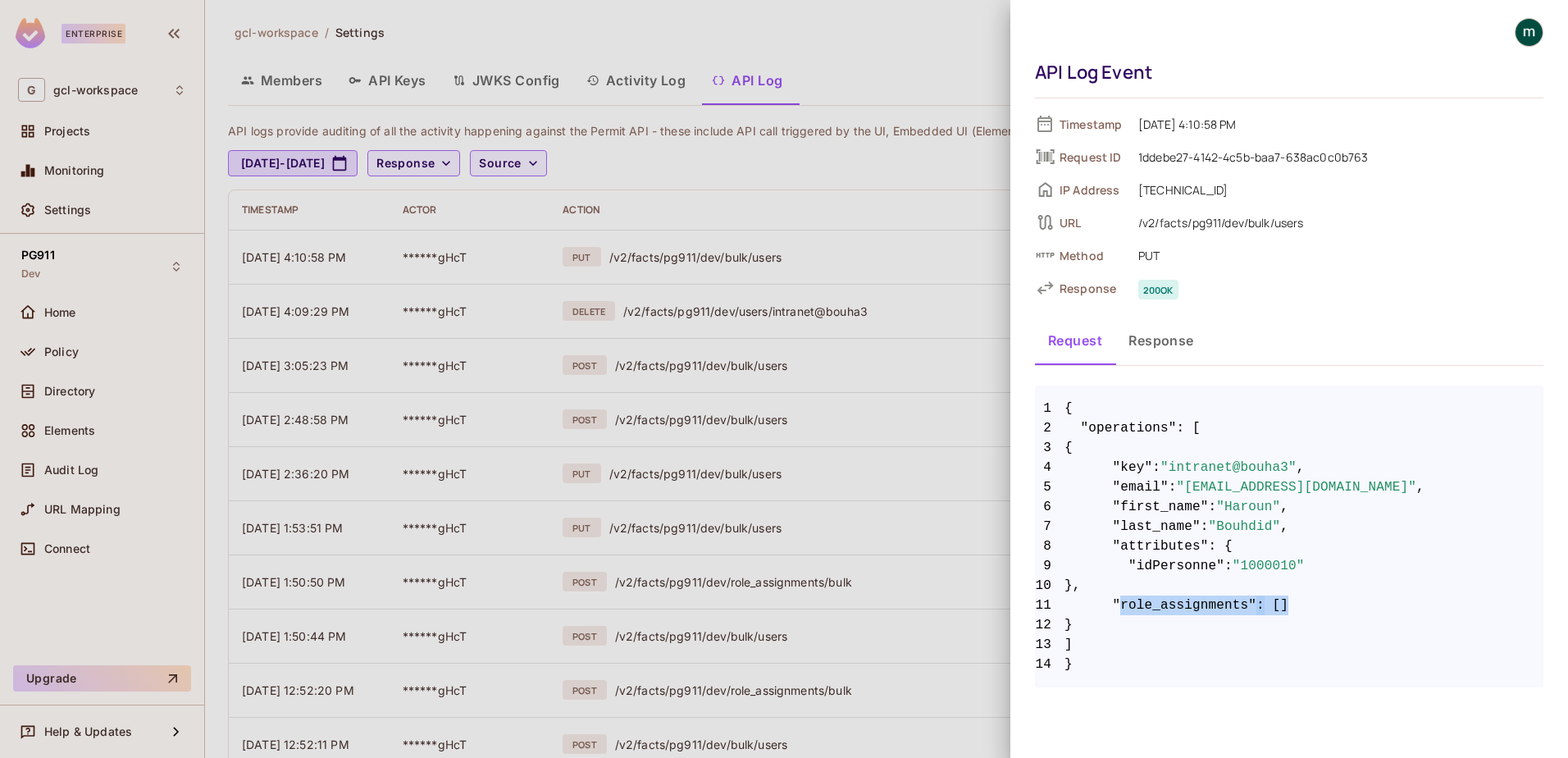
drag, startPoint x: 1116, startPoint y: 609, endPoint x: 1279, endPoint y: 605, distance: 163.0
click at [1279, 605] on span "11 "role_assignments" : []" at bounding box center [1290, 606] width 509 height 20
drag, startPoint x: 1279, startPoint y: 605, endPoint x: 1210, endPoint y: 607, distance: 69.0
click at [1210, 607] on span ""role_assignments"" at bounding box center [1185, 606] width 145 height 20
drag, startPoint x: 1117, startPoint y: 608, endPoint x: 1271, endPoint y: 609, distance: 154.0
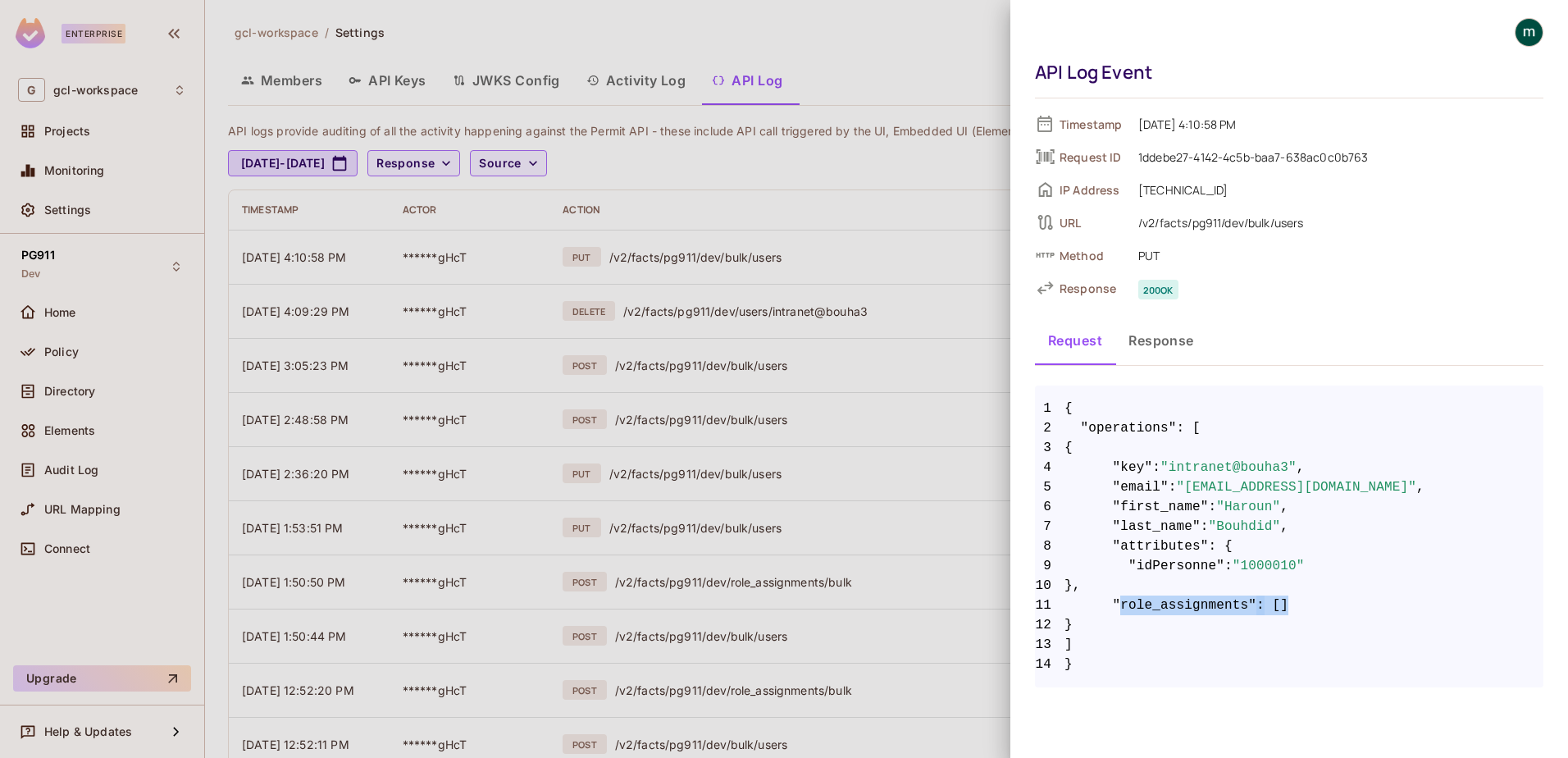
click at [1271, 609] on span "11 "role_assignments" : []" at bounding box center [1290, 606] width 509 height 20
drag, startPoint x: 1271, startPoint y: 609, endPoint x: 1190, endPoint y: 629, distance: 83.4
click at [1191, 629] on span "12 }" at bounding box center [1290, 626] width 509 height 20
click at [906, 256] on div at bounding box center [784, 379] width 1568 height 758
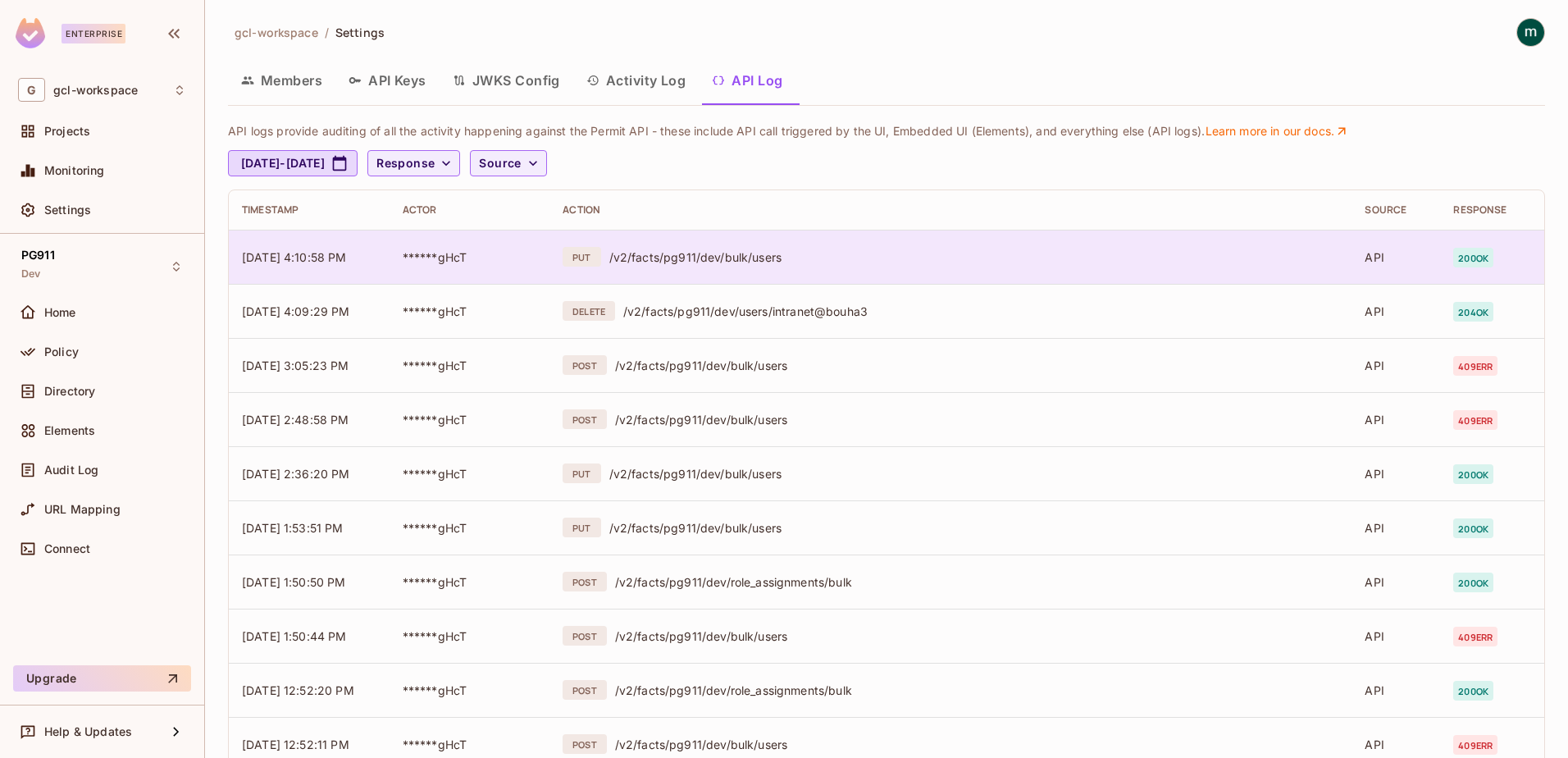
click at [390, 256] on td "******gHcT" at bounding box center [470, 256] width 161 height 54
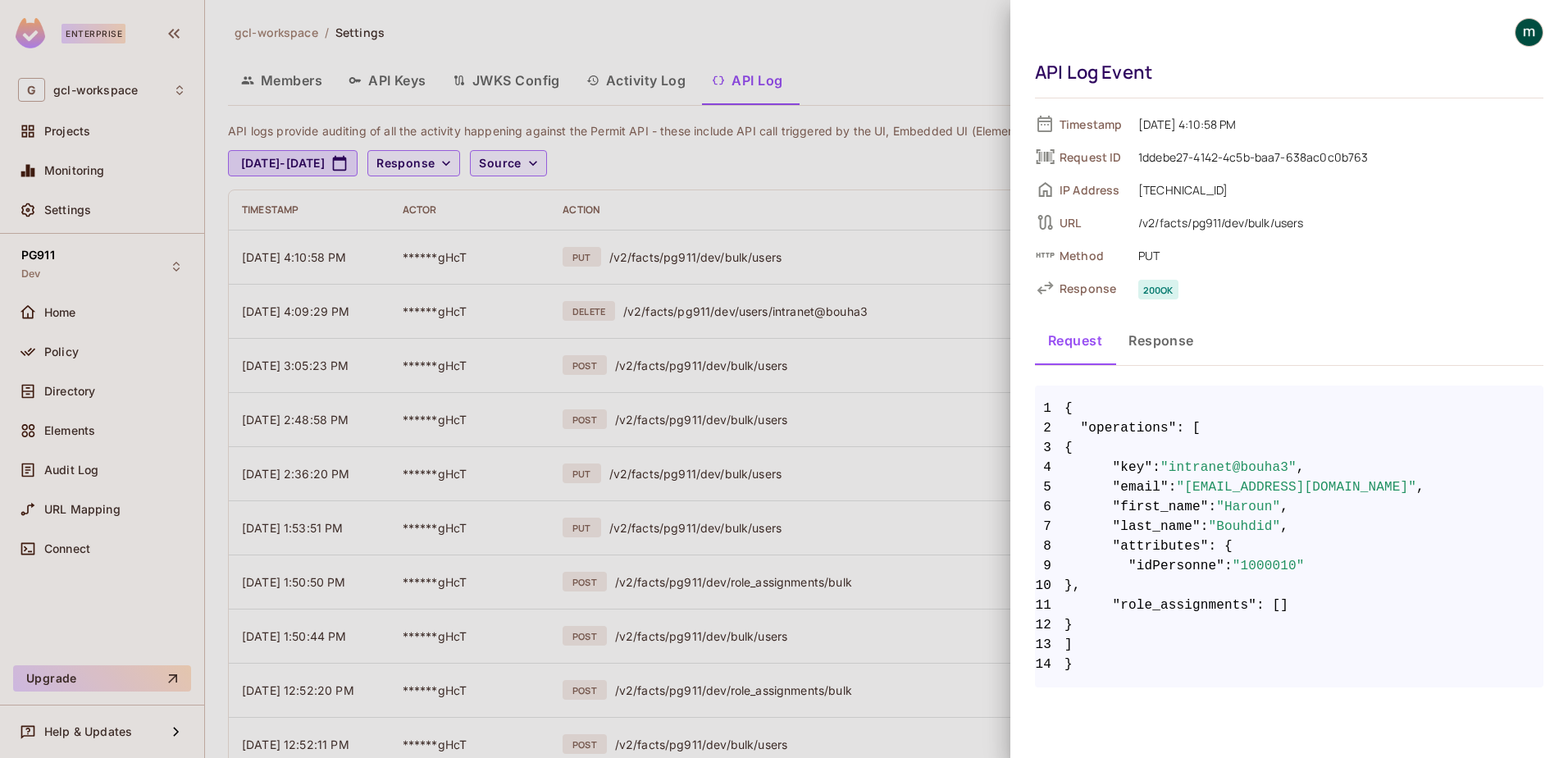
click at [54, 393] on div at bounding box center [784, 379] width 1568 height 758
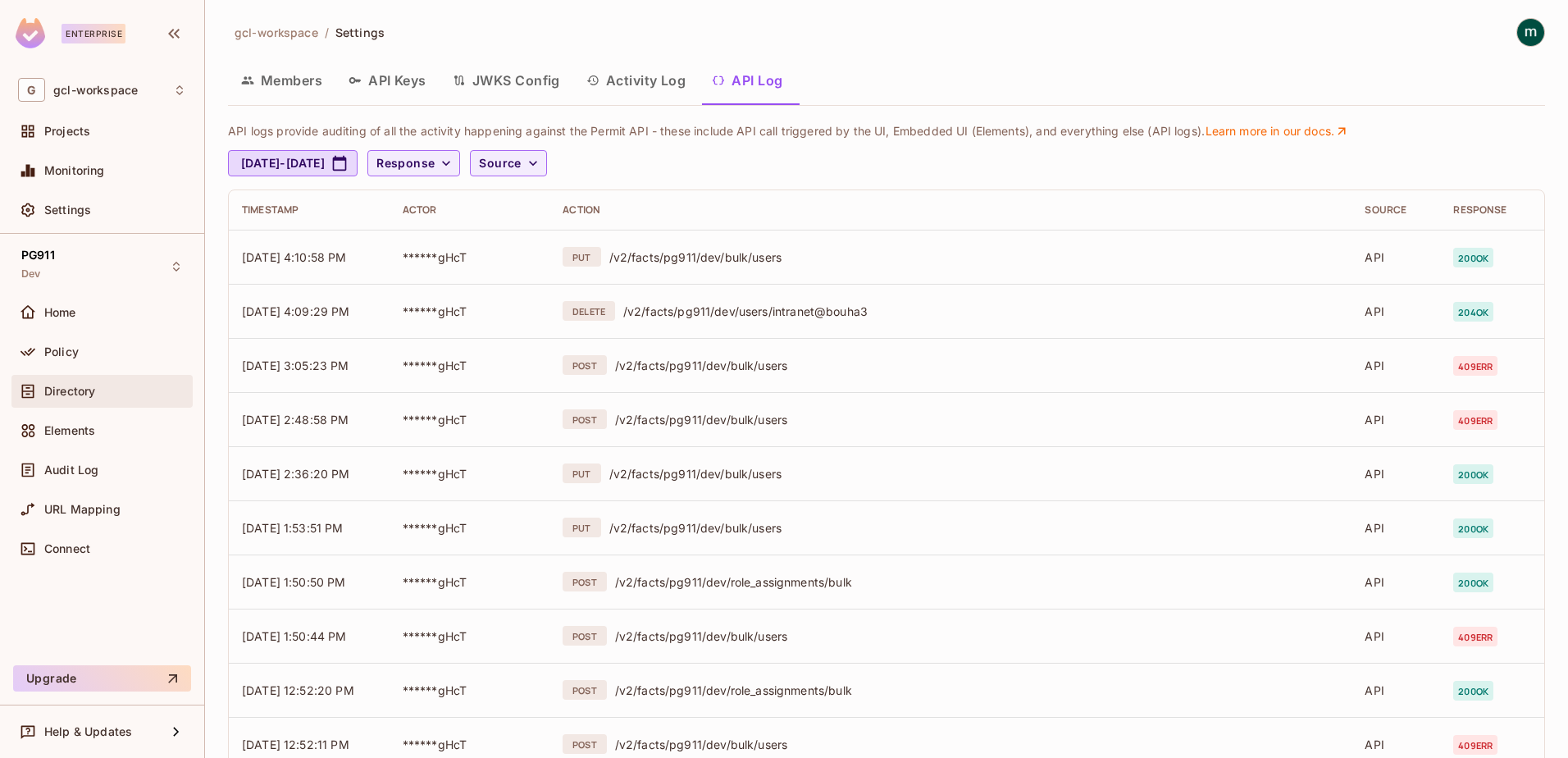
click at [62, 390] on span "Directory" at bounding box center [70, 392] width 51 height 13
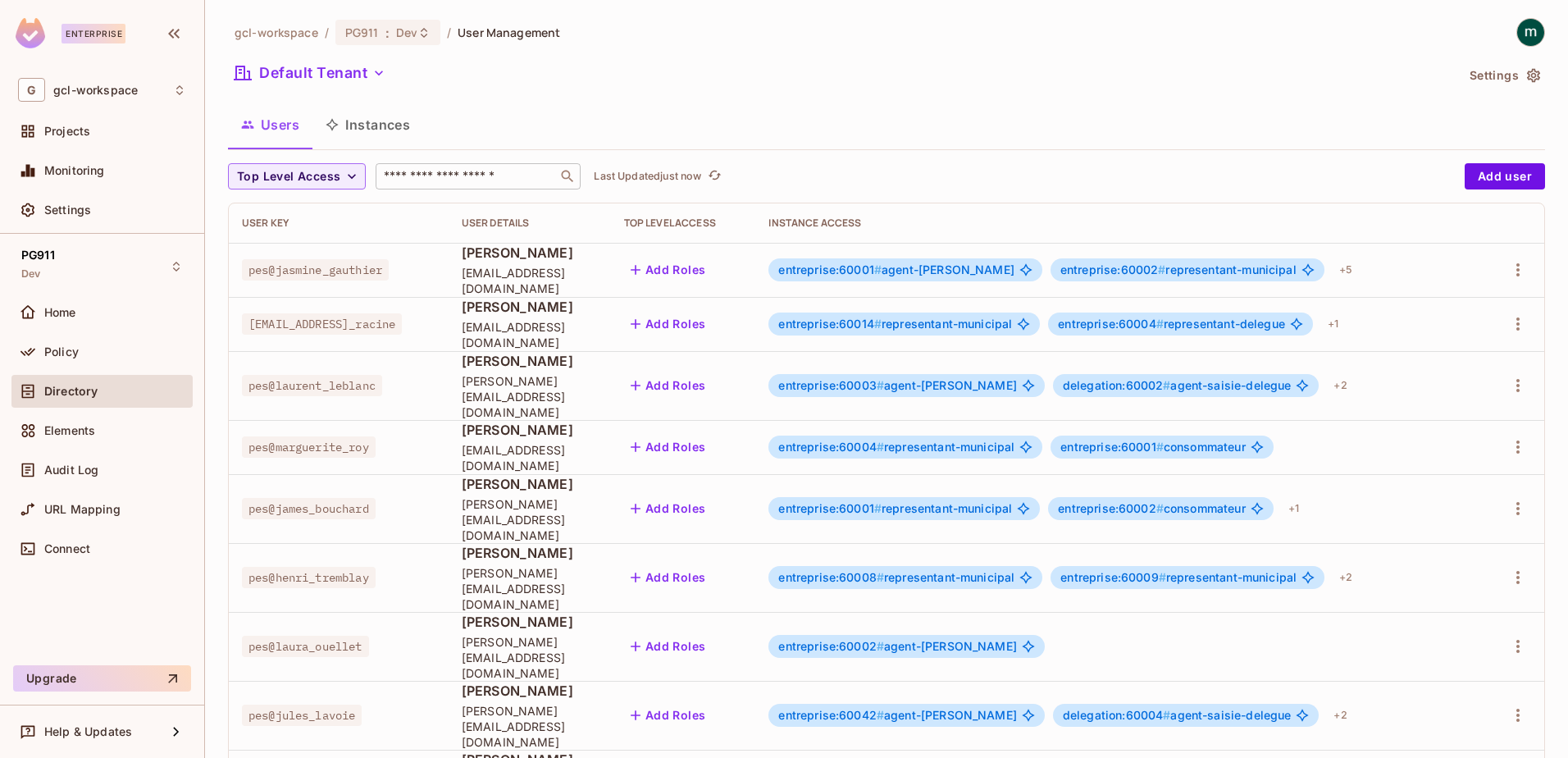
click at [475, 179] on input "text" at bounding box center [466, 176] width 172 height 16
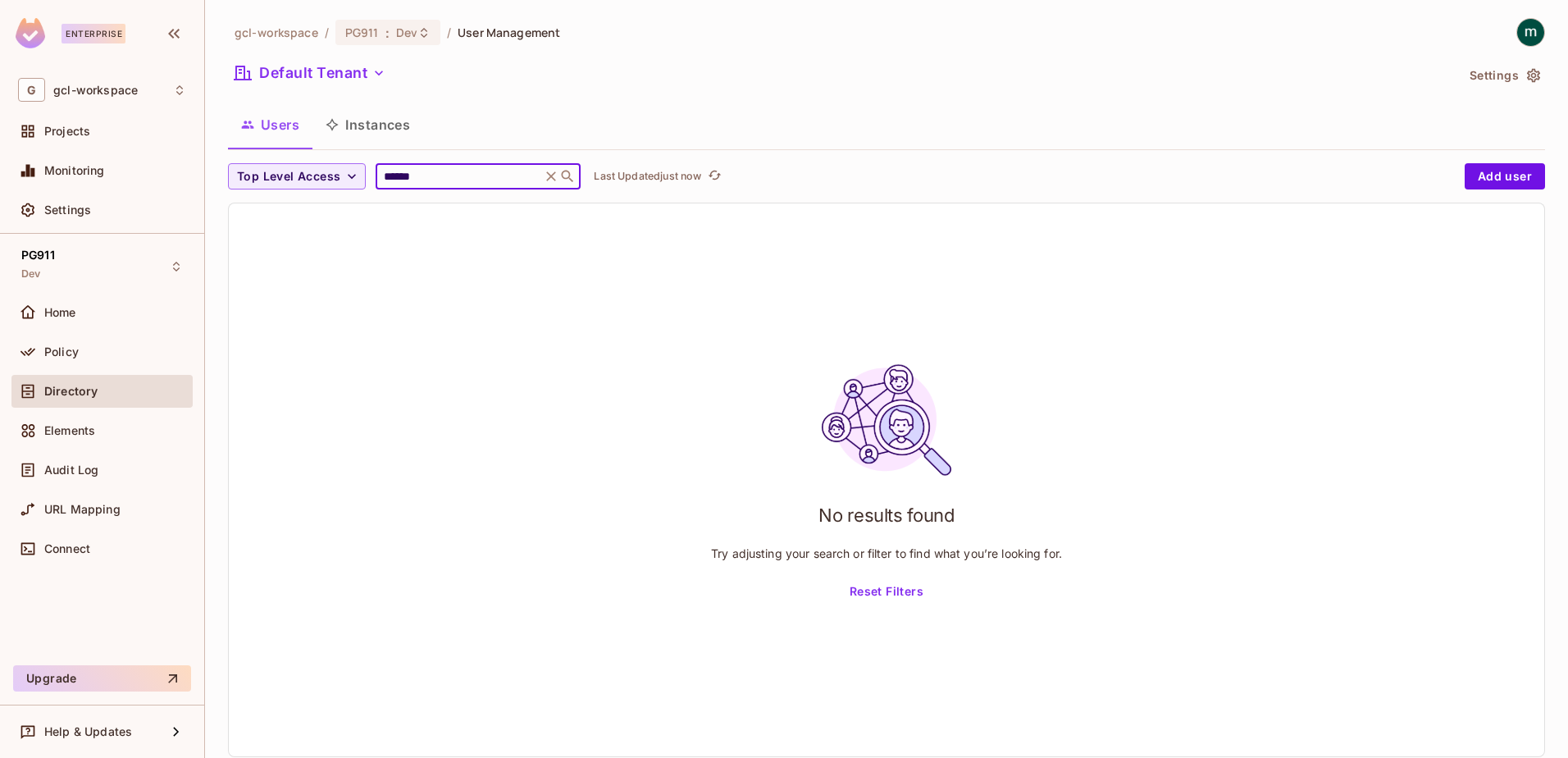
type input "******"
click at [479, 345] on div "No results found Try adjusting your search or filter to find what you’re lookin…" at bounding box center [886, 480] width 1315 height 554
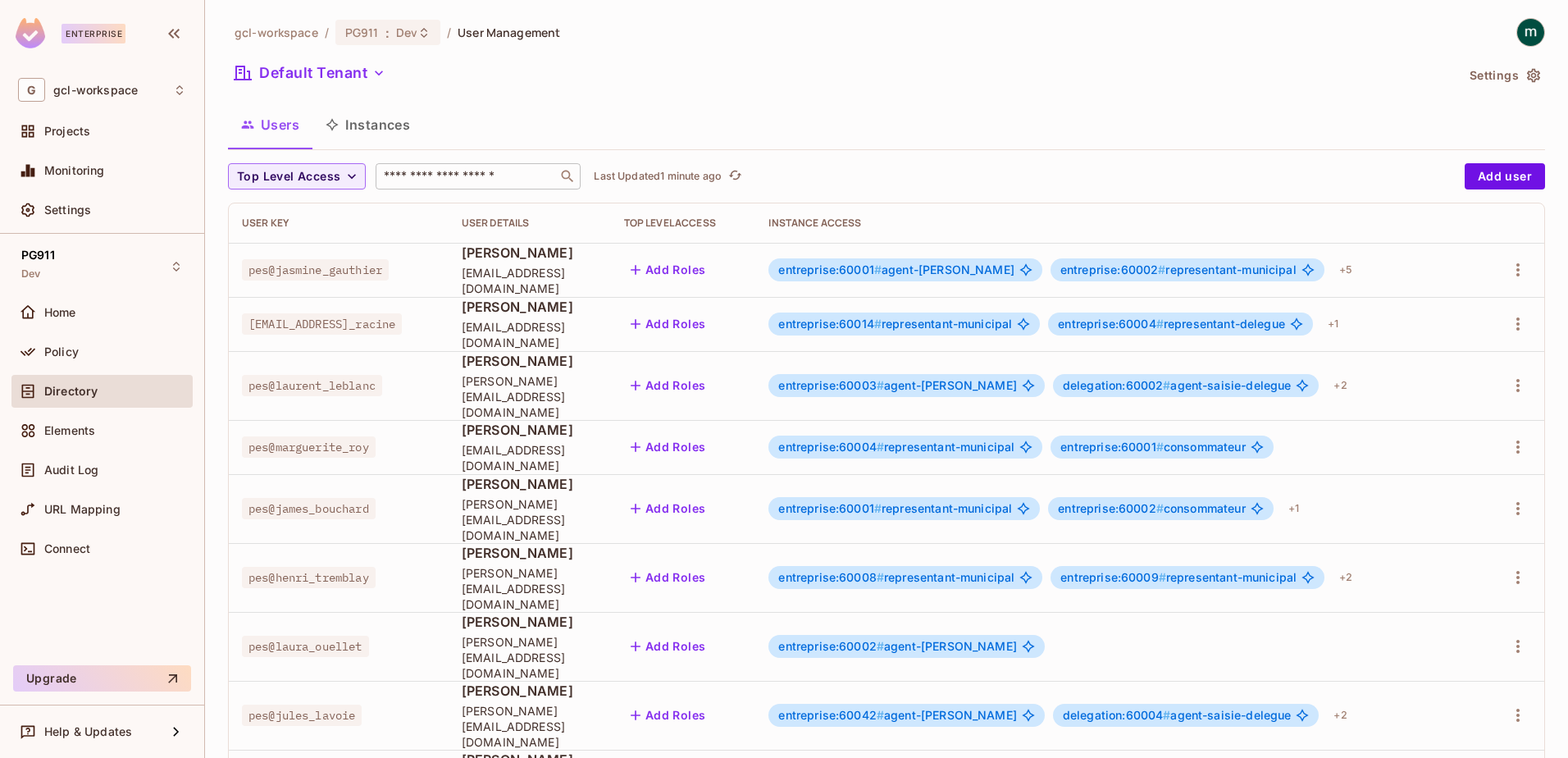
click at [435, 184] on input "text" at bounding box center [466, 176] width 172 height 16
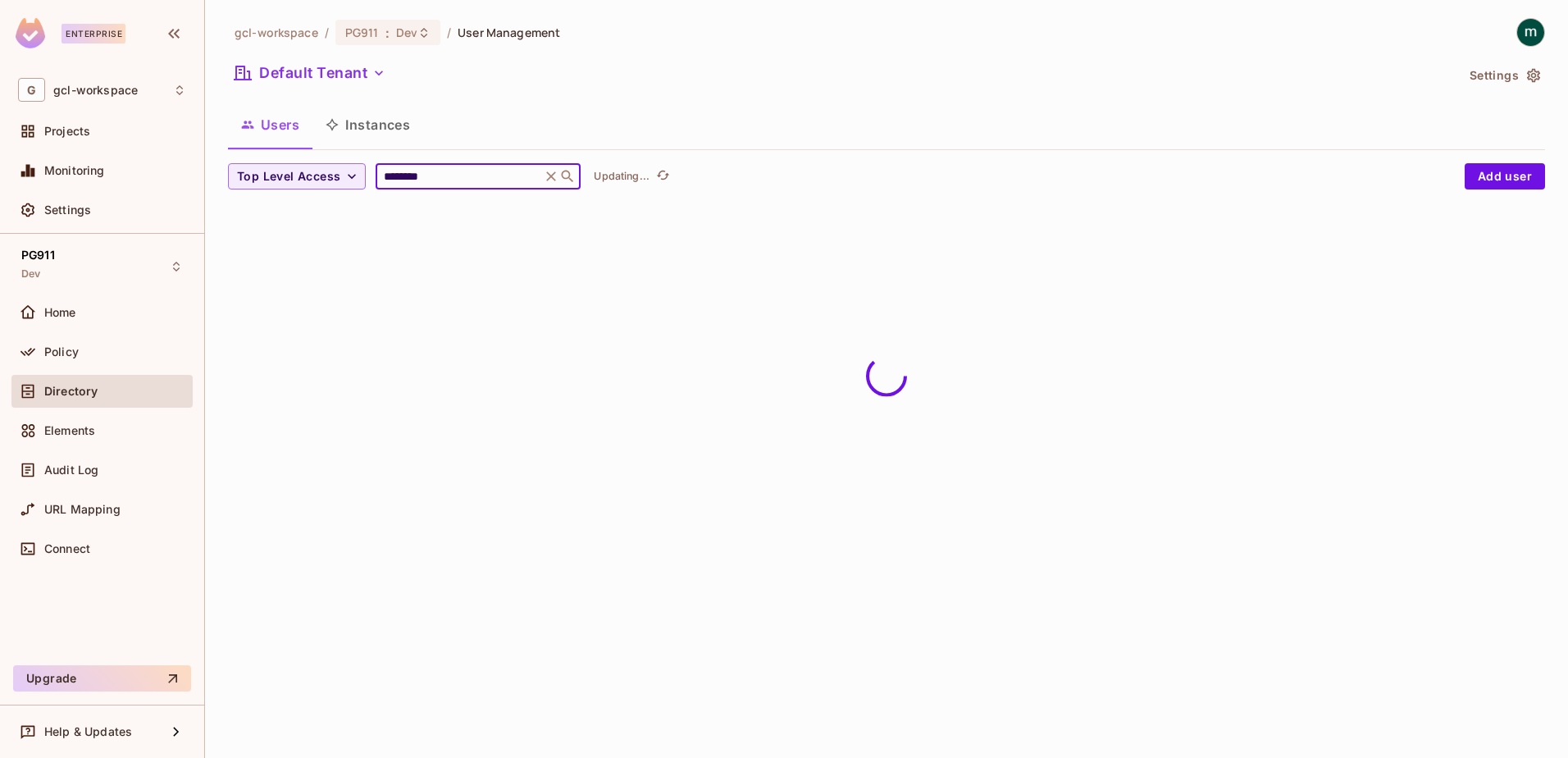
type input "********"
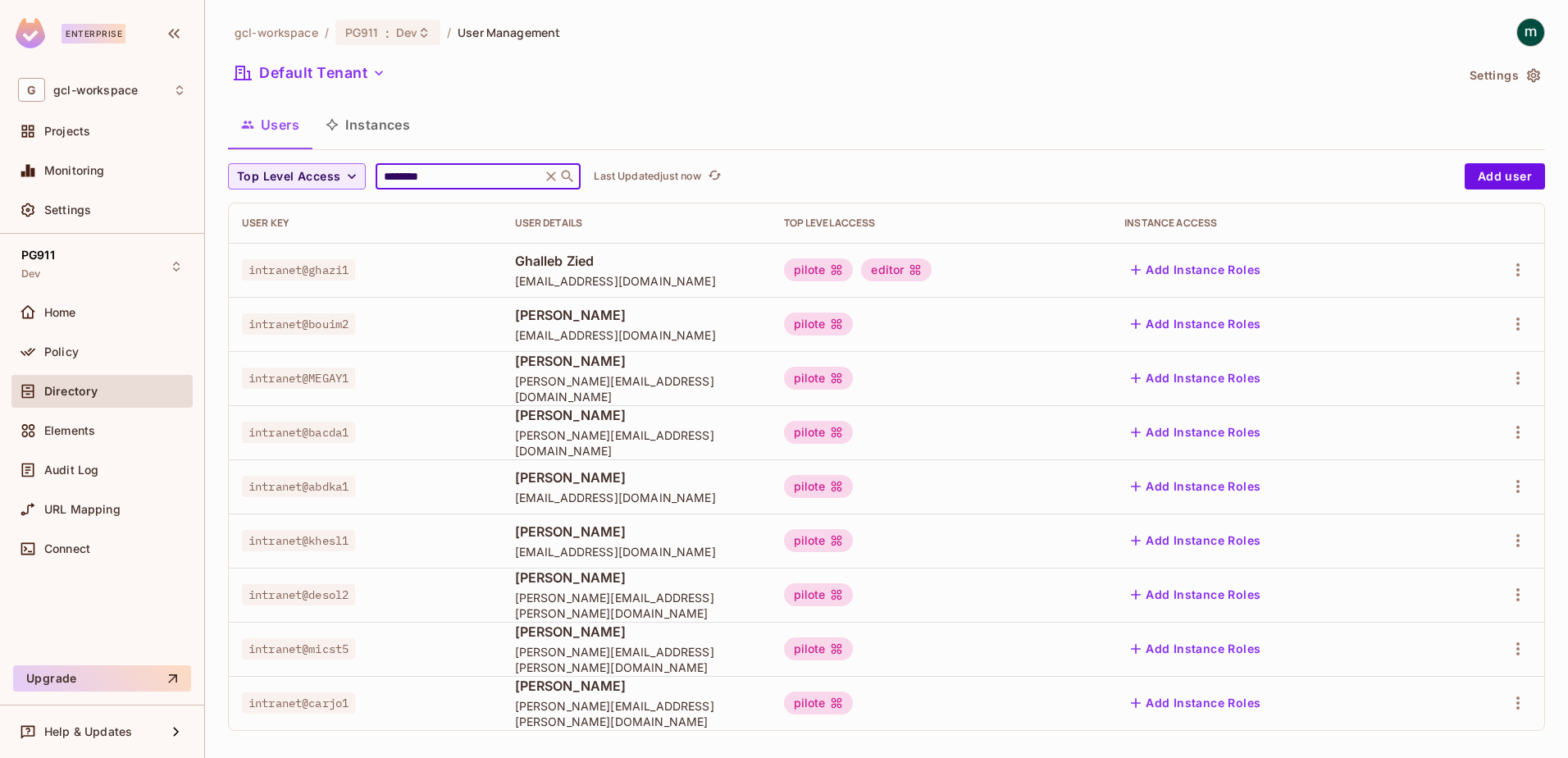
click at [442, 173] on input "********" at bounding box center [458, 176] width 156 height 16
click at [566, 178] on icon at bounding box center [567, 176] width 16 height 16
click at [573, 178] on icon at bounding box center [567, 176] width 12 height 12
click at [486, 176] on input "********" at bounding box center [458, 176] width 156 height 16
drag, startPoint x: 387, startPoint y: 168, endPoint x: 353, endPoint y: 170, distance: 34.1
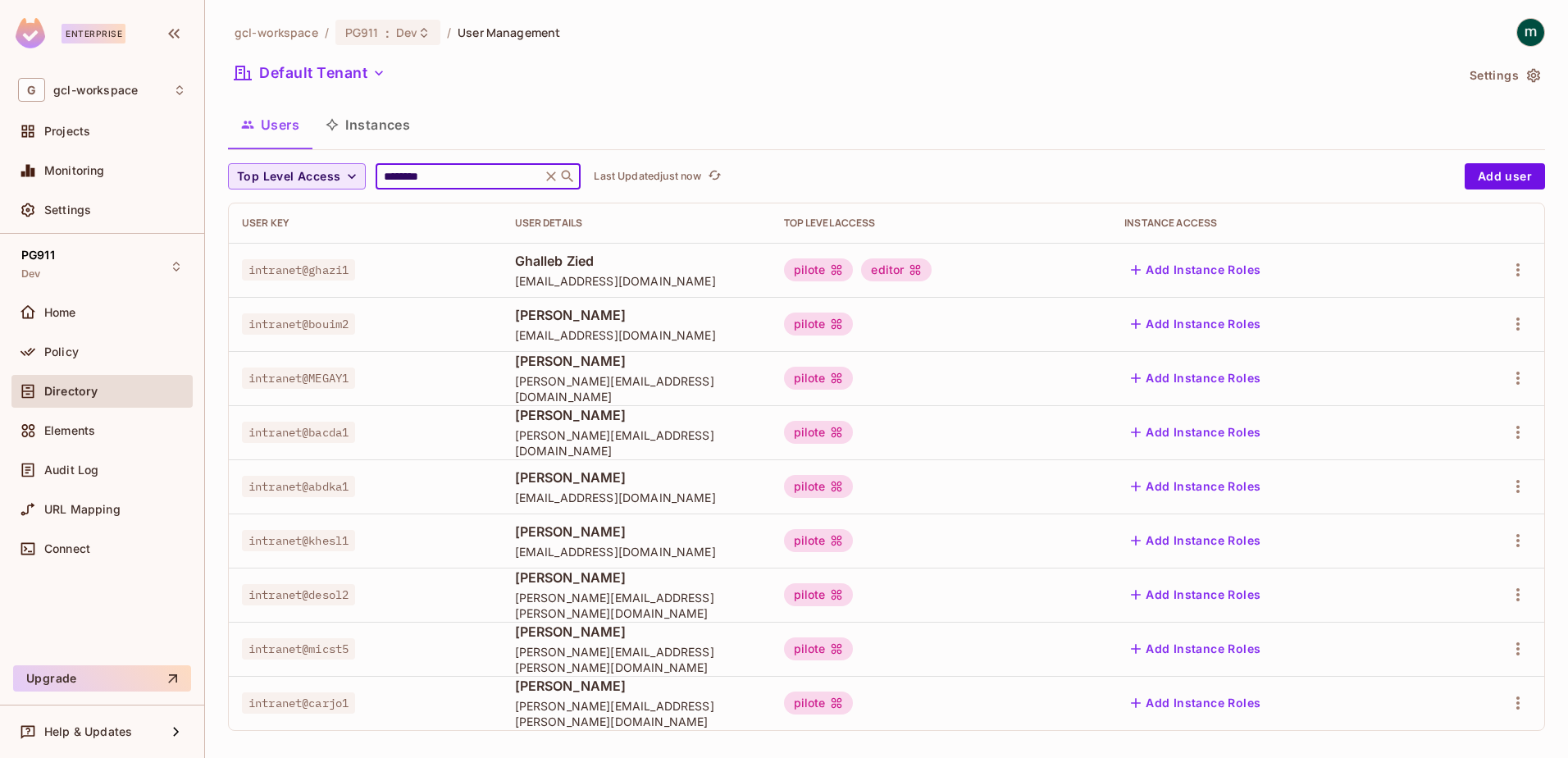
click at [355, 168] on div "Top Level Access ******** ​ Last Updated just now" at bounding box center [842, 177] width 1228 height 26
click at [547, 122] on div "Users Instances" at bounding box center [886, 124] width 1317 height 41
click at [571, 170] on icon at bounding box center [567, 176] width 16 height 16
